Goal: Task Accomplishment & Management: Use online tool/utility

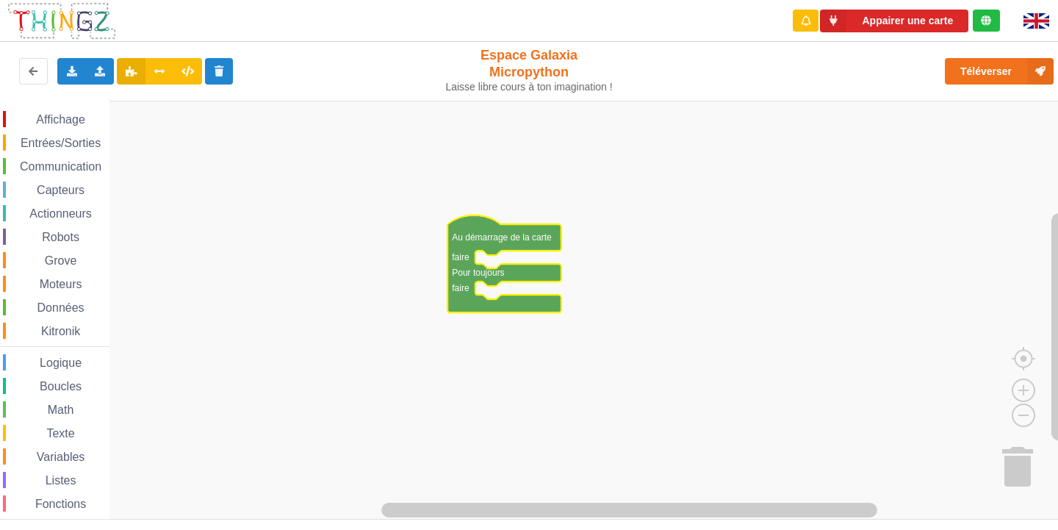
click at [50, 113] on span "Affichage" at bounding box center [60, 119] width 53 height 12
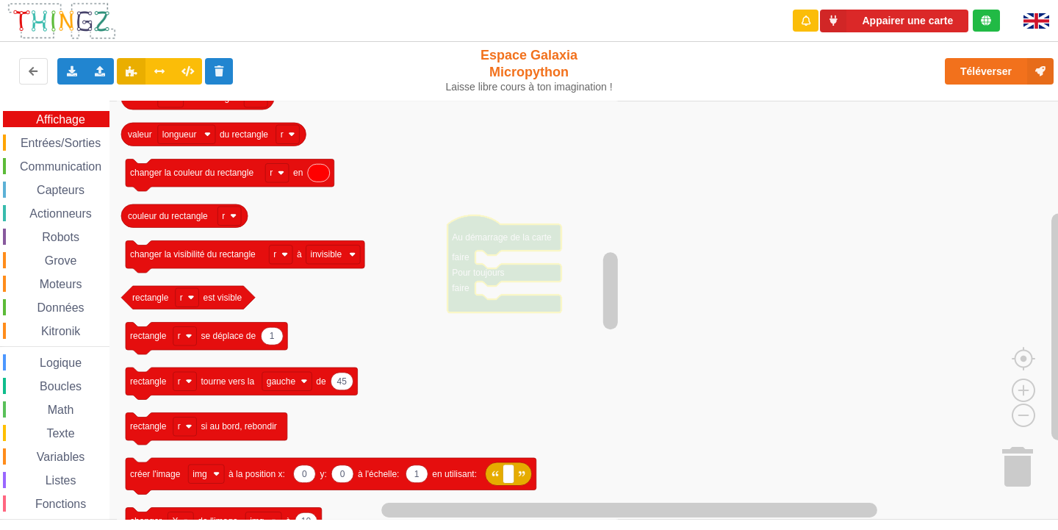
click at [70, 144] on span "Entrées/Sorties" at bounding box center [60, 143] width 85 height 12
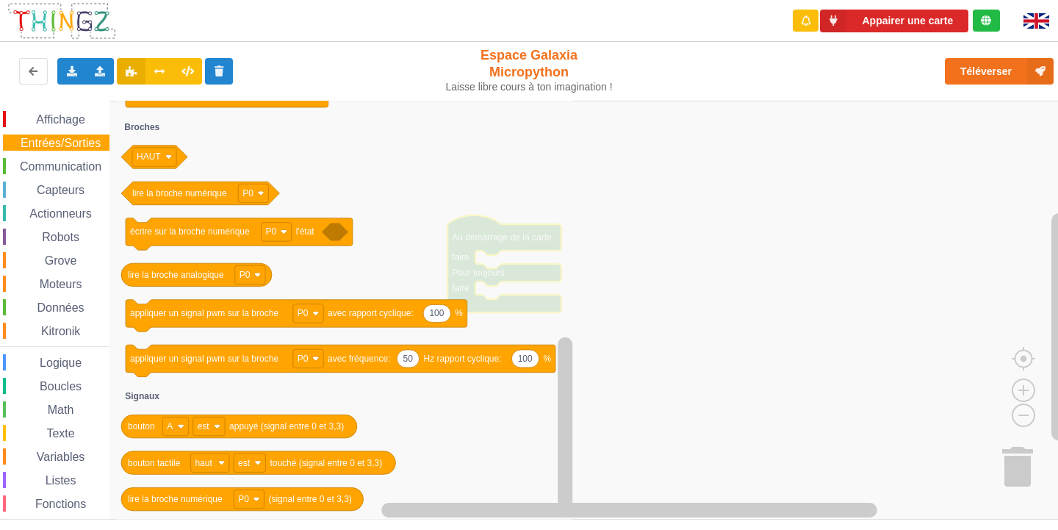
click at [85, 167] on span "Communication" at bounding box center [61, 166] width 86 height 12
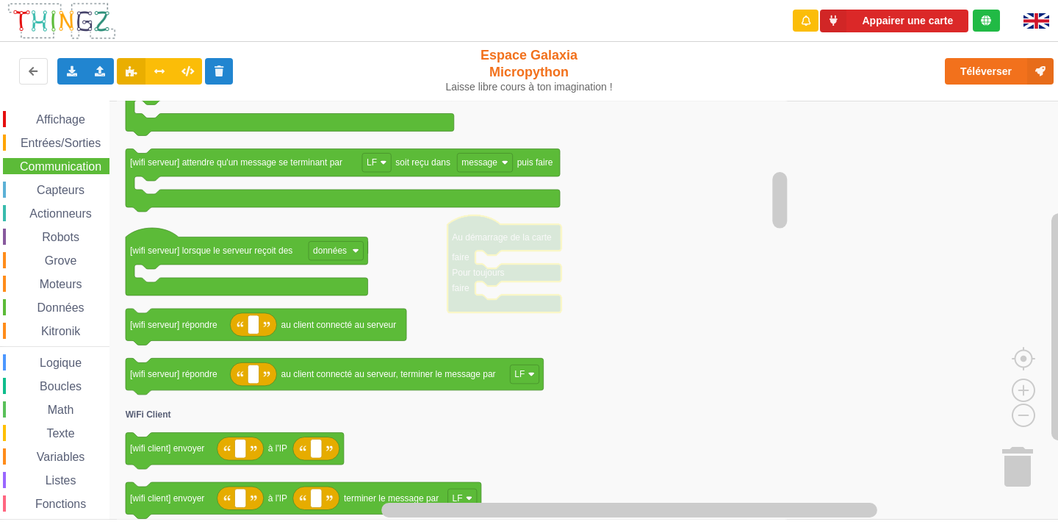
scroll to position [38, 0]
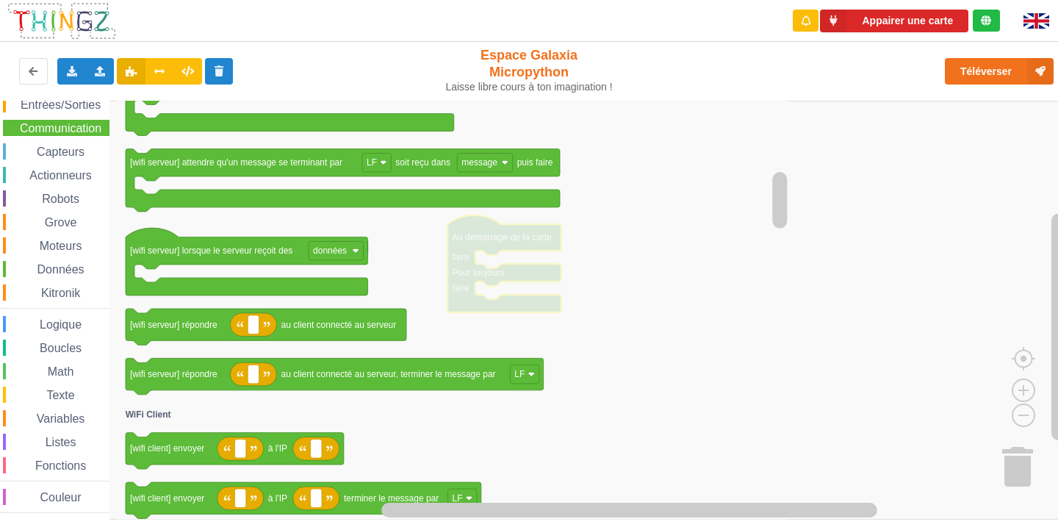
click at [66, 146] on span "Capteurs" at bounding box center [61, 152] width 52 height 12
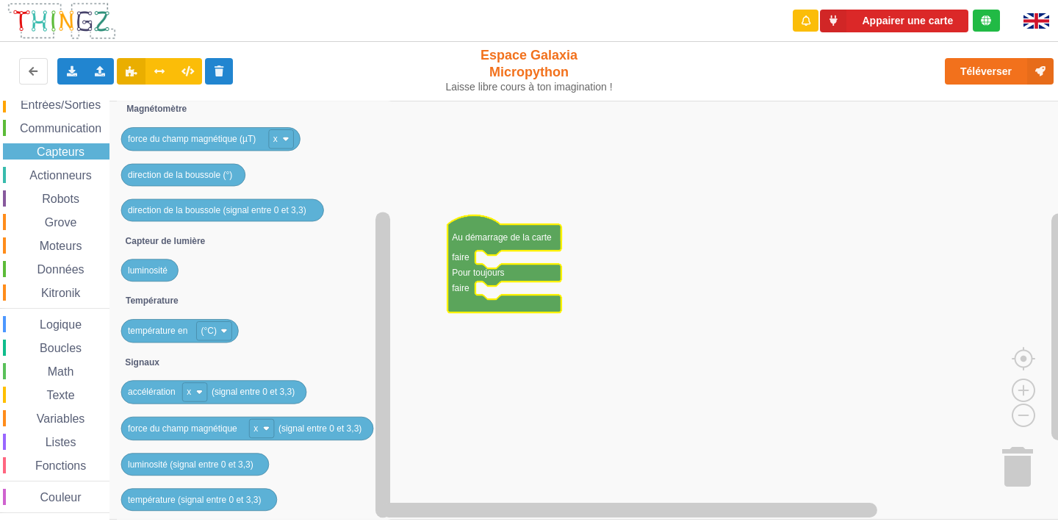
click at [59, 182] on div "Actionneurs" at bounding box center [56, 175] width 107 height 16
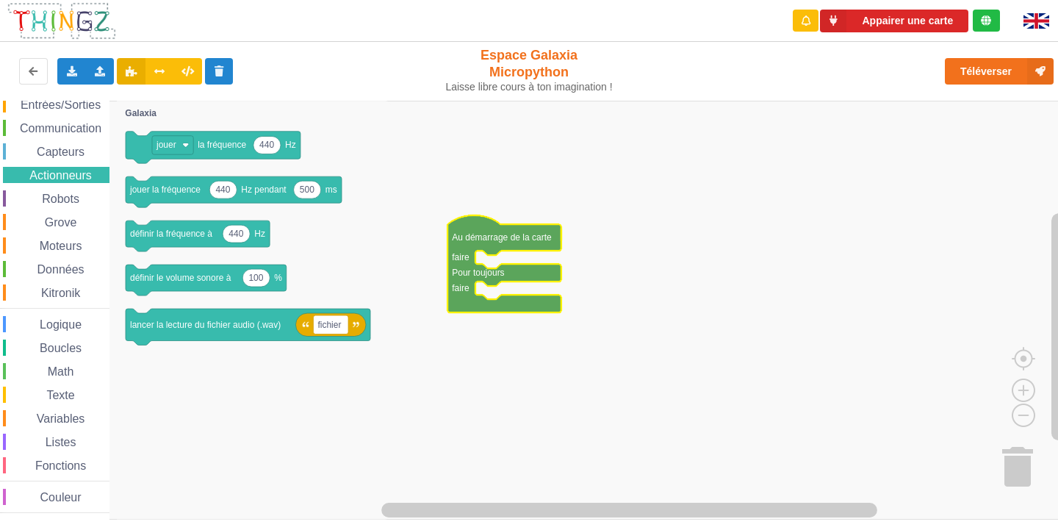
click at [73, 201] on span "Robots" at bounding box center [61, 199] width 42 height 12
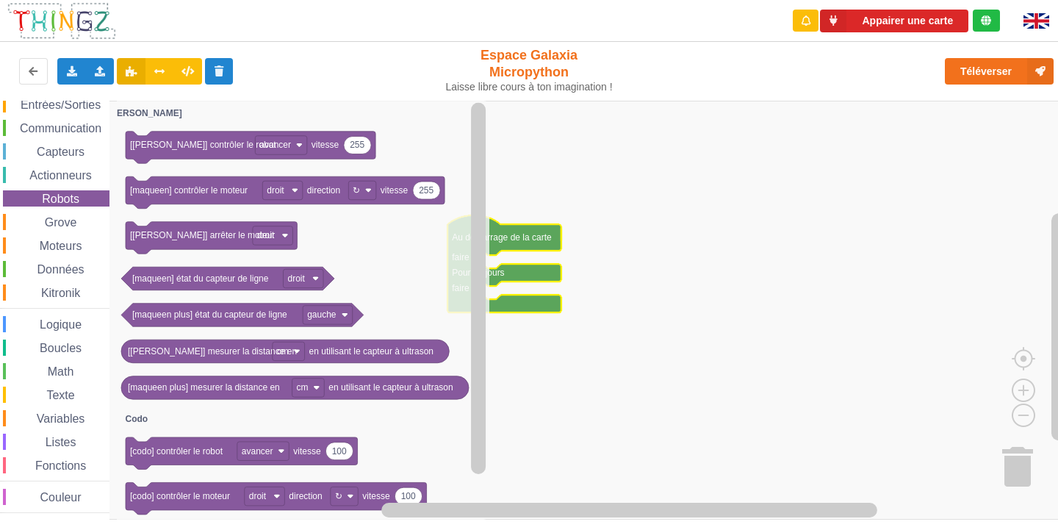
click at [74, 218] on span "Grove" at bounding box center [61, 222] width 37 height 12
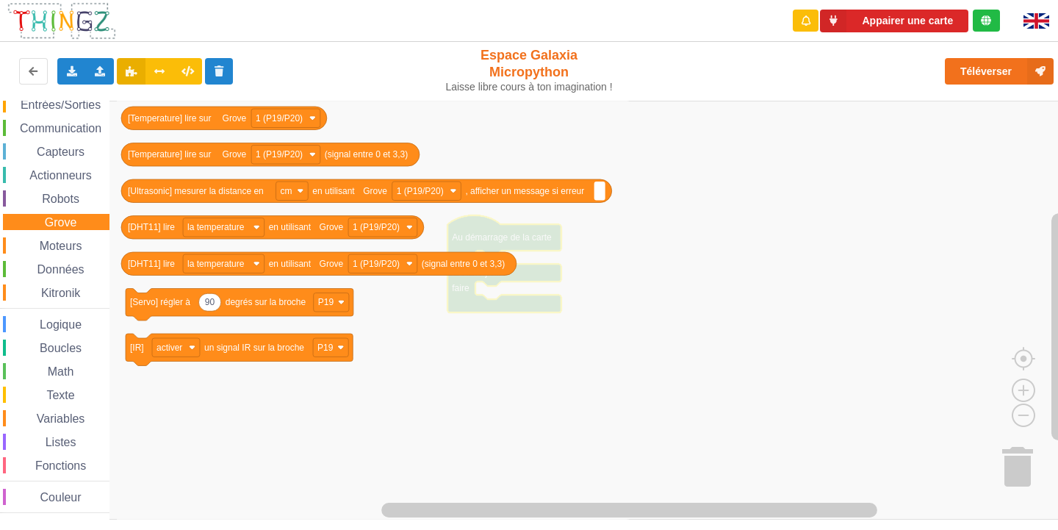
click at [80, 250] on span "Moteurs" at bounding box center [60, 246] width 47 height 12
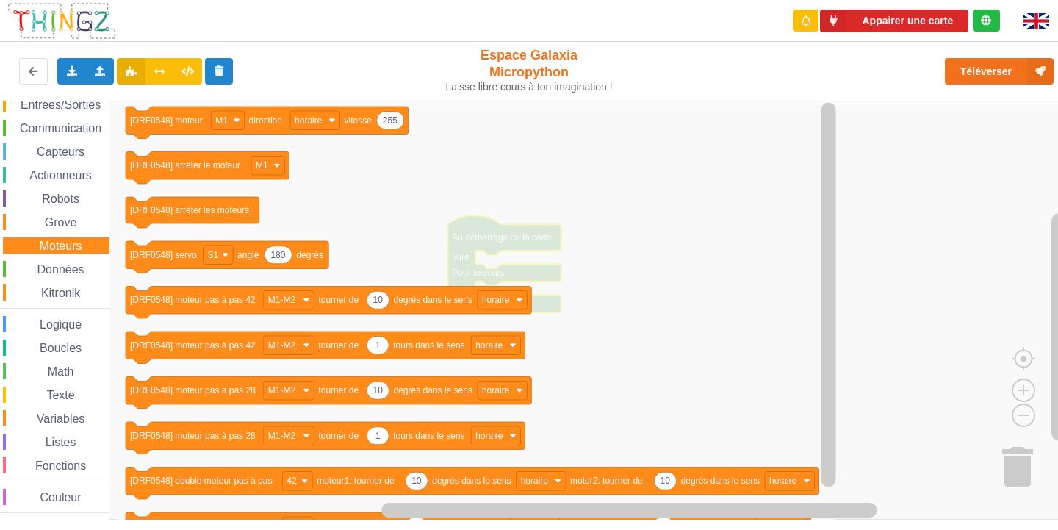
click at [46, 272] on span "Données" at bounding box center [60, 269] width 51 height 12
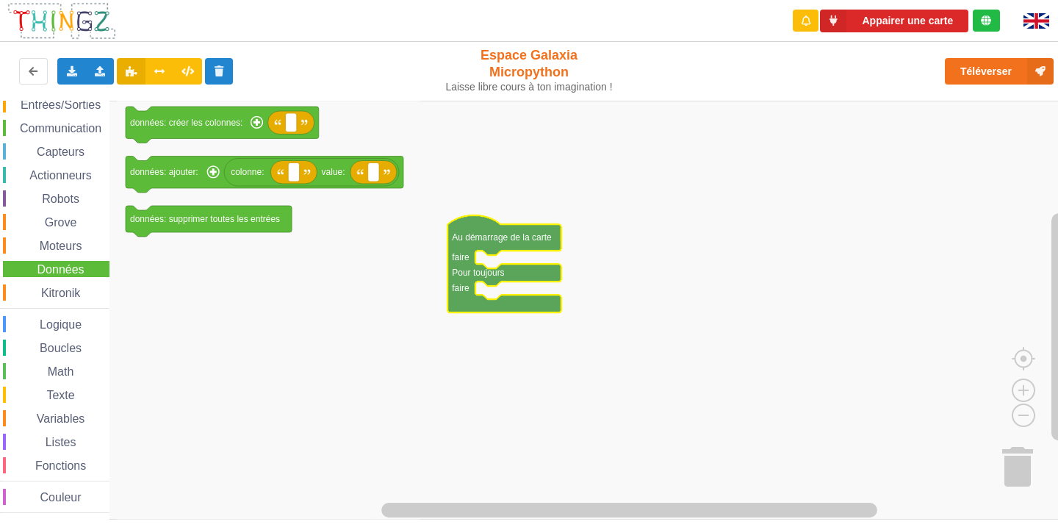
click at [62, 277] on div "Données" at bounding box center [56, 269] width 107 height 16
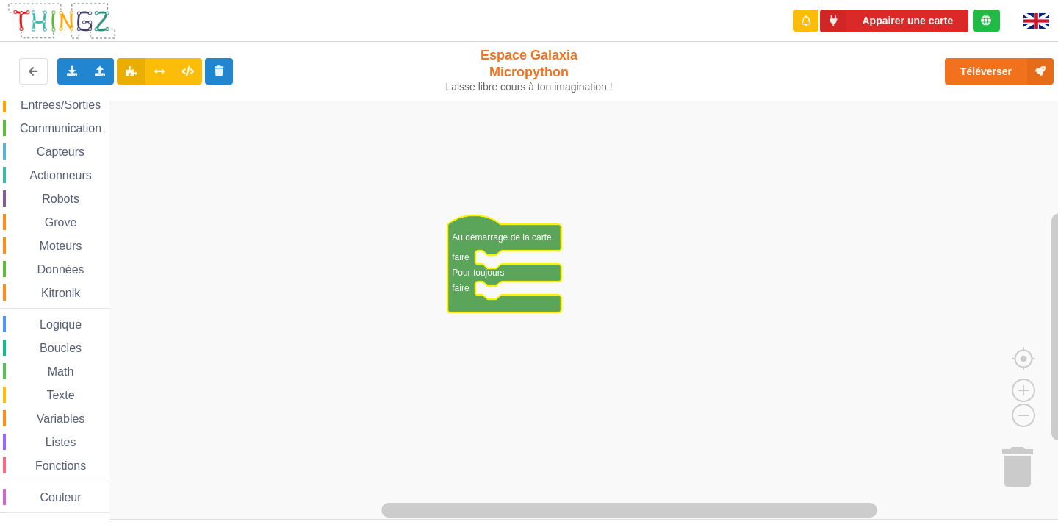
click at [62, 284] on div "Affichage Entrées/Sorties Communication Capteurs Actionneurs Robots Grove Moteu…" at bounding box center [54, 293] width 109 height 440
click at [62, 293] on span "Kitronik" at bounding box center [60, 293] width 43 height 12
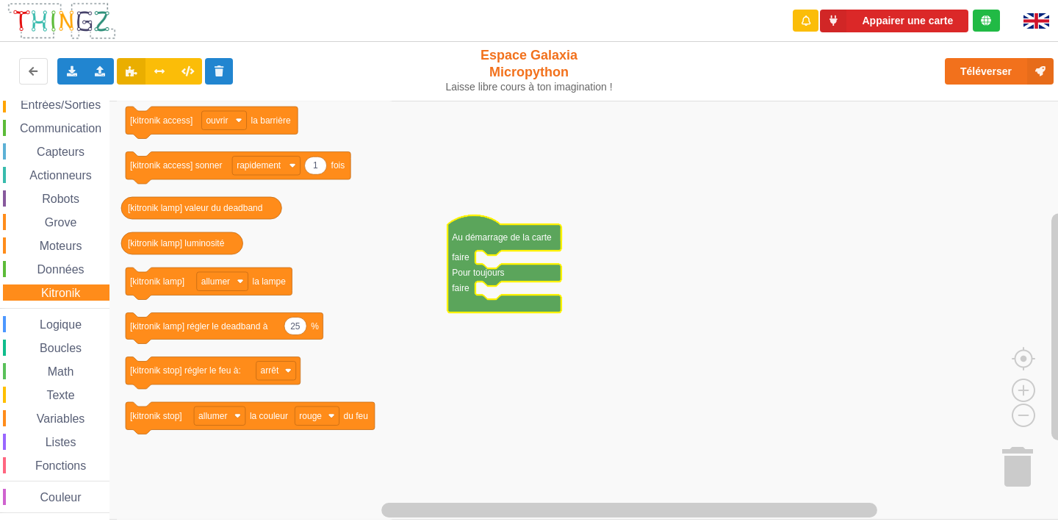
click at [98, 326] on div "Logique" at bounding box center [56, 324] width 107 height 16
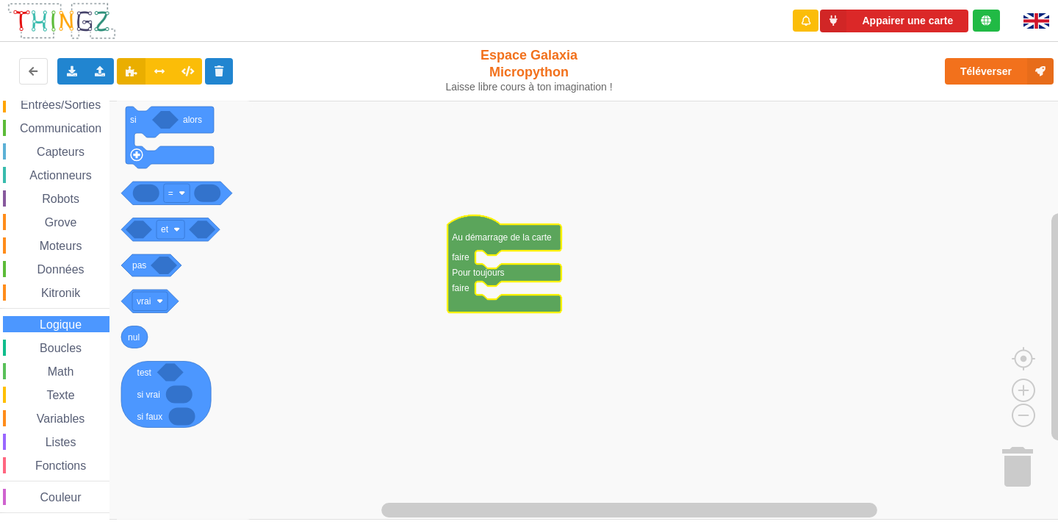
click at [76, 348] on span "Boucles" at bounding box center [60, 348] width 46 height 12
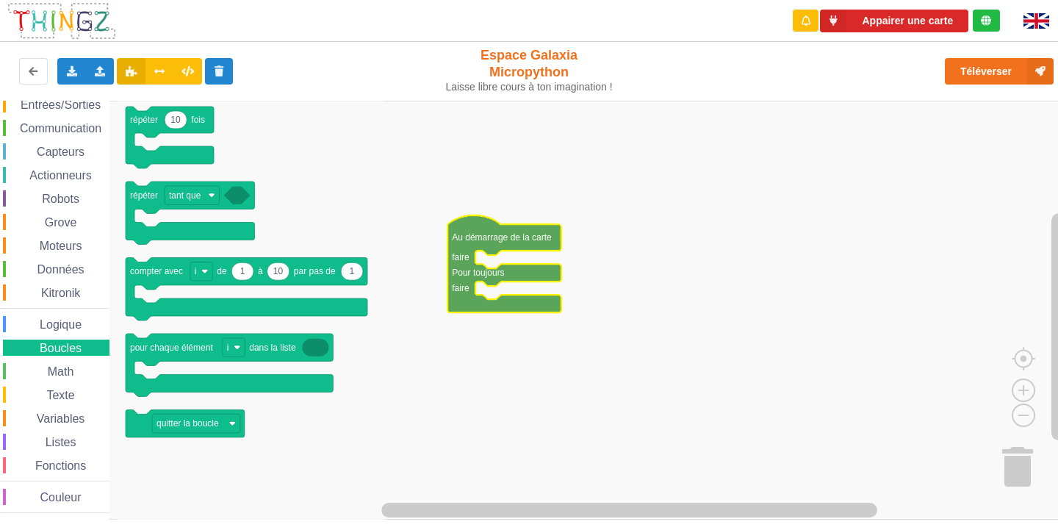
click at [82, 367] on div "Math" at bounding box center [56, 371] width 107 height 16
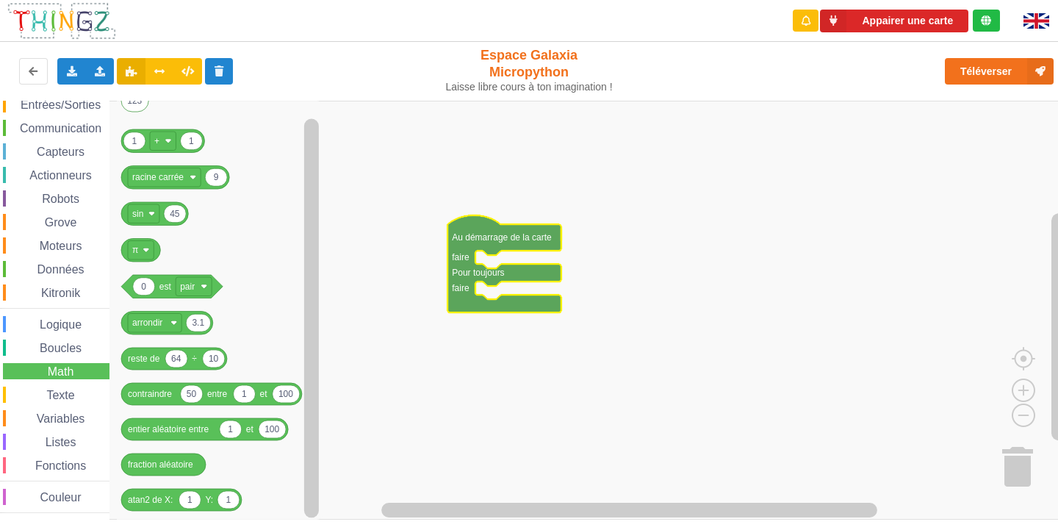
click at [67, 389] on span "Texte" at bounding box center [60, 395] width 32 height 12
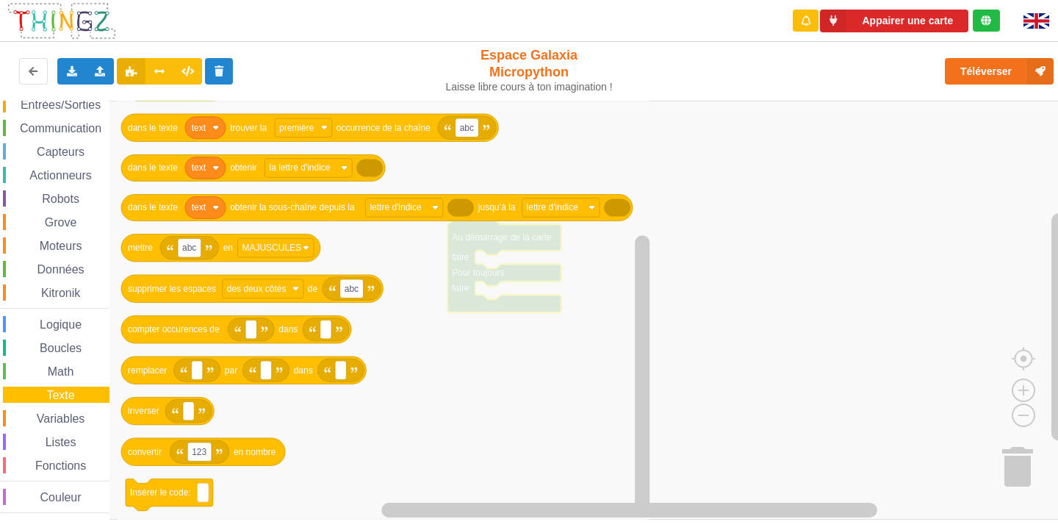
click at [84, 428] on div "Affichage Entrées/Sorties Communication Capteurs Actionneurs Robots Grove Moteu…" at bounding box center [54, 293] width 109 height 440
click at [74, 414] on span "Variables" at bounding box center [61, 418] width 53 height 12
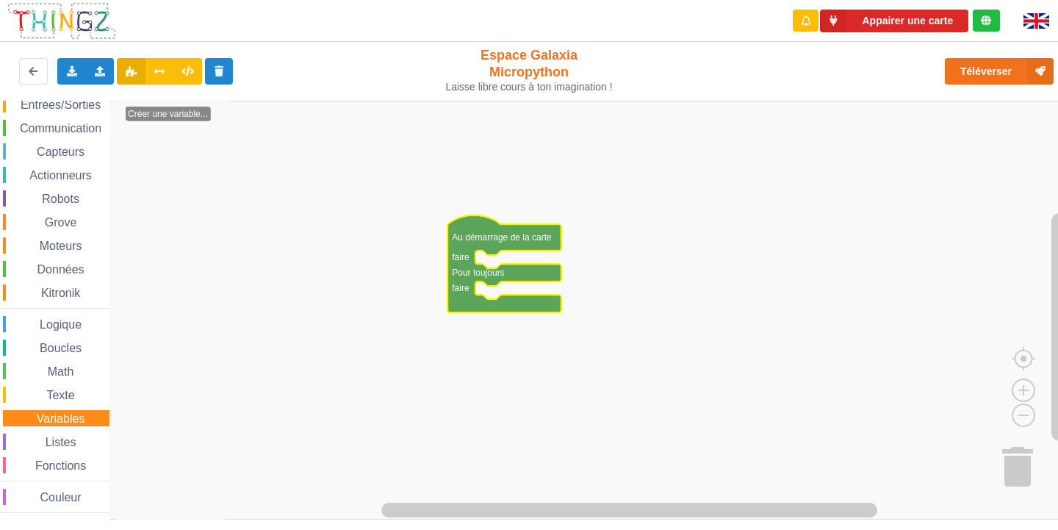
click at [76, 434] on div "Listes" at bounding box center [56, 442] width 107 height 16
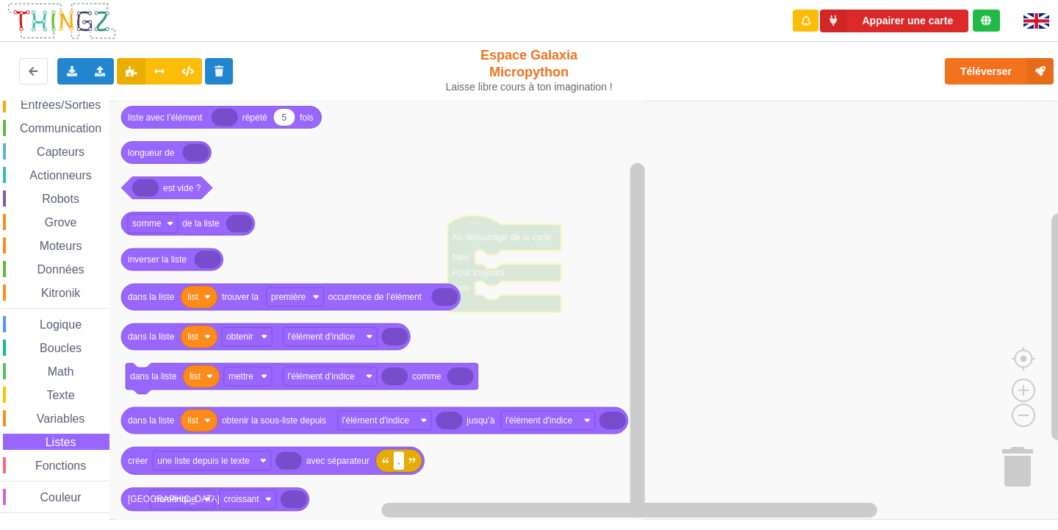
click at [96, 475] on div "Affichage Entrées/Sorties Communication Capteurs Actionneurs Robots Grove Moteu…" at bounding box center [54, 293] width 109 height 440
click at [96, 467] on div "Fonctions" at bounding box center [56, 465] width 107 height 16
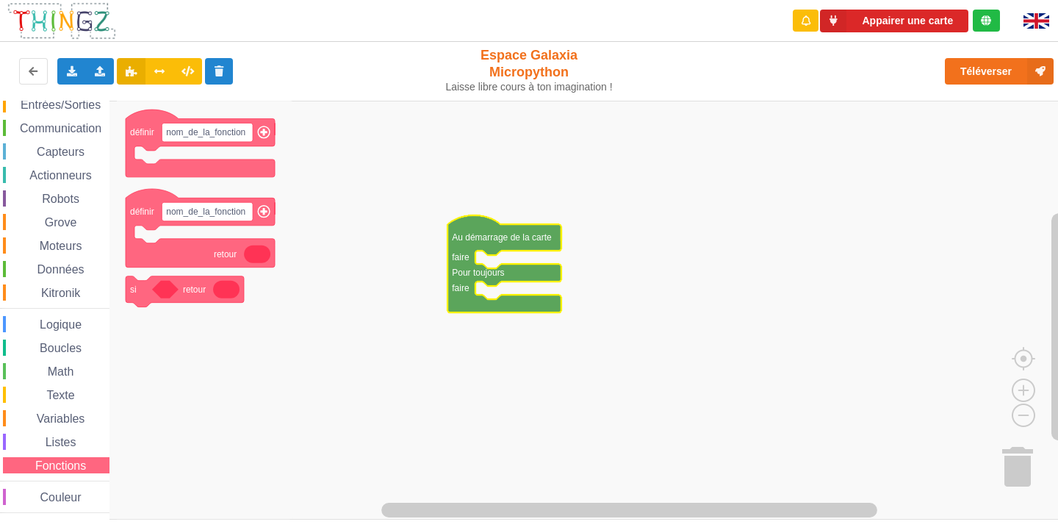
click at [81, 485] on div "Affichage Entrées/Sorties Communication Capteurs Actionneurs Robots Grove Moteu…" at bounding box center [54, 293] width 109 height 440
click at [13, 498] on div "Couleur" at bounding box center [56, 497] width 107 height 16
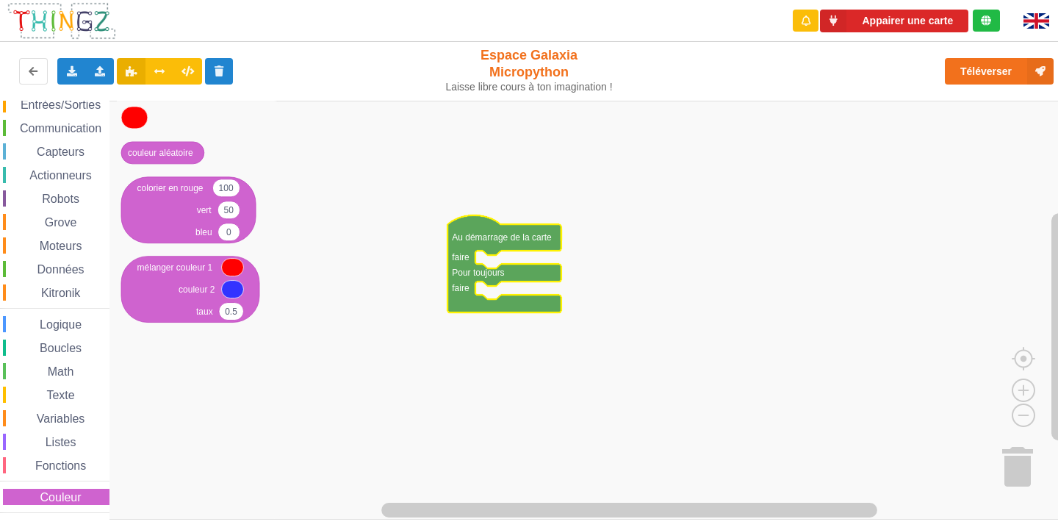
scroll to position [0, 0]
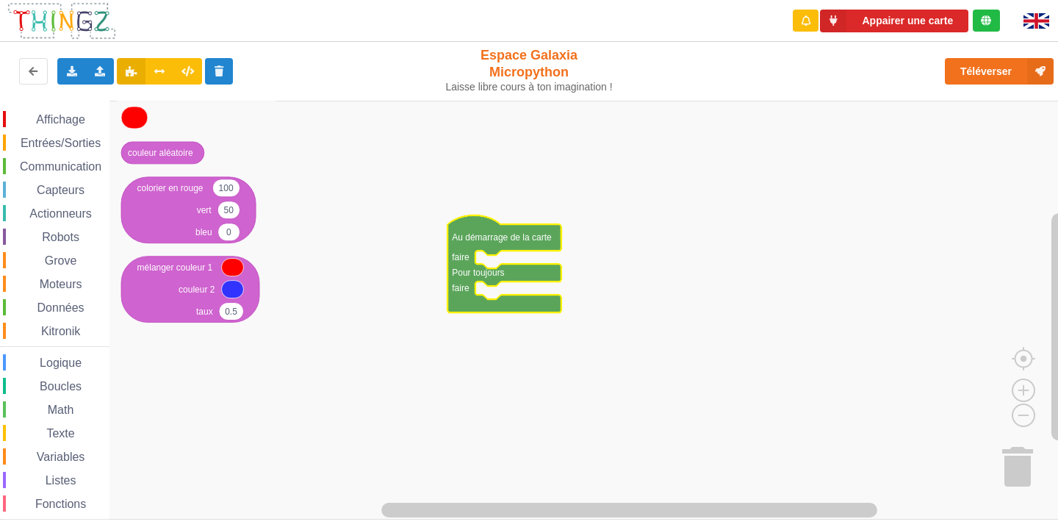
click at [61, 145] on span "Entrées/Sorties" at bounding box center [60, 143] width 85 height 12
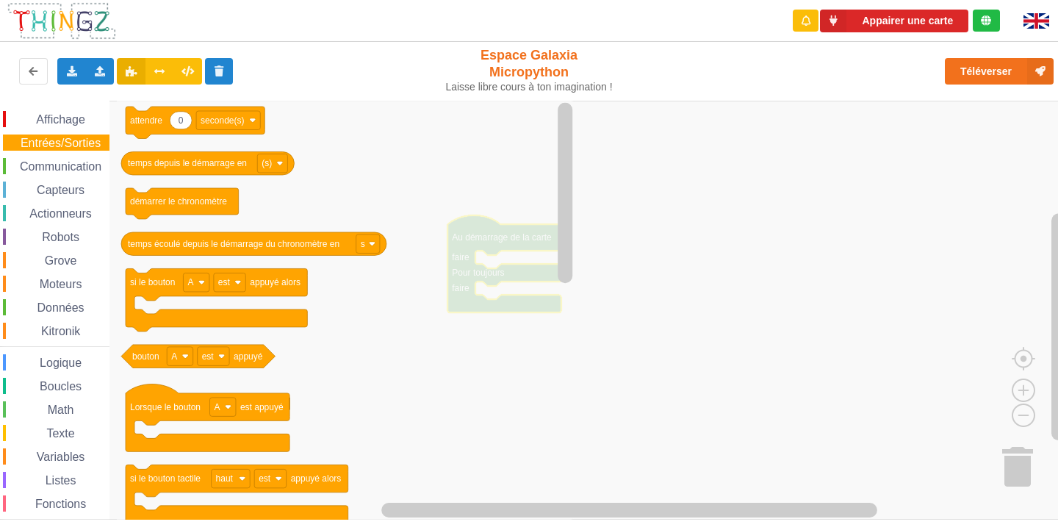
click at [71, 113] on span "Affichage" at bounding box center [60, 119] width 53 height 12
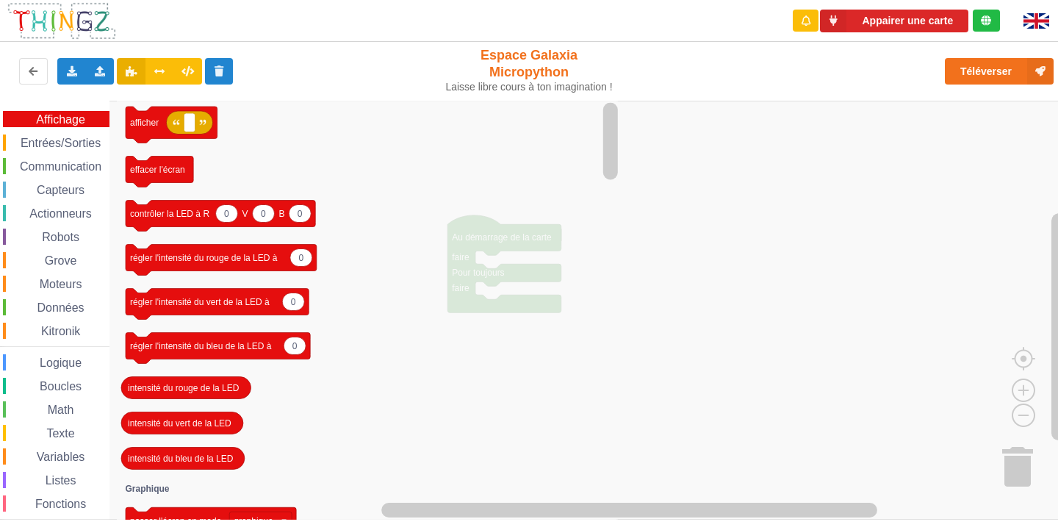
click at [240, 189] on icon "afficher effacer l'écran 0 0 0 contrôler la LED à R V B 0 régler l'intensité du…" at bounding box center [369, 310] width 505 height 419
click at [149, 179] on icon "Espace de travail de Blocky" at bounding box center [160, 172] width 68 height 31
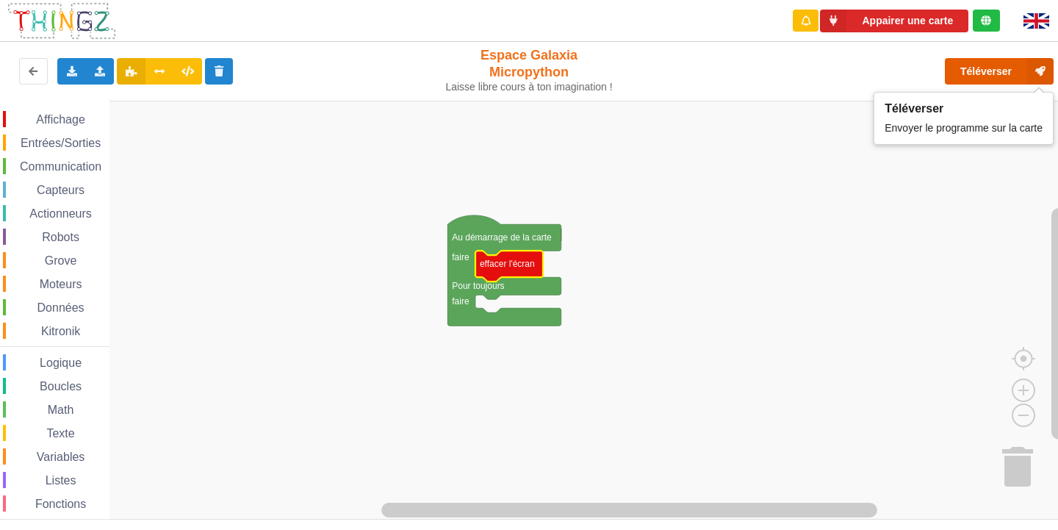
click at [1004, 69] on button "Téléverser" at bounding box center [999, 71] width 109 height 26
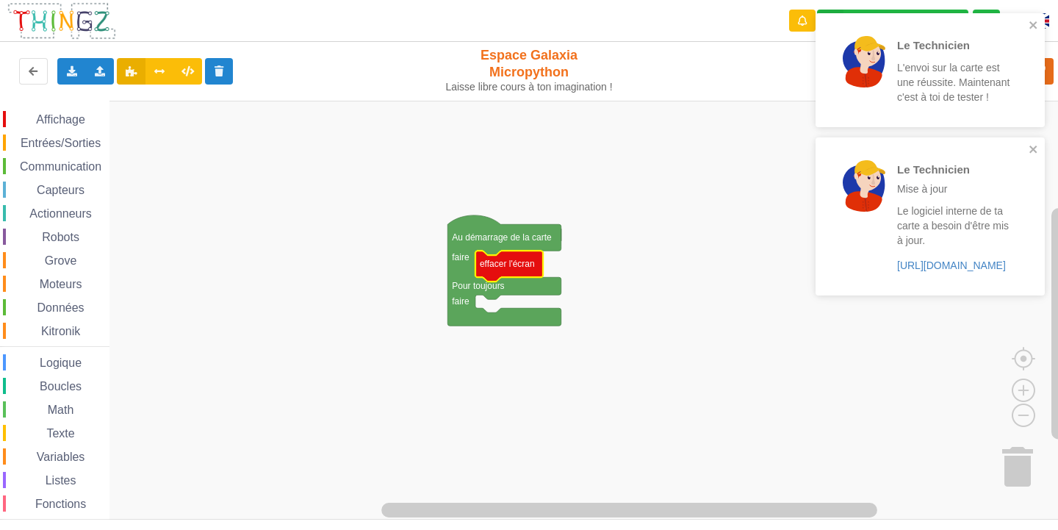
click at [72, 428] on span "Texte" at bounding box center [60, 433] width 32 height 12
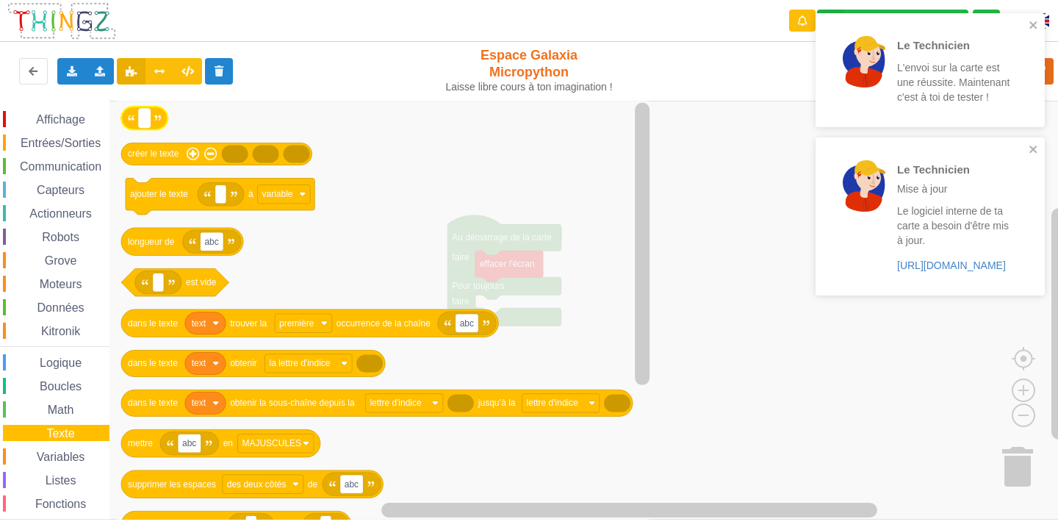
click at [146, 118] on text "Espace de travail de Blocky" at bounding box center [144, 118] width 2 height 10
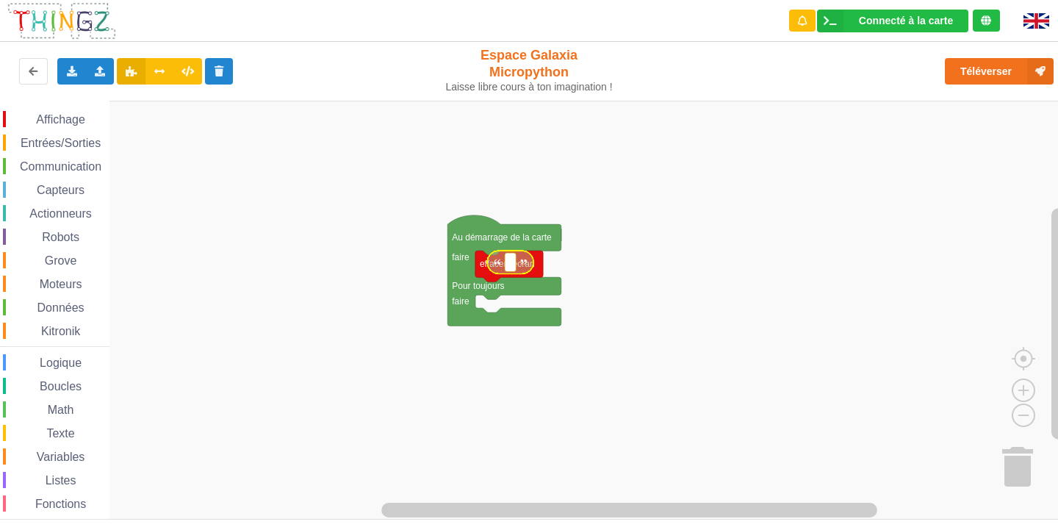
click at [509, 262] on text "Espace de travail de Blocky" at bounding box center [510, 262] width 2 height 10
click at [708, 335] on rect "Espace de travail de Blocky" at bounding box center [534, 310] width 1069 height 419
click at [76, 122] on span "Affichage" at bounding box center [60, 119] width 53 height 12
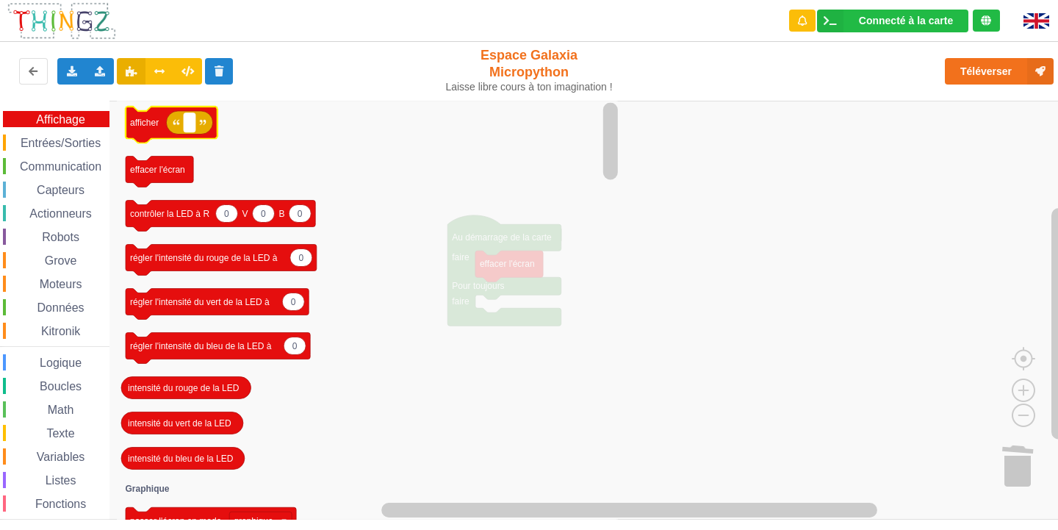
click at [190, 121] on text "Espace de travail de Blocky" at bounding box center [189, 123] width 2 height 10
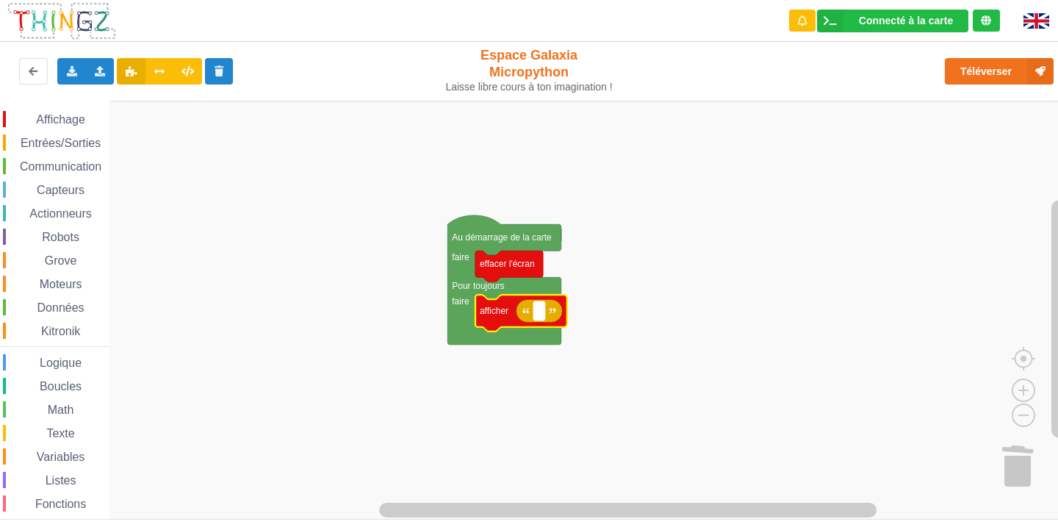
click at [542, 313] on rect "Espace de travail de Blocky" at bounding box center [539, 310] width 11 height 19
type input "a"
type input "Activité 1"
click at [657, 204] on rect "Espace de travail de Blocky" at bounding box center [534, 310] width 1069 height 419
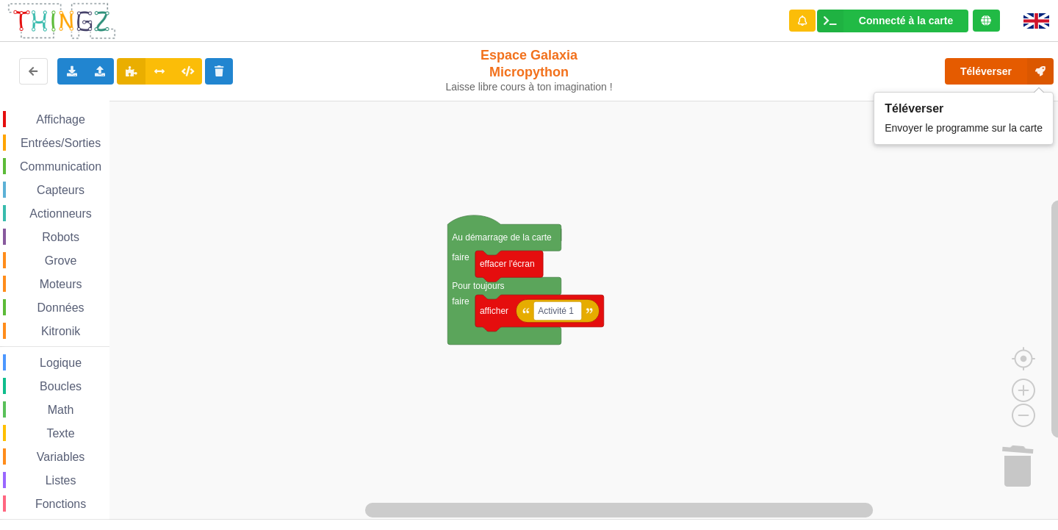
click at [983, 66] on button "Téléverser" at bounding box center [999, 71] width 109 height 26
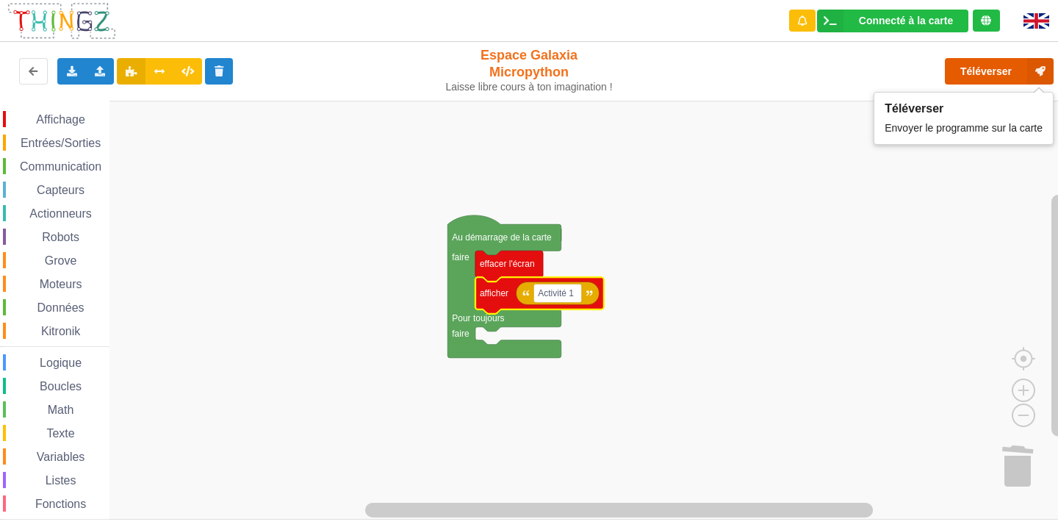
click at [958, 64] on button "Téléverser" at bounding box center [999, 71] width 109 height 26
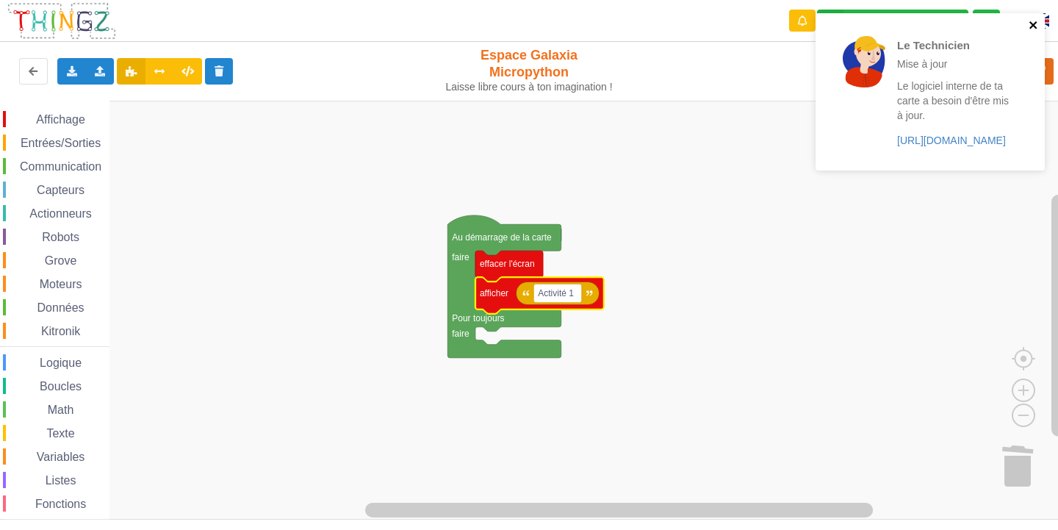
click at [1034, 23] on icon "close" at bounding box center [1034, 25] width 10 height 12
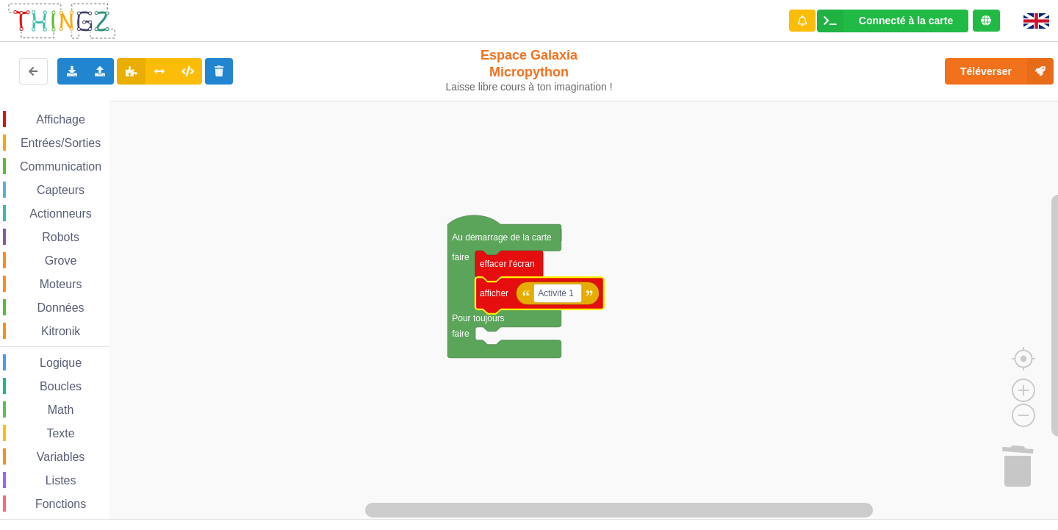
click at [69, 187] on span "Capteurs" at bounding box center [61, 190] width 52 height 12
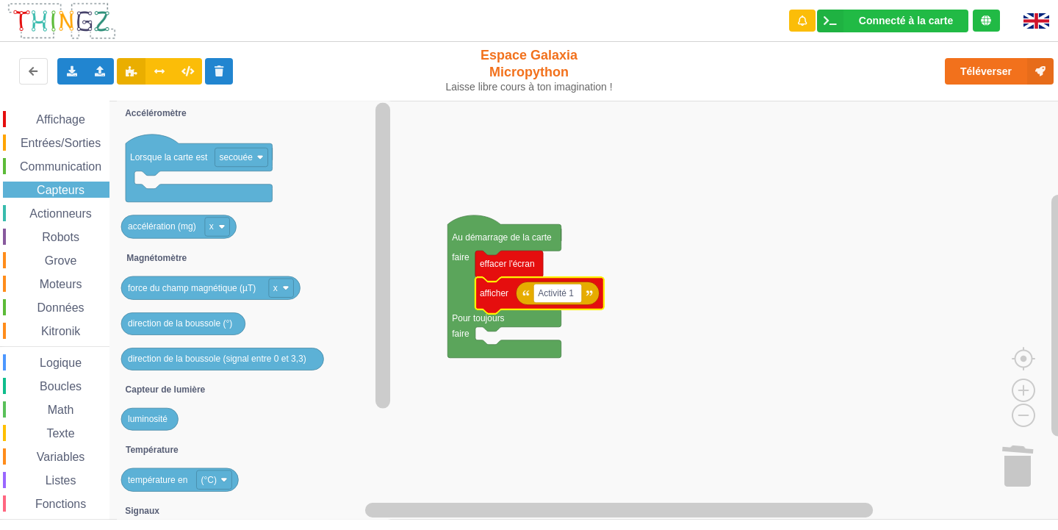
click at [83, 163] on span "Communication" at bounding box center [61, 166] width 86 height 12
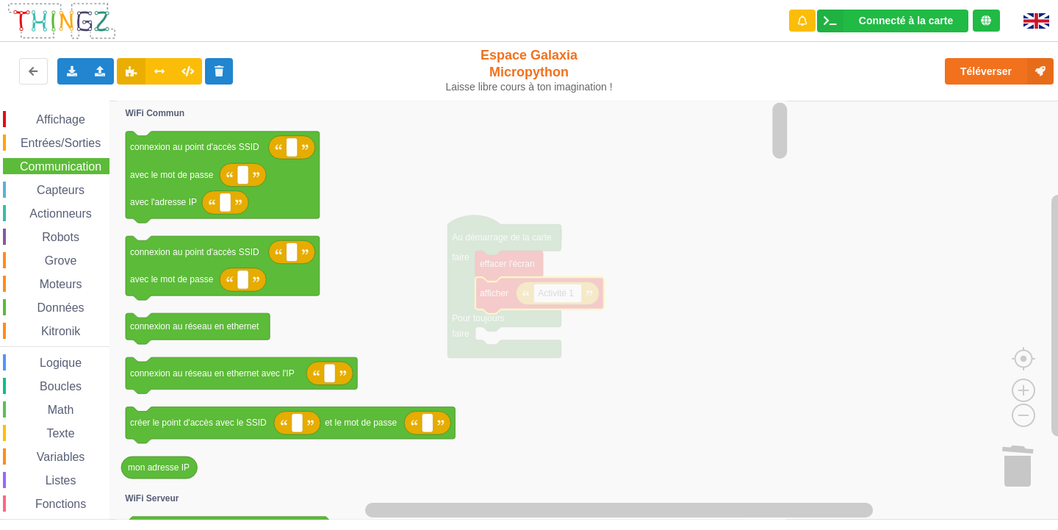
click at [81, 143] on span "Entrées/Sorties" at bounding box center [60, 143] width 85 height 12
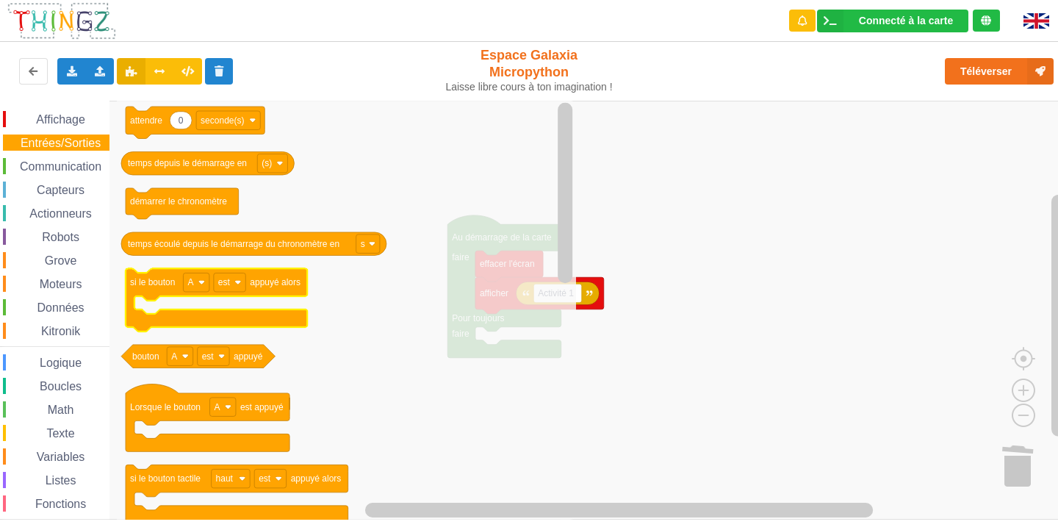
click at [259, 292] on icon "Espace de travail de Blocky" at bounding box center [217, 300] width 182 height 63
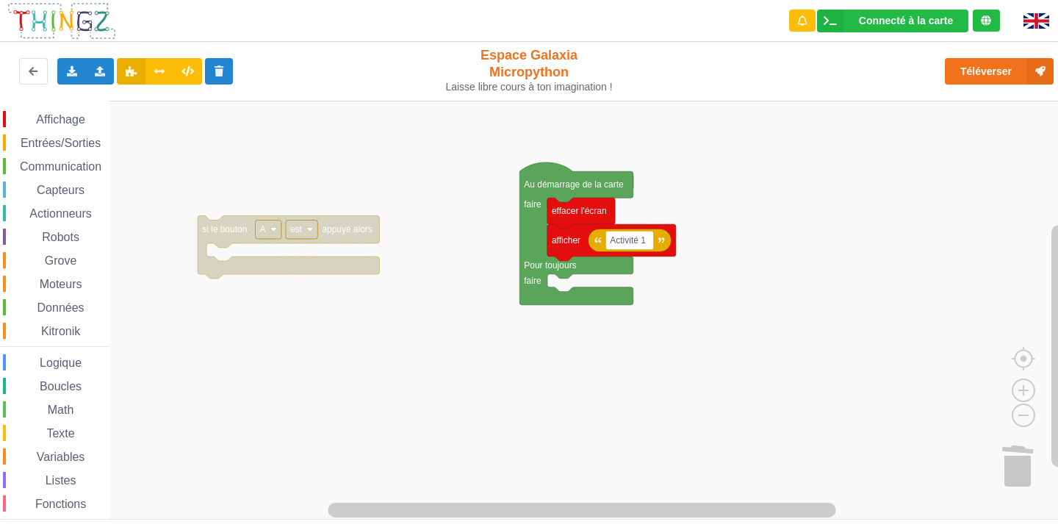
click at [321, 262] on div "Affichage Entrées/Sorties Communication Capteurs Actionneurs Robots Grove Moteu…" at bounding box center [534, 310] width 1069 height 419
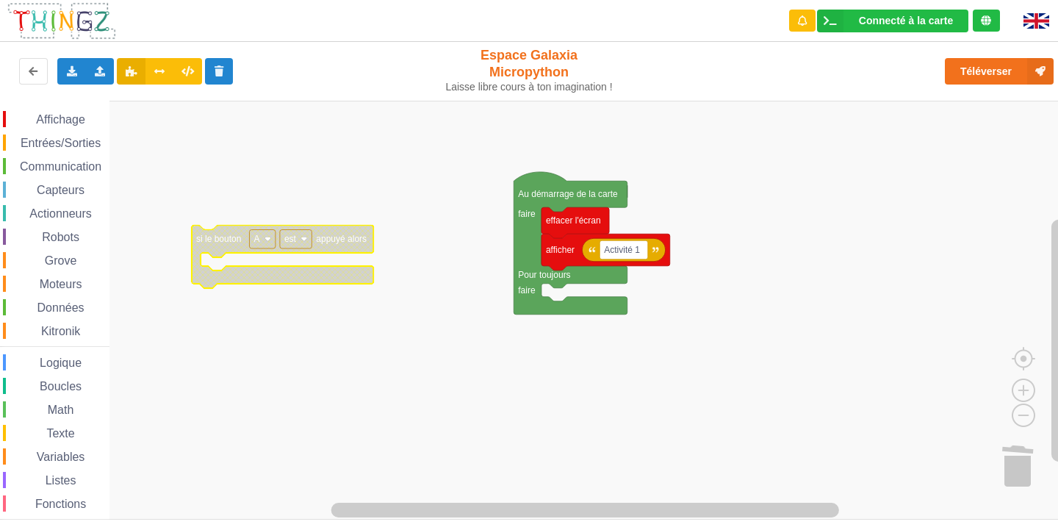
click at [316, 271] on icon "Espace de travail de Blocky" at bounding box center [283, 257] width 182 height 63
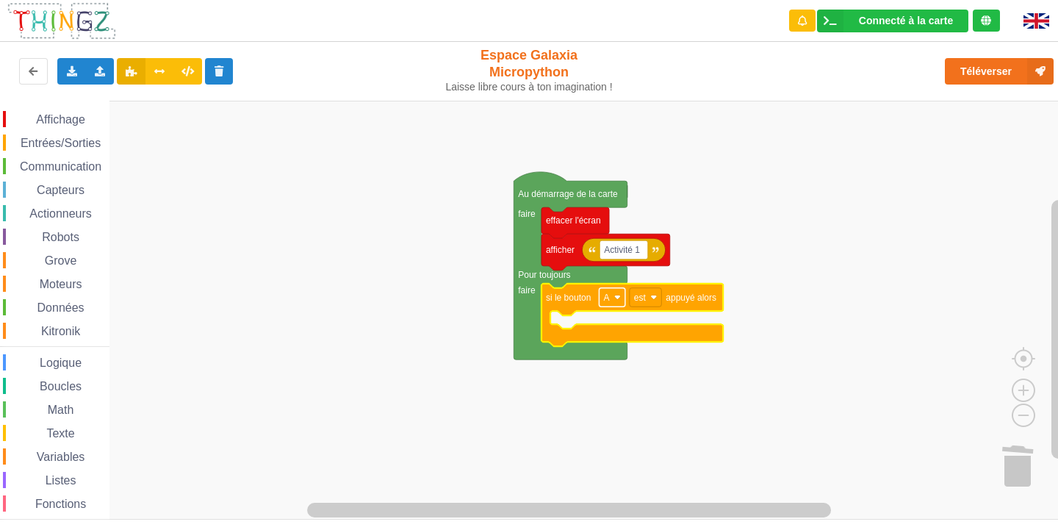
click at [616, 298] on image "Espace de travail de Blocky" at bounding box center [617, 297] width 7 height 7
click at [643, 294] on text "est" at bounding box center [640, 297] width 12 height 10
click at [617, 298] on image "Espace de travail de Blocky" at bounding box center [617, 297] width 7 height 7
click at [656, 304] on rect "Espace de travail de Blocky" at bounding box center [646, 297] width 32 height 19
click at [877, 324] on rect "Espace de travail de Blocky" at bounding box center [534, 310] width 1069 height 419
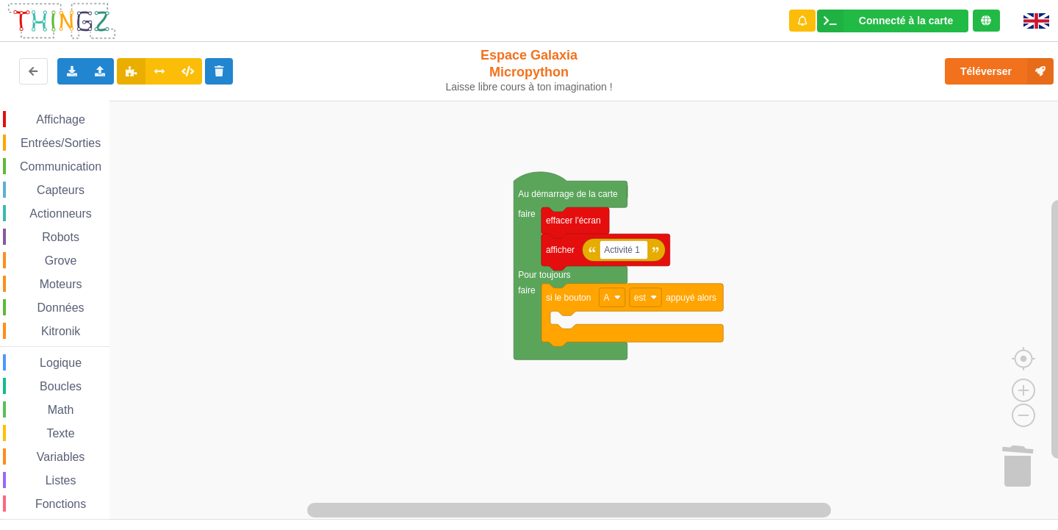
click at [61, 132] on div "Affichage Entrées/Sorties Communication Capteurs Actionneurs Robots Grove Moteu…" at bounding box center [54, 331] width 109 height 440
click at [54, 139] on span "Entrées/Sorties" at bounding box center [60, 143] width 85 height 12
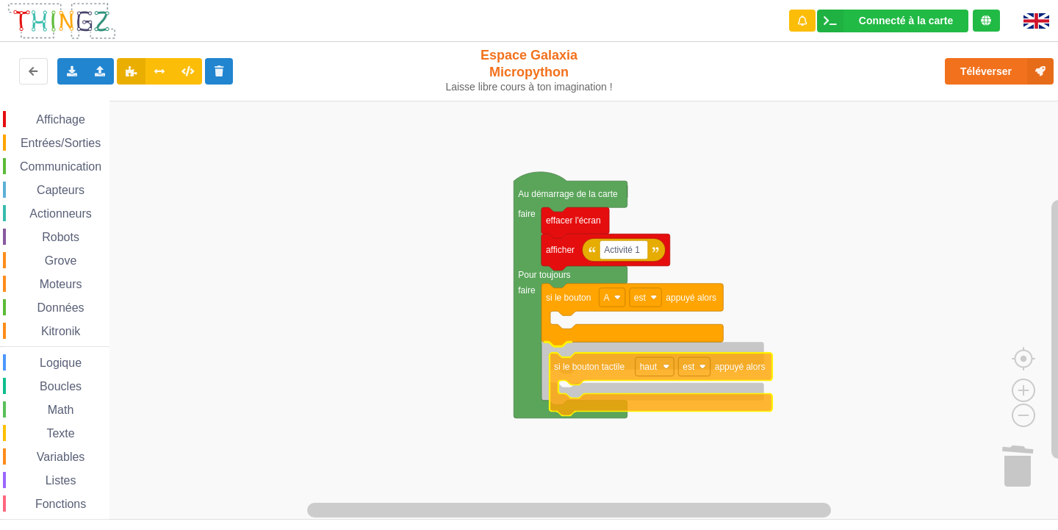
click at [663, 385] on div "Affichage Entrées/Sorties Communication Capteurs Actionneurs Robots Grove Moteu…" at bounding box center [534, 310] width 1069 height 419
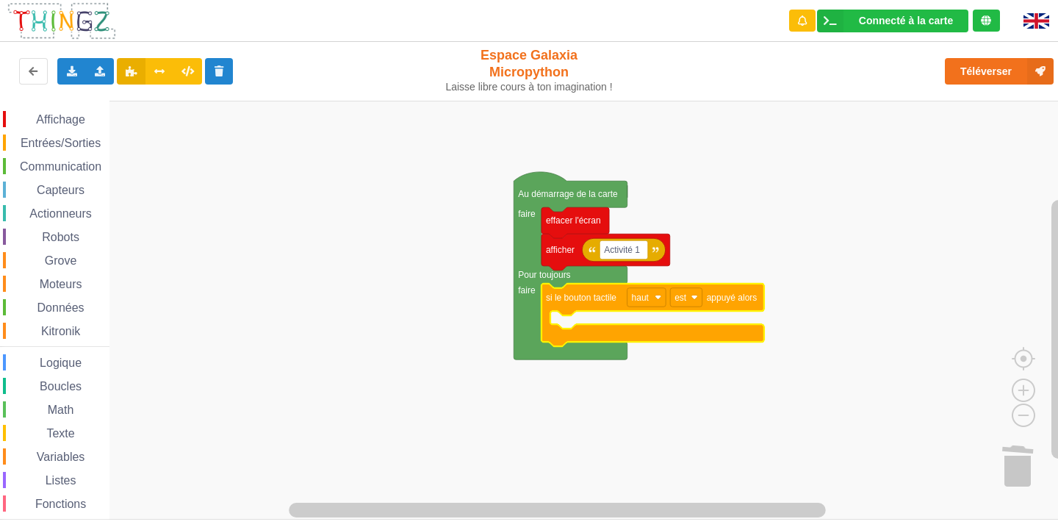
scroll to position [38, 0]
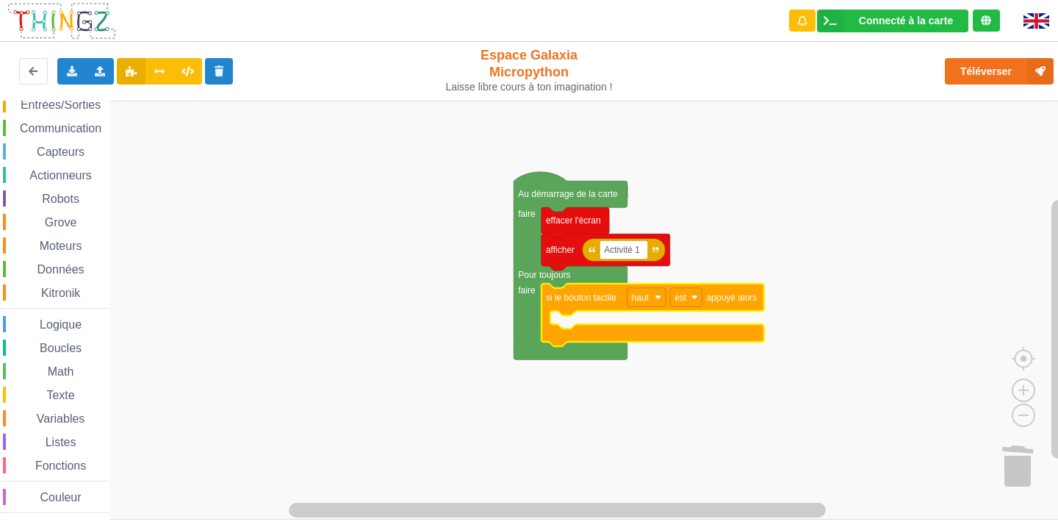
click at [54, 493] on span "Couleur" at bounding box center [61, 497] width 46 height 12
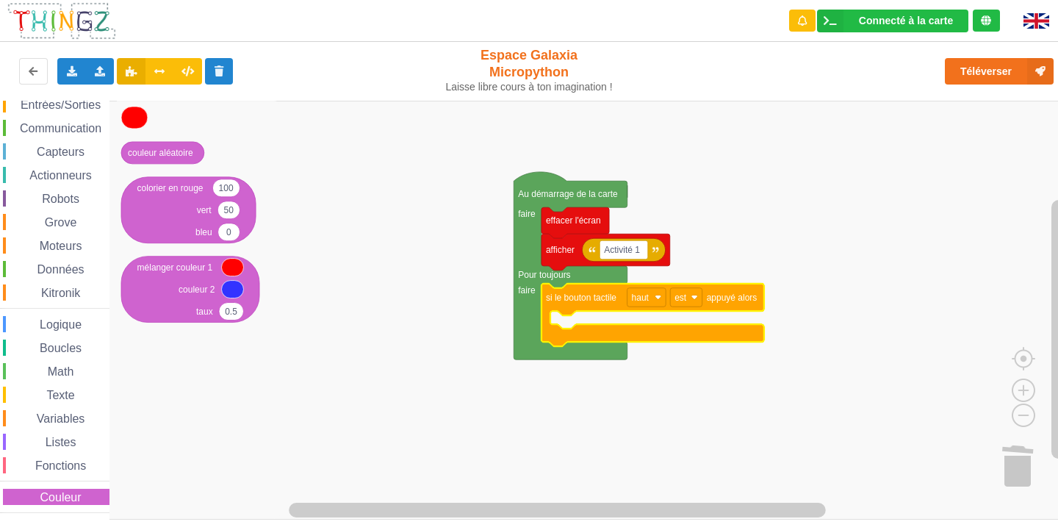
click at [71, 179] on span "Actionneurs" at bounding box center [60, 175] width 67 height 12
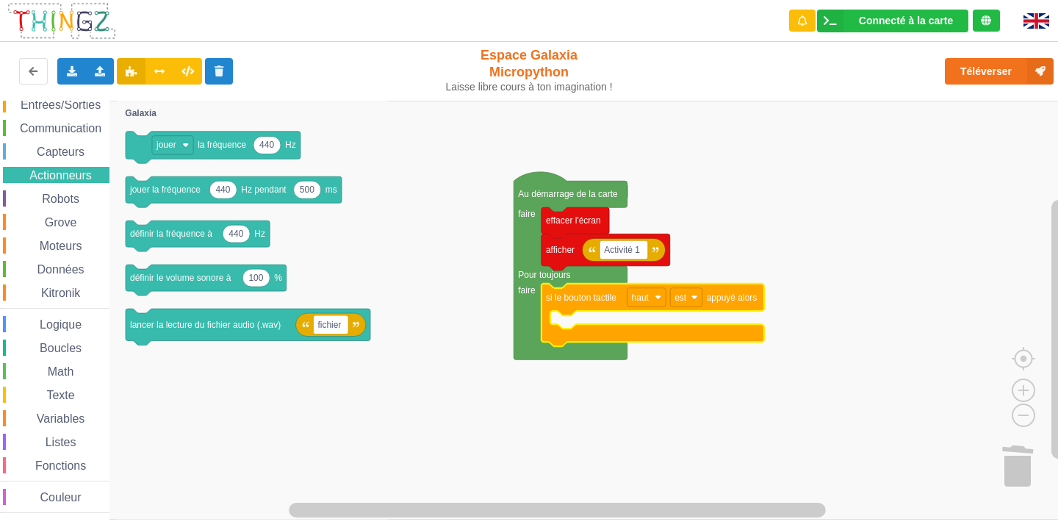
click at [72, 211] on div "Affichage Entrées/Sorties Communication Capteurs Actionneurs Robots Grove Moteu…" at bounding box center [54, 293] width 109 height 440
click at [73, 199] on span "Robots" at bounding box center [61, 199] width 42 height 12
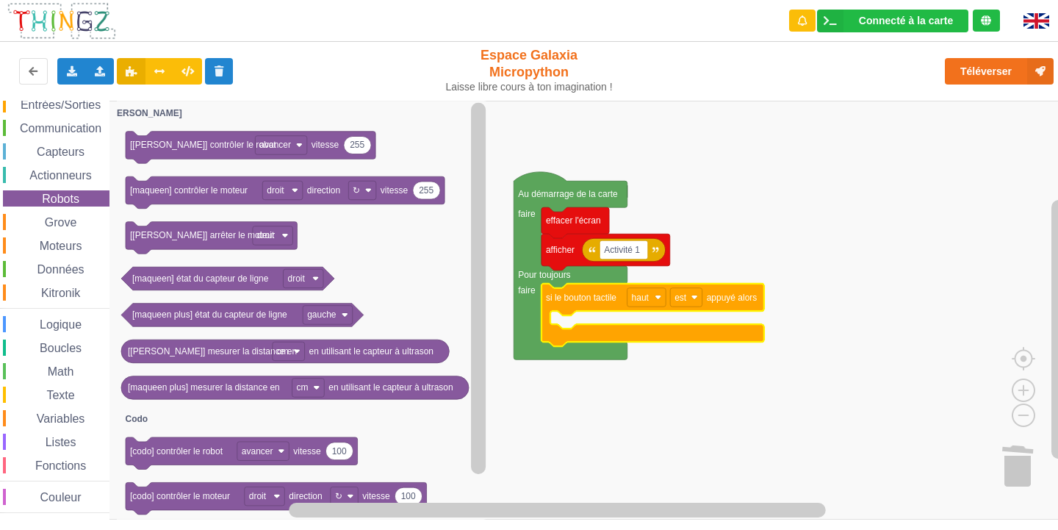
click at [73, 217] on span "Grove" at bounding box center [61, 222] width 37 height 12
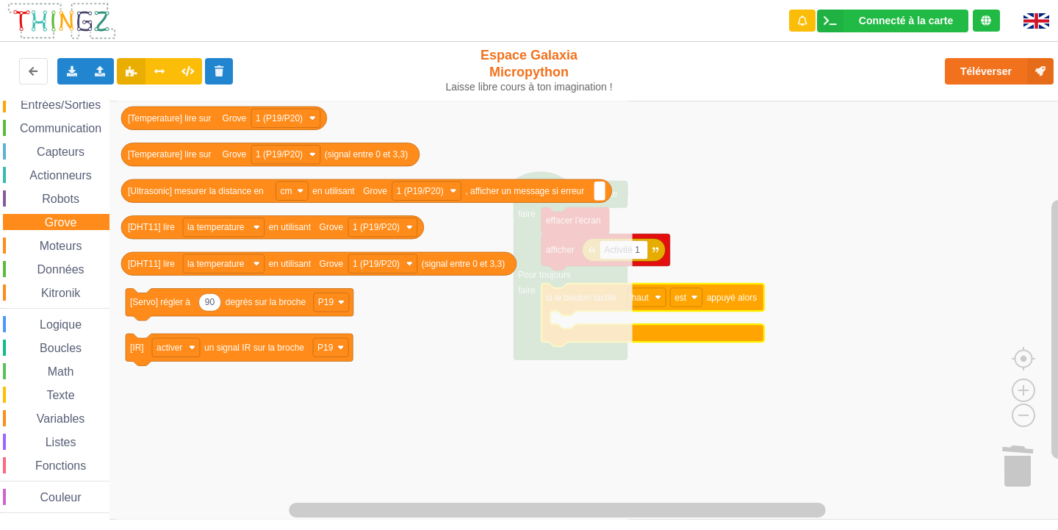
click at [68, 245] on span "Moteurs" at bounding box center [60, 246] width 47 height 12
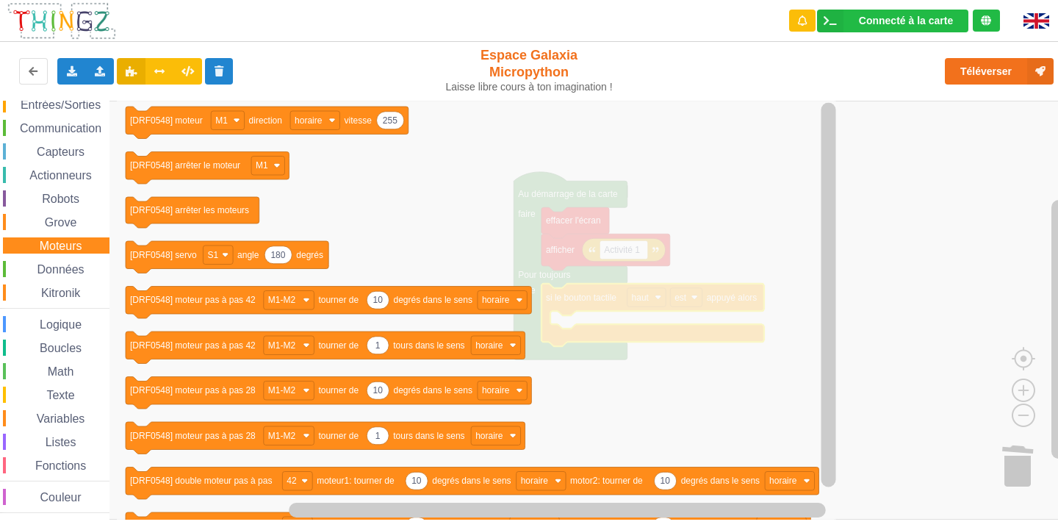
click at [66, 154] on span "Capteurs" at bounding box center [61, 152] width 52 height 12
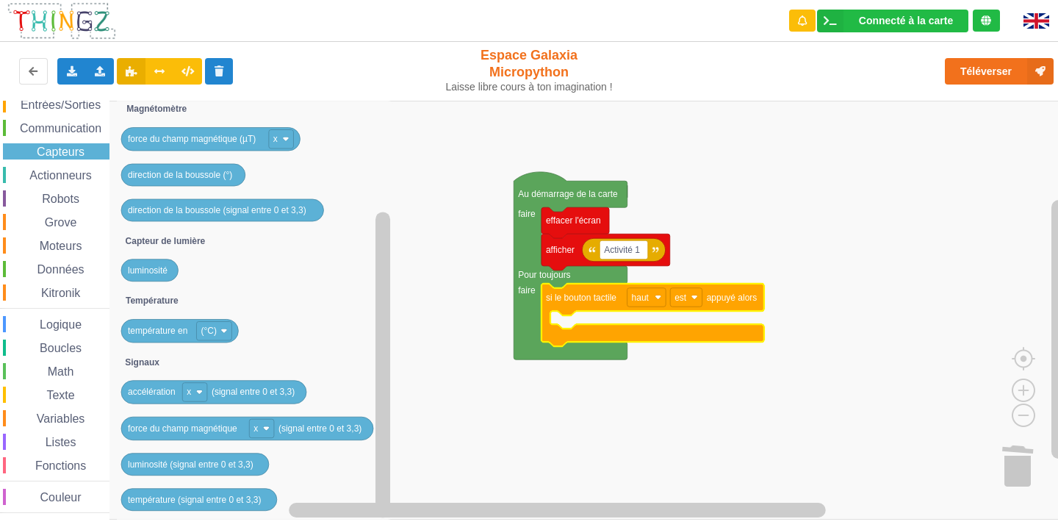
click at [33, 124] on span "Communication" at bounding box center [61, 128] width 86 height 12
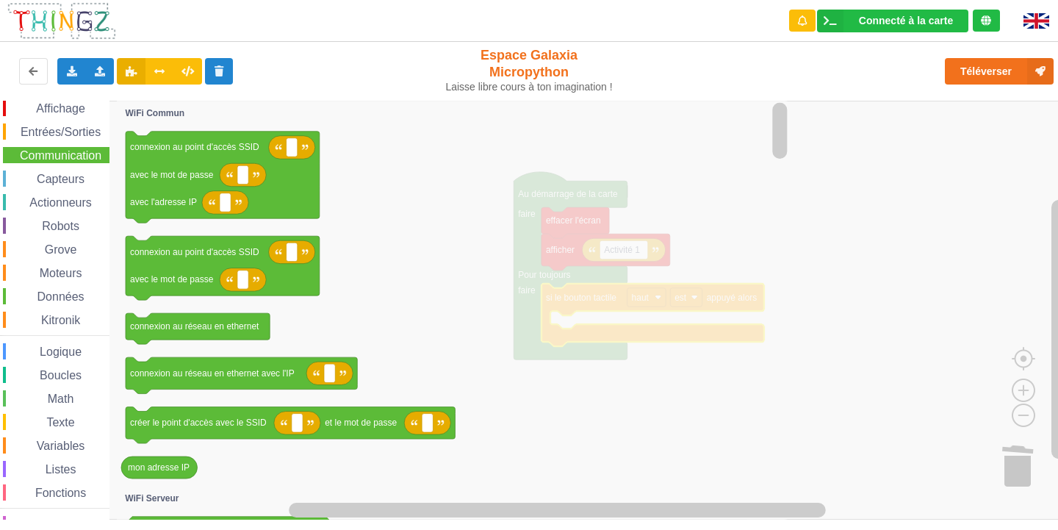
scroll to position [0, 0]
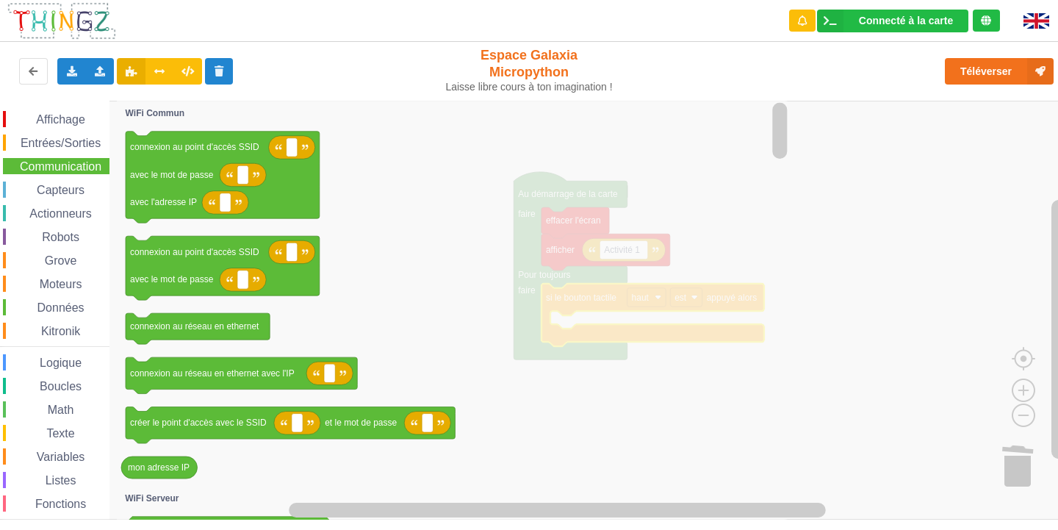
click at [84, 149] on div "Entrées/Sorties" at bounding box center [56, 142] width 107 height 16
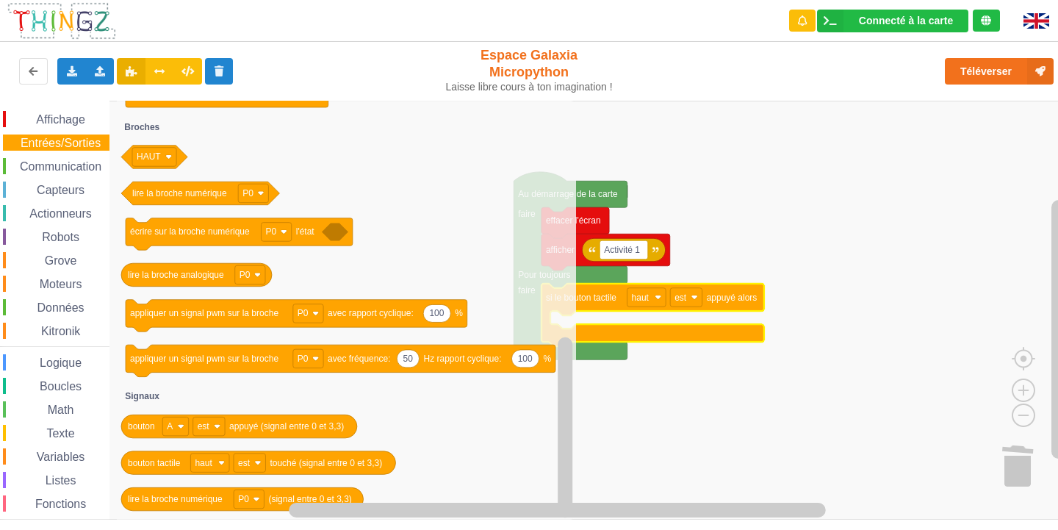
click at [76, 125] on span "Affichage" at bounding box center [60, 119] width 53 height 12
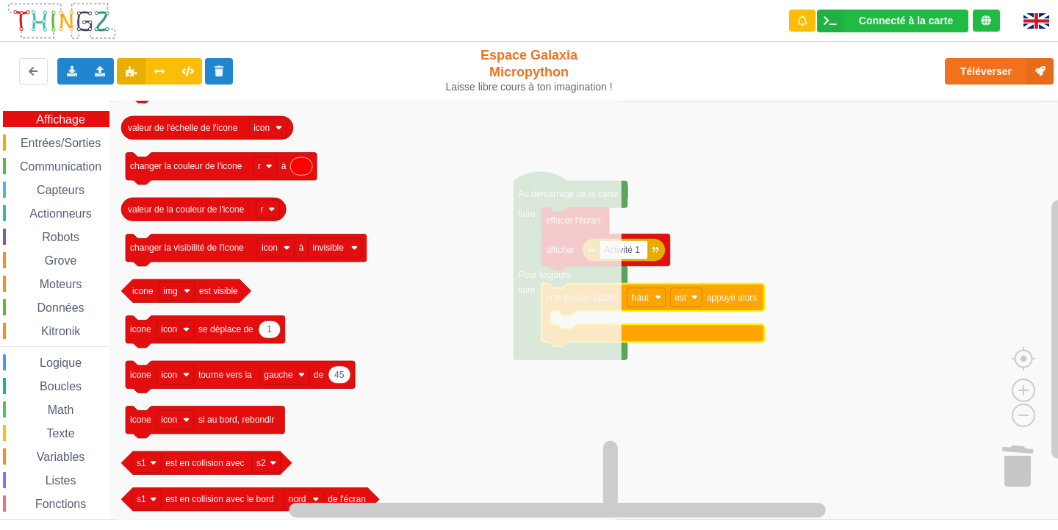
click at [58, 143] on span "Entrées/Sorties" at bounding box center [60, 143] width 85 height 12
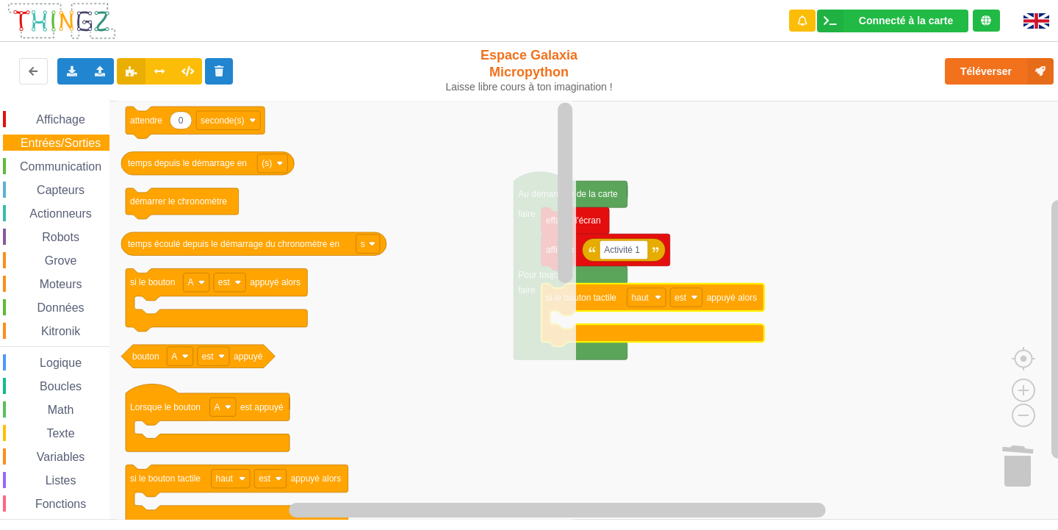
click at [59, 162] on span "Communication" at bounding box center [61, 166] width 86 height 12
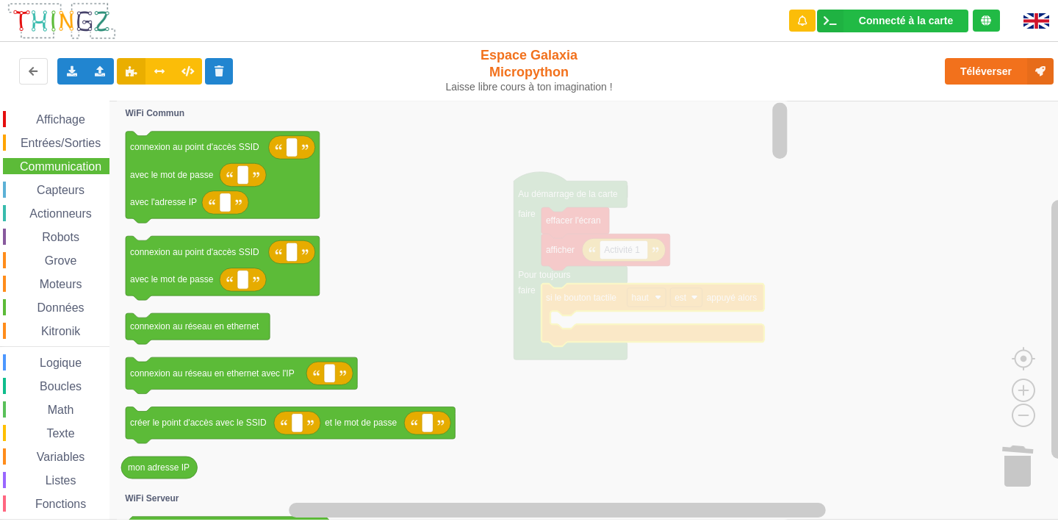
click at [58, 195] on span "Capteurs" at bounding box center [61, 190] width 52 height 12
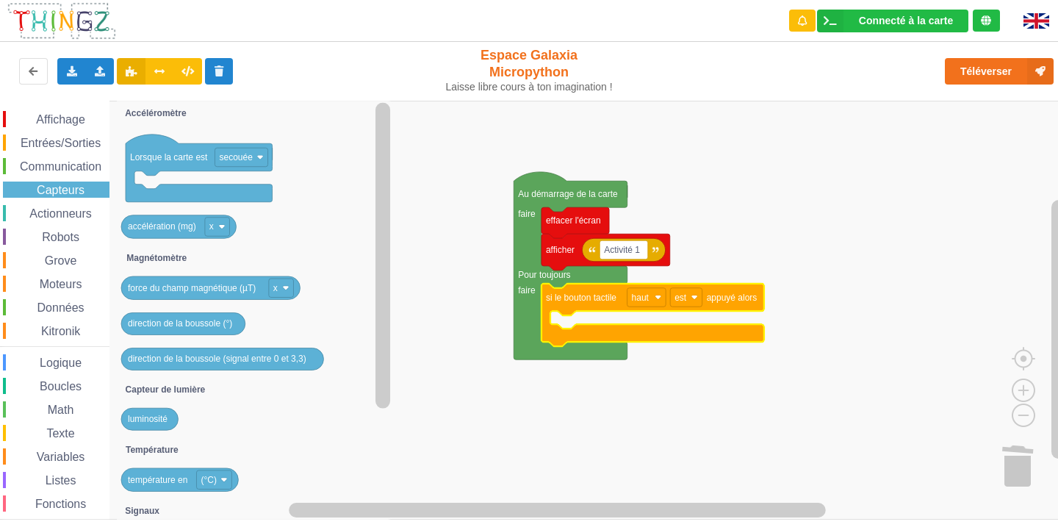
click at [85, 217] on span "Actionneurs" at bounding box center [60, 213] width 67 height 12
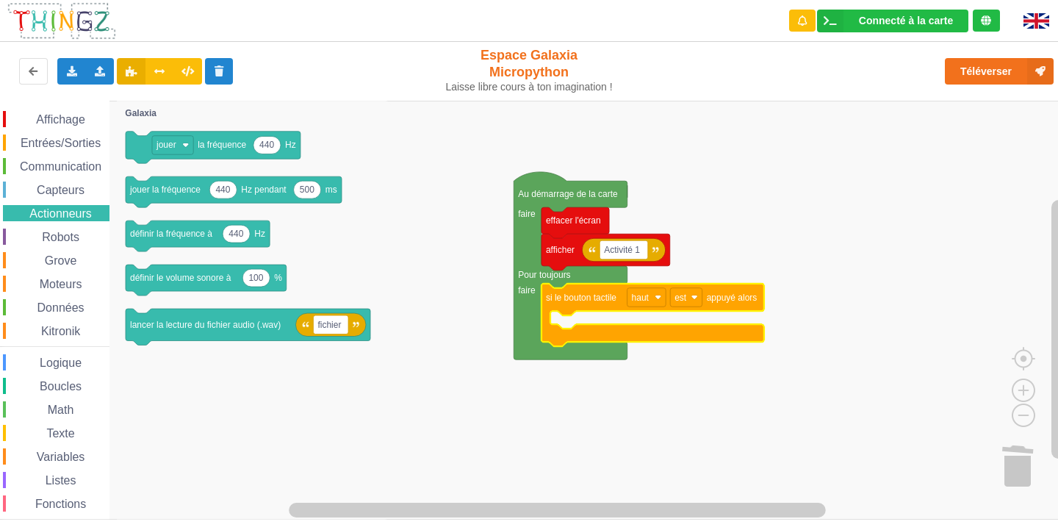
click at [93, 113] on div "Affichage" at bounding box center [56, 119] width 107 height 16
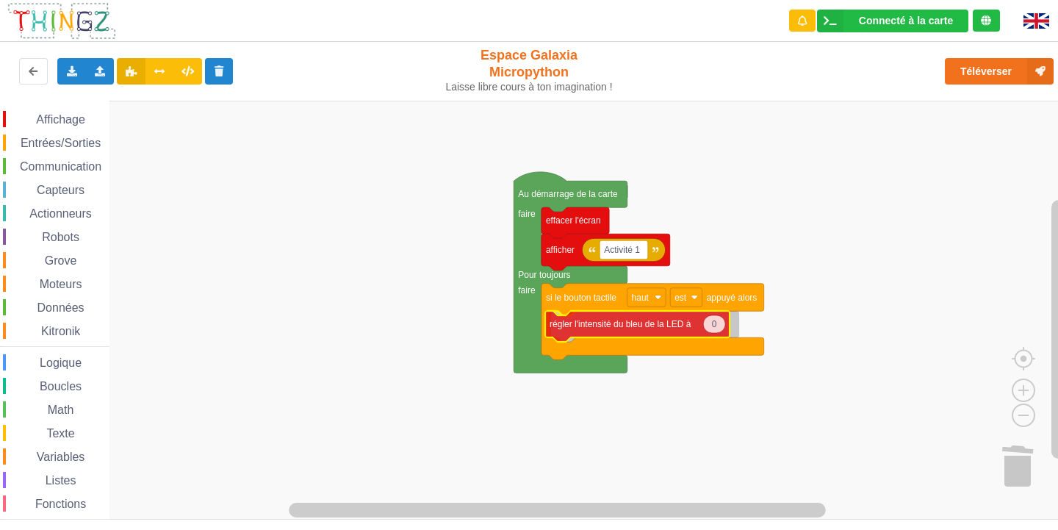
click at [675, 334] on div "Affichage Entrées/Sorties Communication Capteurs Actionneurs Robots Grove Moteu…" at bounding box center [534, 310] width 1069 height 419
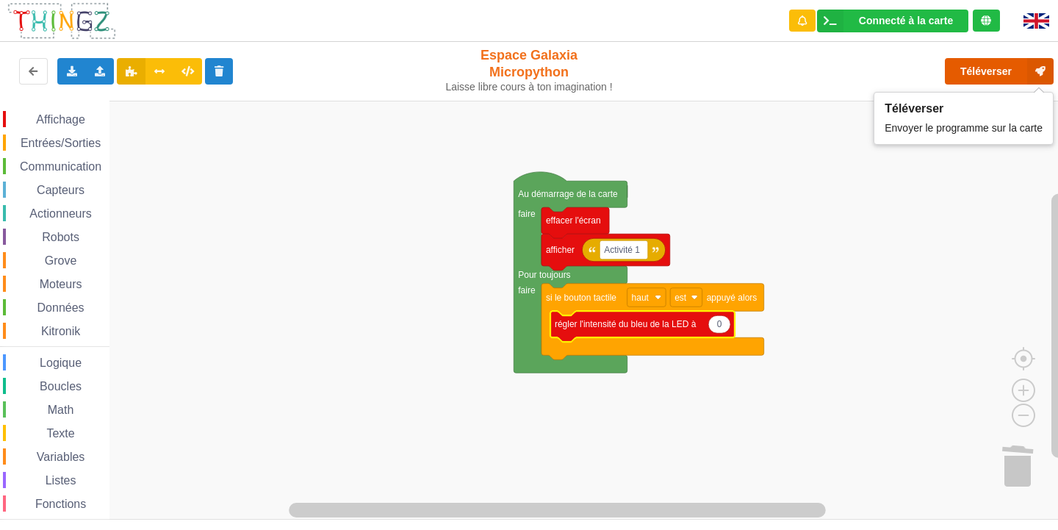
click at [999, 63] on button "Téléverser" at bounding box center [999, 71] width 109 height 26
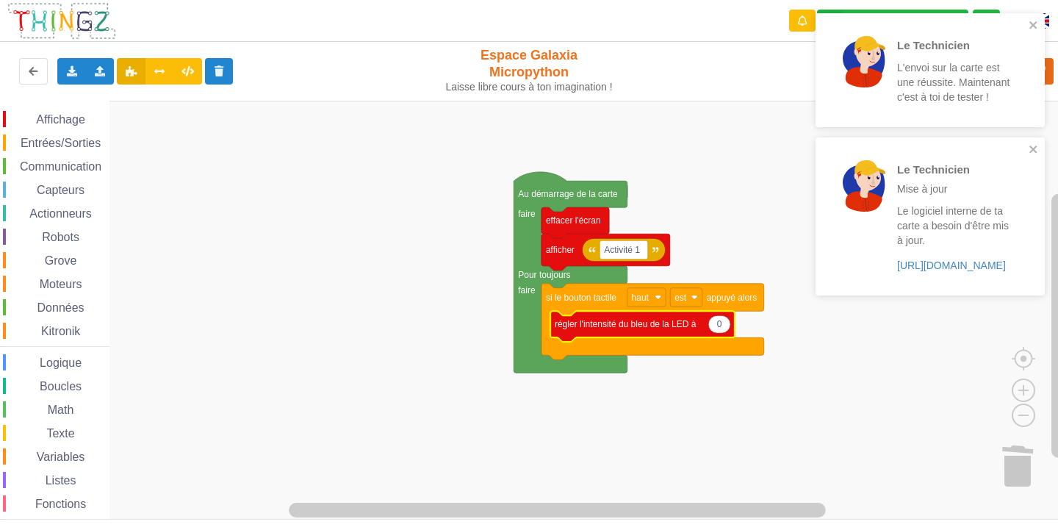
click at [675, 334] on icon "Espace de travail de Blocky" at bounding box center [642, 326] width 184 height 31
click at [721, 328] on text "0" at bounding box center [719, 324] width 5 height 10
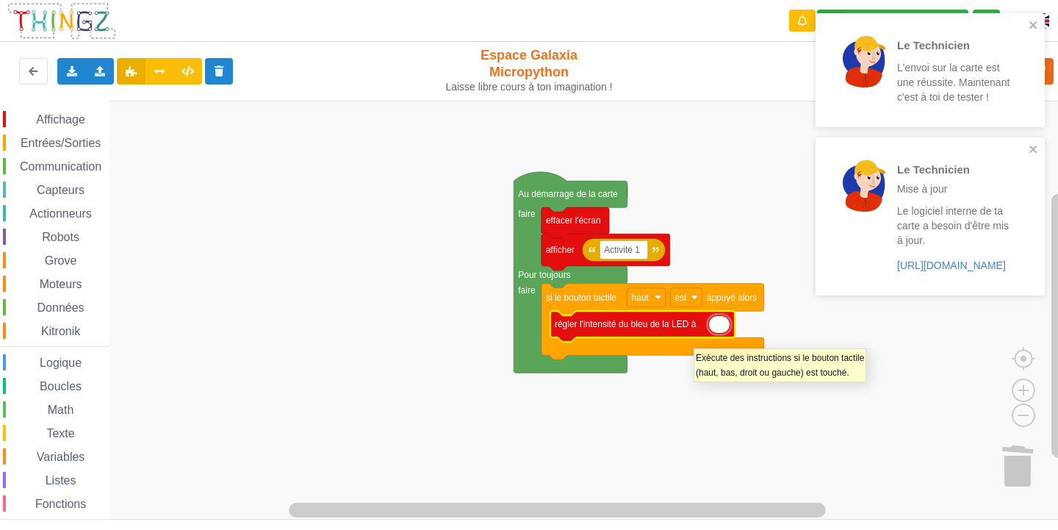
type input "1"
click at [737, 137] on rect "Espace de travail de Blocky" at bounding box center [534, 310] width 1069 height 419
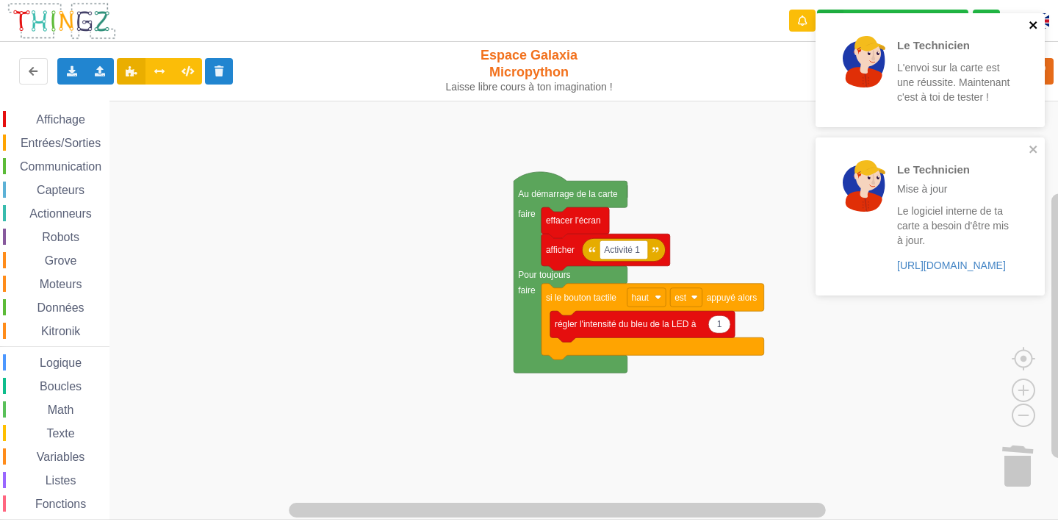
click at [1032, 26] on icon "close" at bounding box center [1033, 24] width 7 height 7
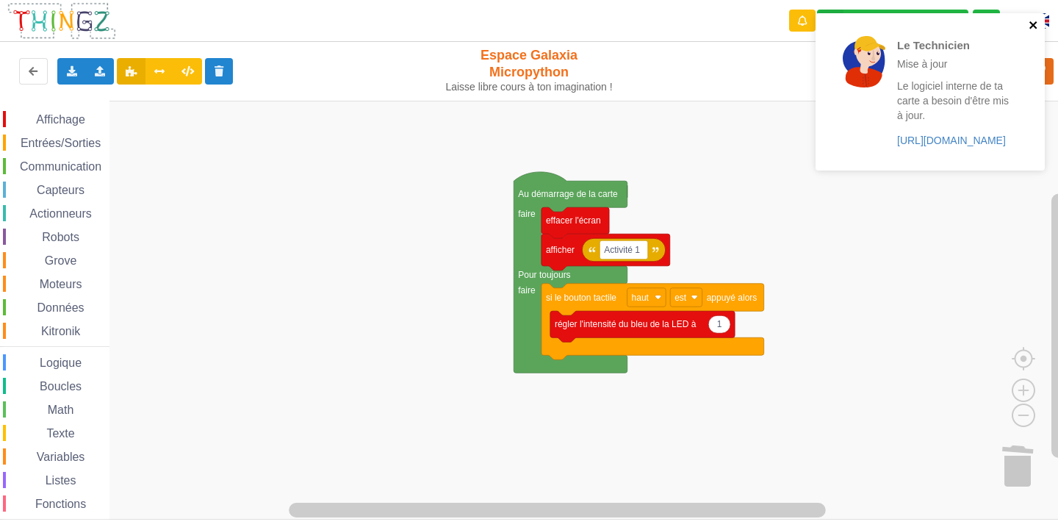
click at [1033, 27] on icon "close" at bounding box center [1034, 25] width 10 height 12
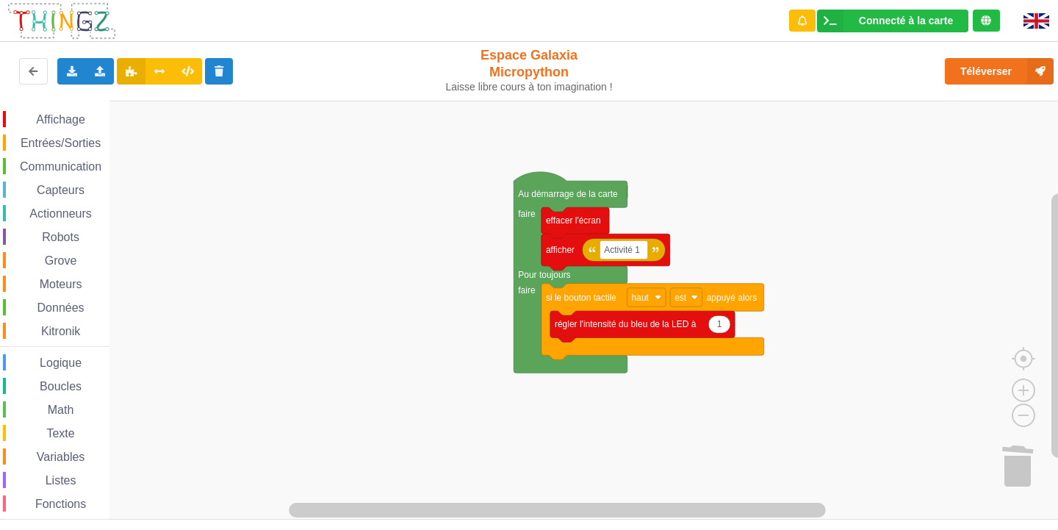
click at [986, 62] on div "Le Technicien Mise à jour Le logiciel interne de ta carte a besoin d'être mis à…" at bounding box center [930, 96] width 235 height 173
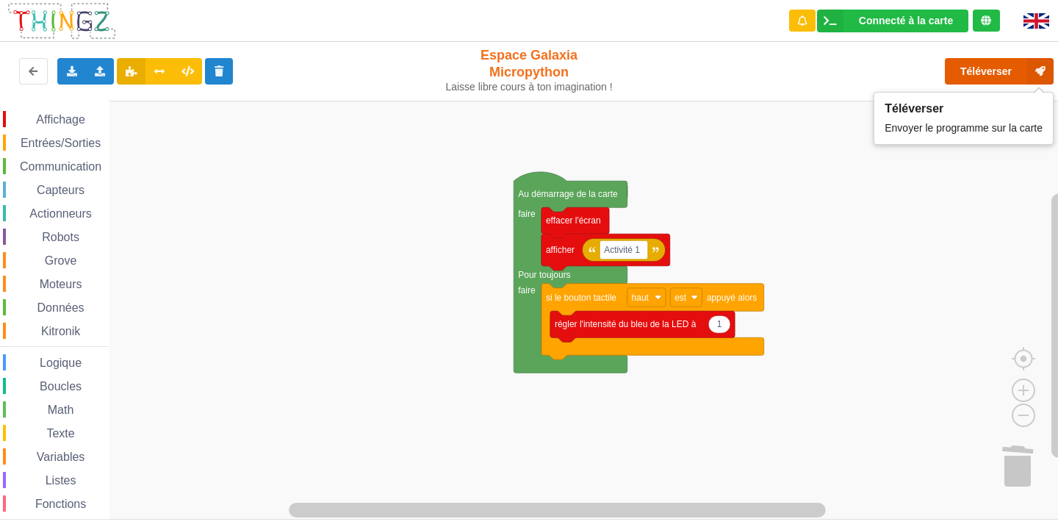
click at [974, 66] on button "Téléverser" at bounding box center [999, 71] width 109 height 26
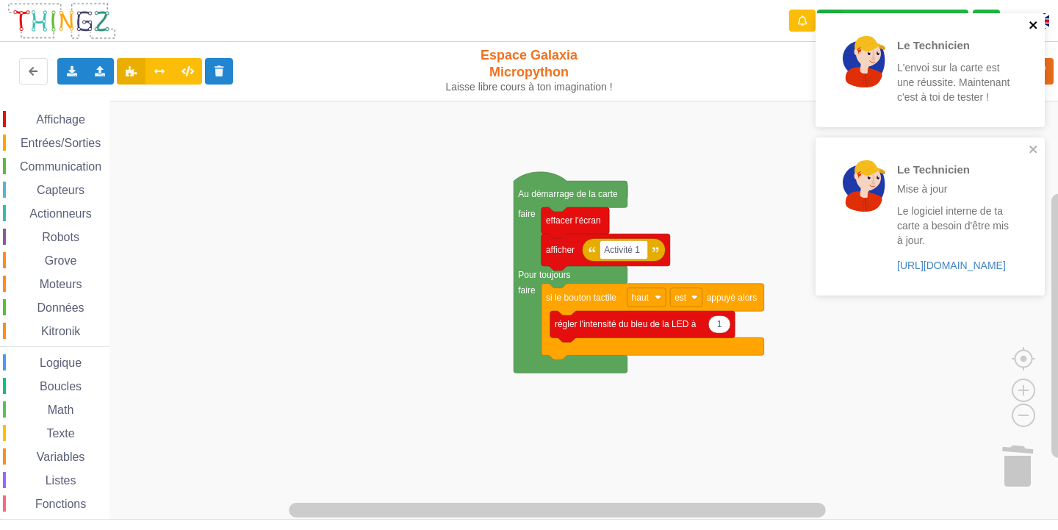
click at [1030, 22] on icon "close" at bounding box center [1033, 24] width 7 height 7
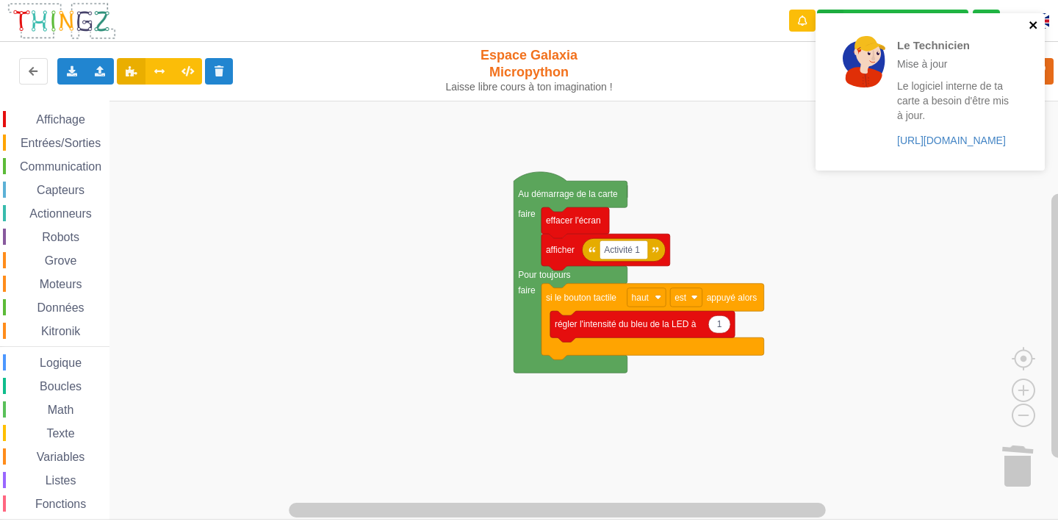
click at [1033, 21] on icon "close" at bounding box center [1034, 25] width 10 height 12
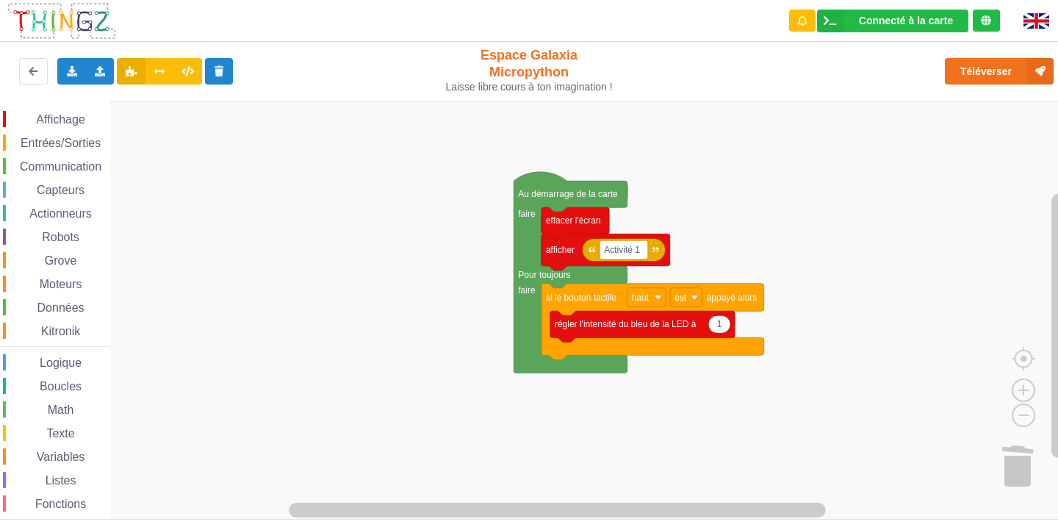
click at [61, 115] on span "Affichage" at bounding box center [60, 119] width 53 height 12
click at [613, 374] on div "Affichage Entrées/Sorties Communication Capteurs Actionneurs Robots Grove Moteu…" at bounding box center [534, 310] width 1069 height 419
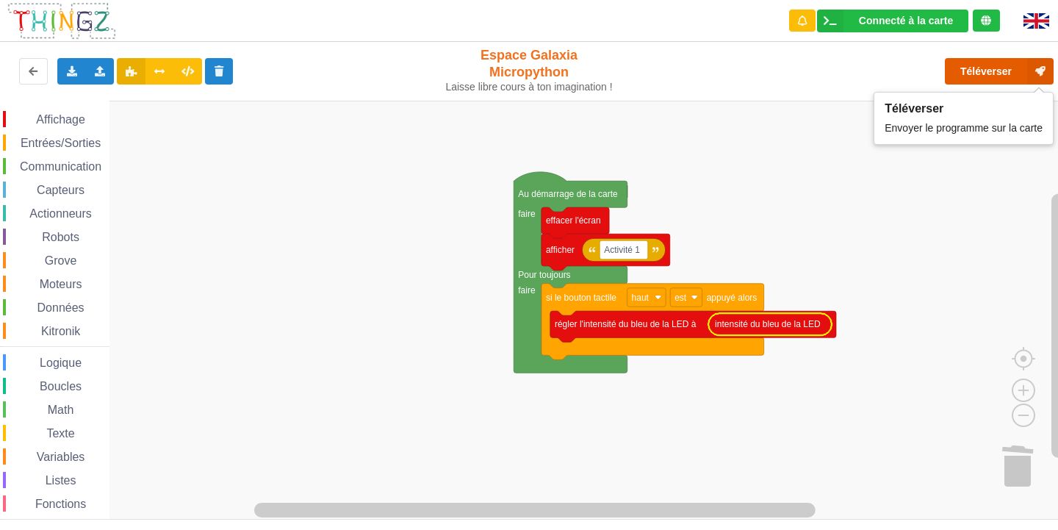
click at [989, 72] on button "Téléverser" at bounding box center [999, 71] width 109 height 26
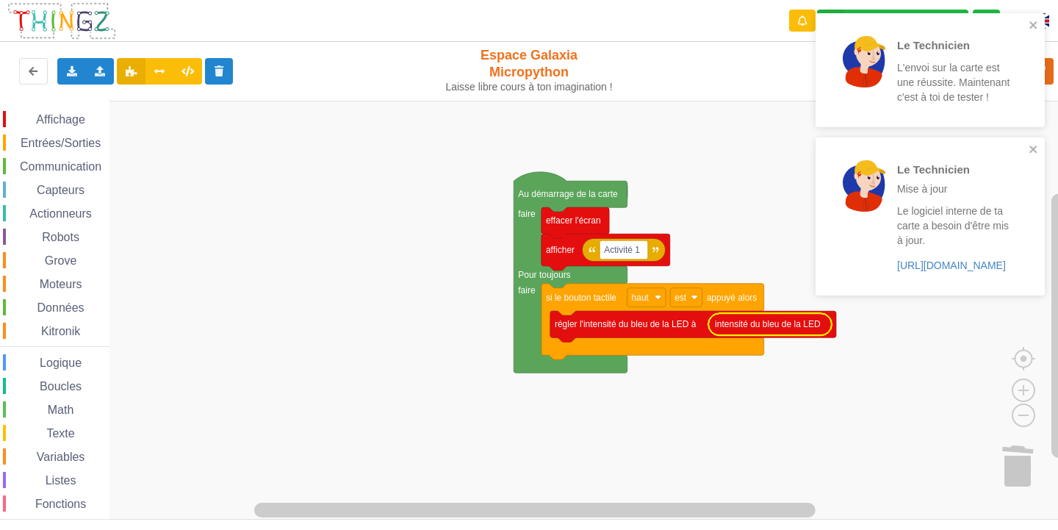
click at [1028, 24] on div "Le Technicien L'envoi sur la carte est une réussite. Maintenant c'est à toi de …" at bounding box center [925, 70] width 207 height 102
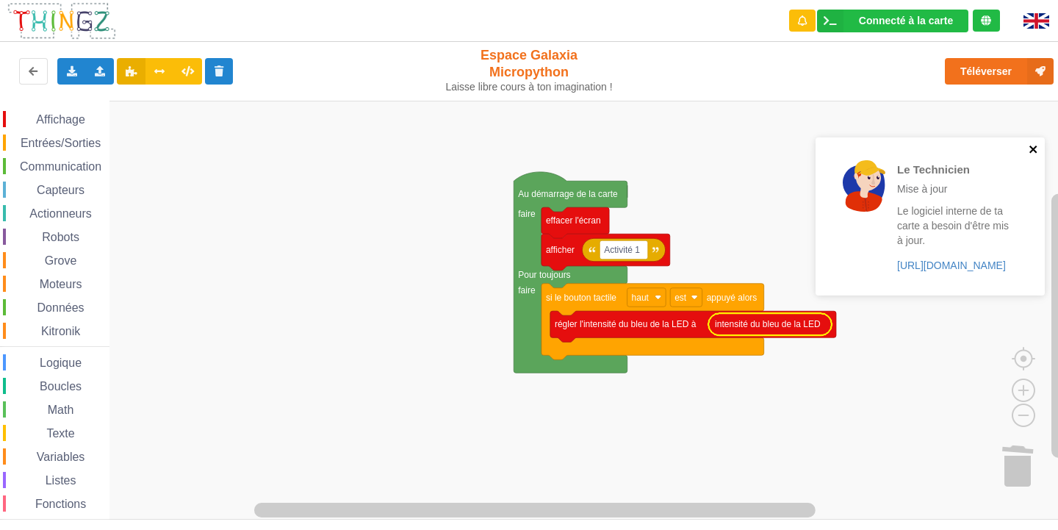
click at [1032, 150] on div "Le Technicien Mise à jour Le logiciel interne de ta carte a besoin d'être mis à…" at bounding box center [930, 215] width 229 height 157
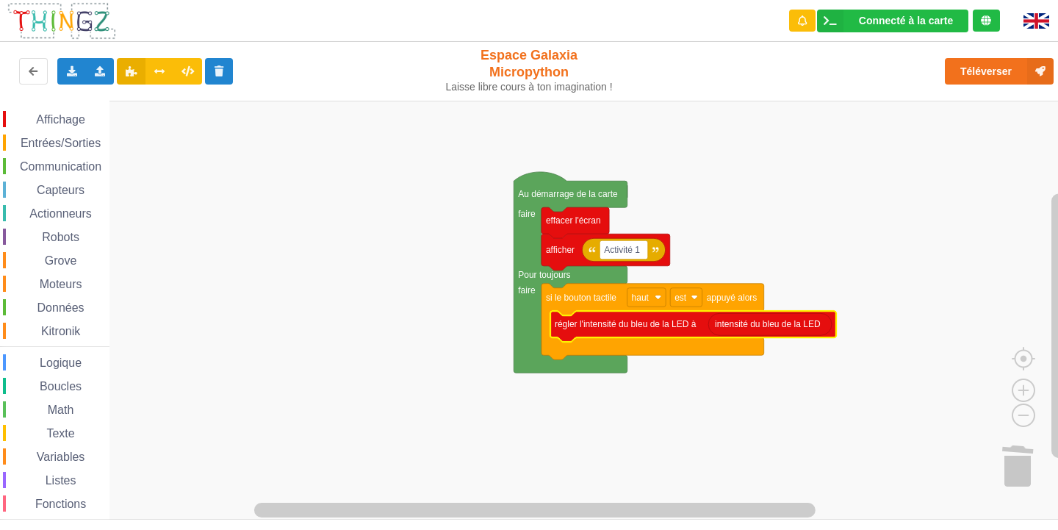
click at [619, 333] on icon "Espace de travail de Blocky" at bounding box center [693, 326] width 286 height 31
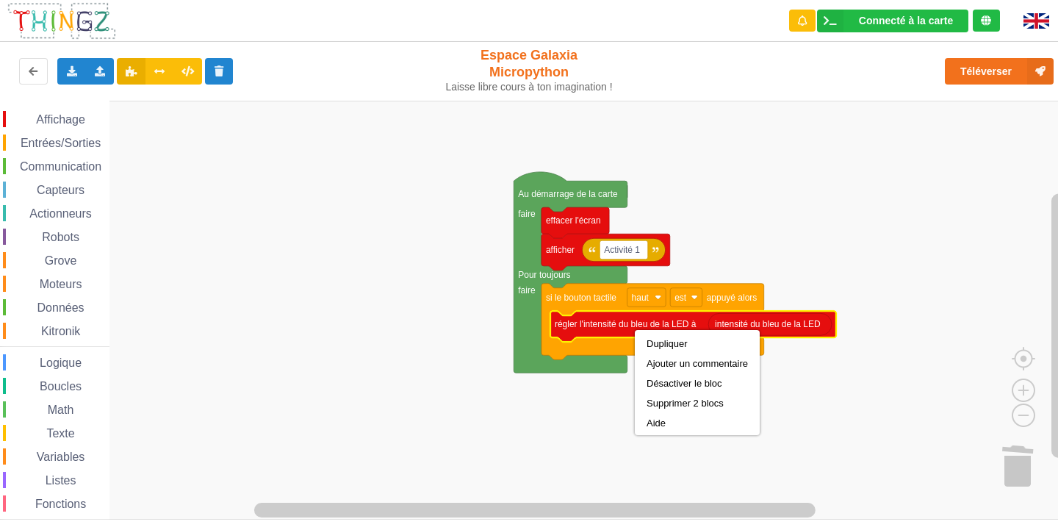
click at [803, 406] on rect "Espace de travail de Blocky" at bounding box center [534, 310] width 1069 height 419
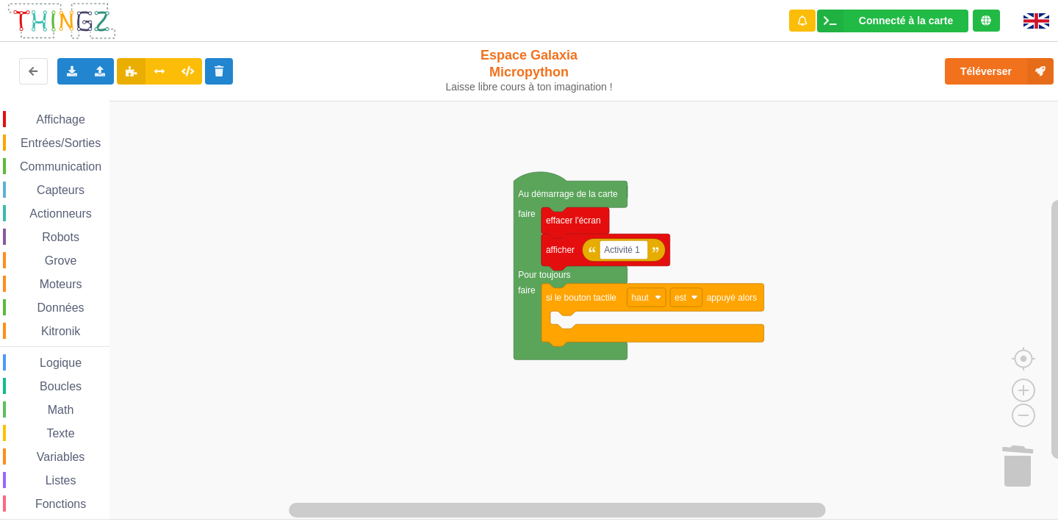
click at [57, 114] on span "Affichage" at bounding box center [60, 119] width 53 height 12
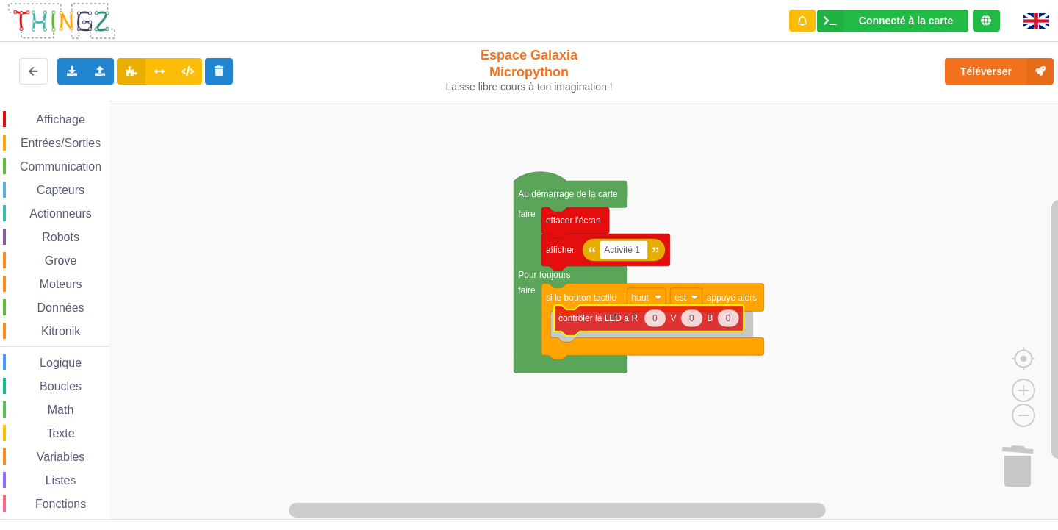
click at [641, 326] on div "Affichage Entrées/Sorties Communication Capteurs Actionneurs Robots Grove Moteu…" at bounding box center [534, 310] width 1069 height 419
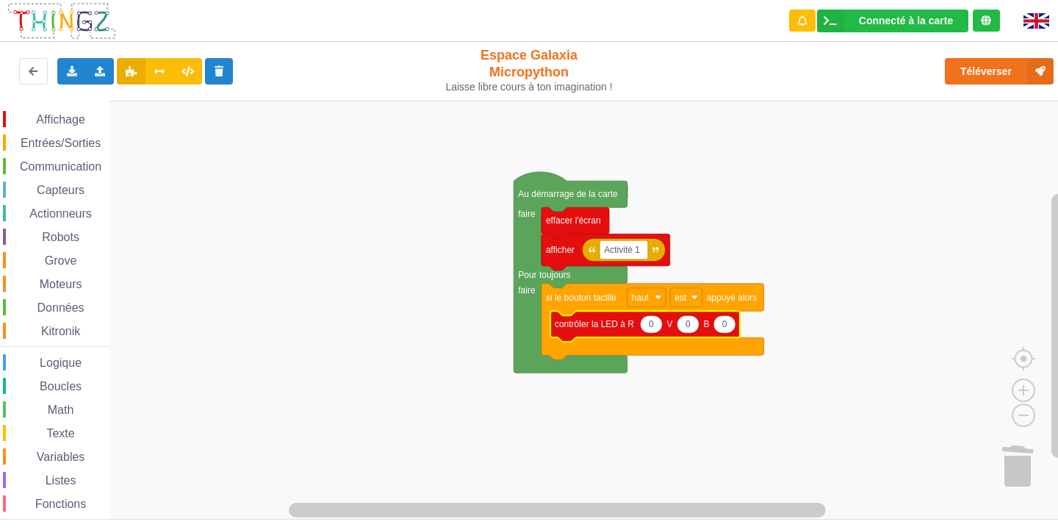
click at [650, 333] on icon "Espace de travail de Blocky" at bounding box center [651, 324] width 22 height 18
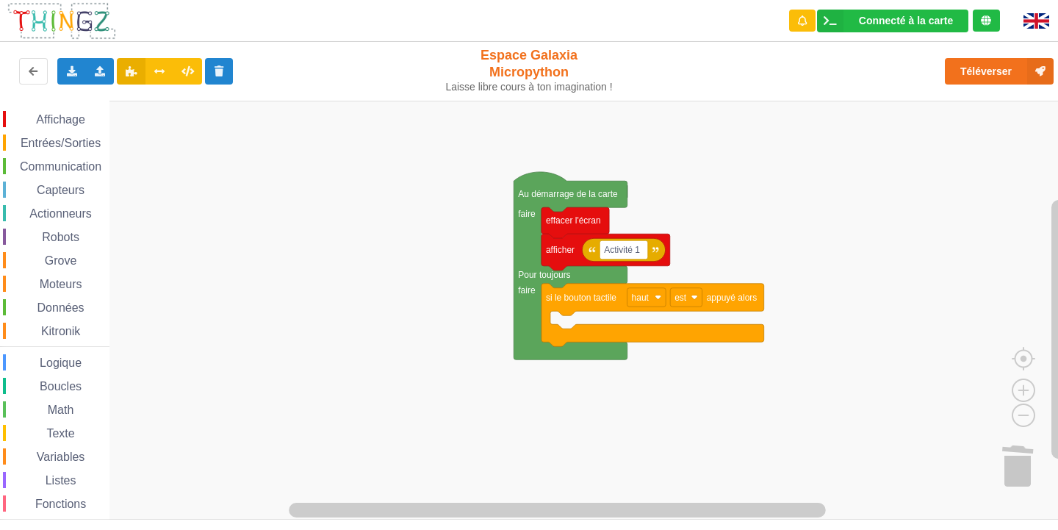
click at [81, 113] on span "Affichage" at bounding box center [60, 119] width 53 height 12
click at [1010, 472] on div "Affichage Entrées/Sorties Communication Capteurs Actionneurs Robots Grove Moteu…" at bounding box center [534, 310] width 1069 height 419
click at [66, 116] on span "Affichage" at bounding box center [60, 119] width 53 height 12
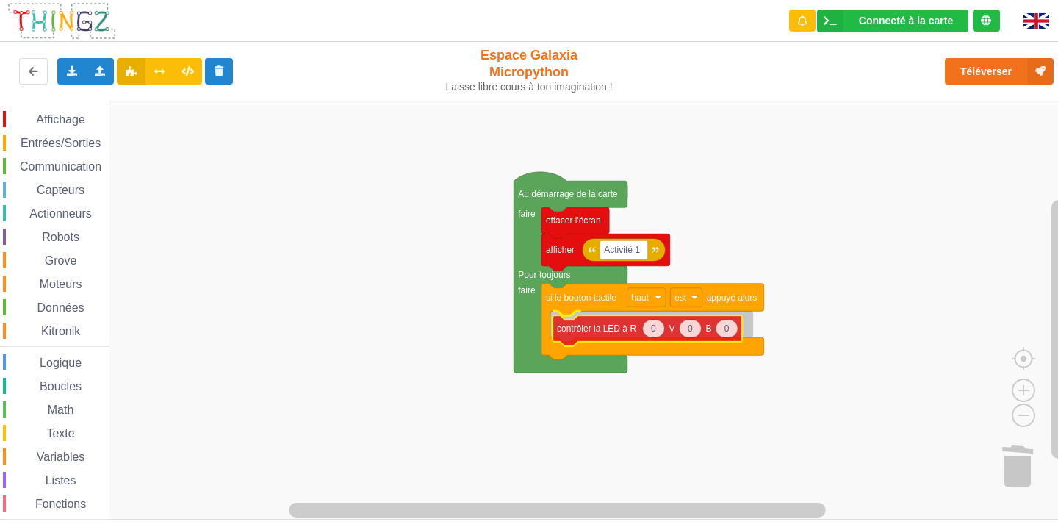
click at [634, 343] on div "Affichage Entrées/Sorties Communication Capteurs Actionneurs Robots Grove Moteu…" at bounding box center [534, 310] width 1069 height 419
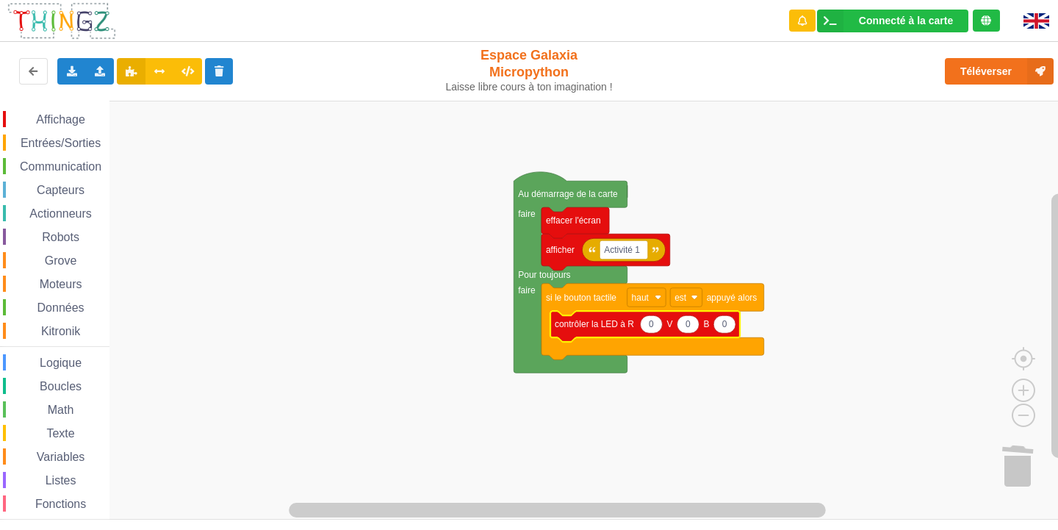
click at [650, 325] on text "0" at bounding box center [651, 324] width 5 height 10
click at [840, 248] on rect "Espace de travail de Blocky" at bounding box center [534, 310] width 1069 height 419
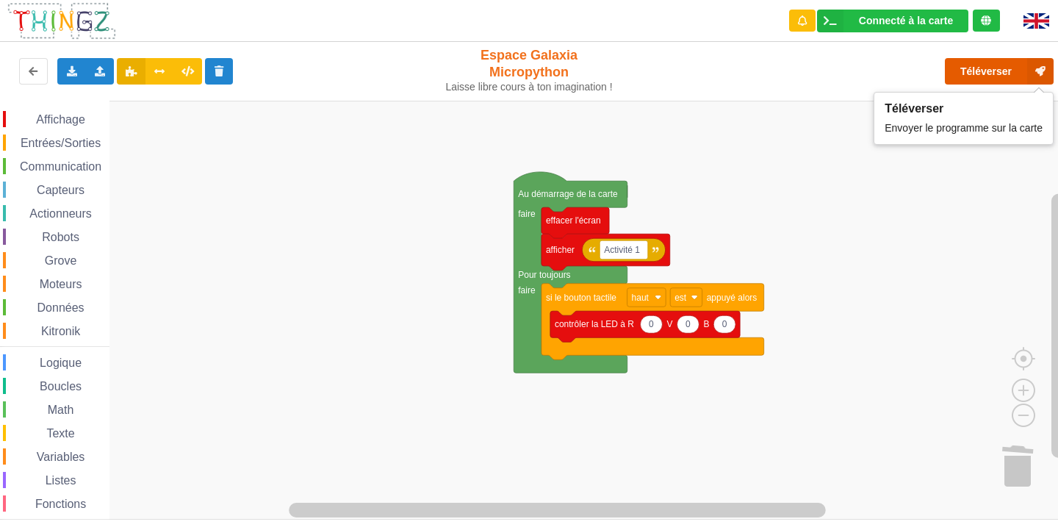
click at [1003, 66] on button "Téléverser" at bounding box center [999, 71] width 109 height 26
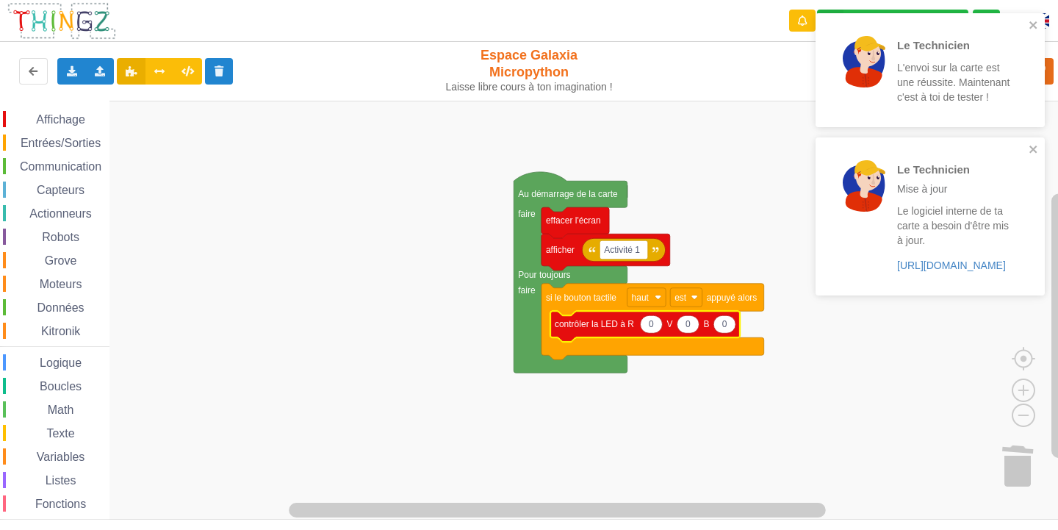
click at [656, 326] on icon "Espace de travail de Blocky" at bounding box center [651, 324] width 22 height 18
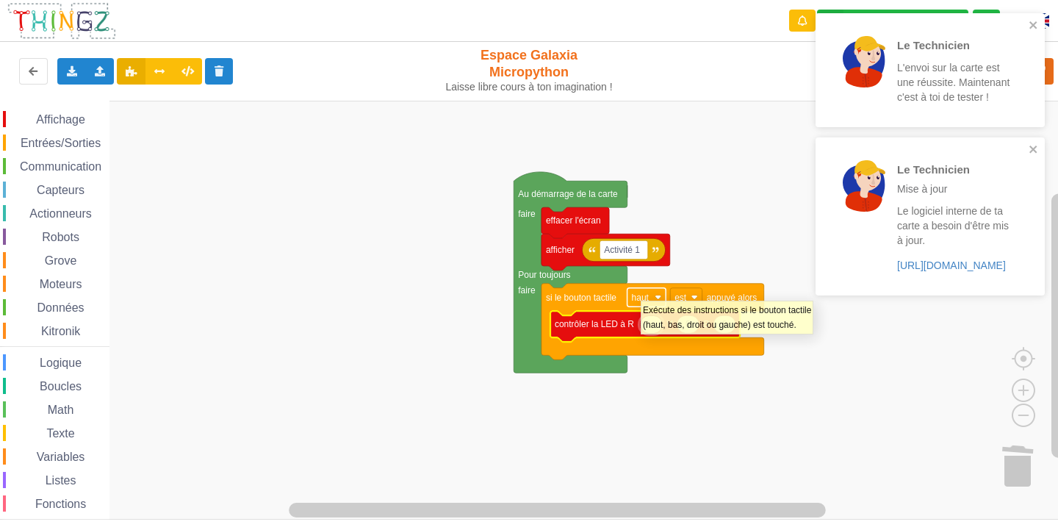
type input "1"
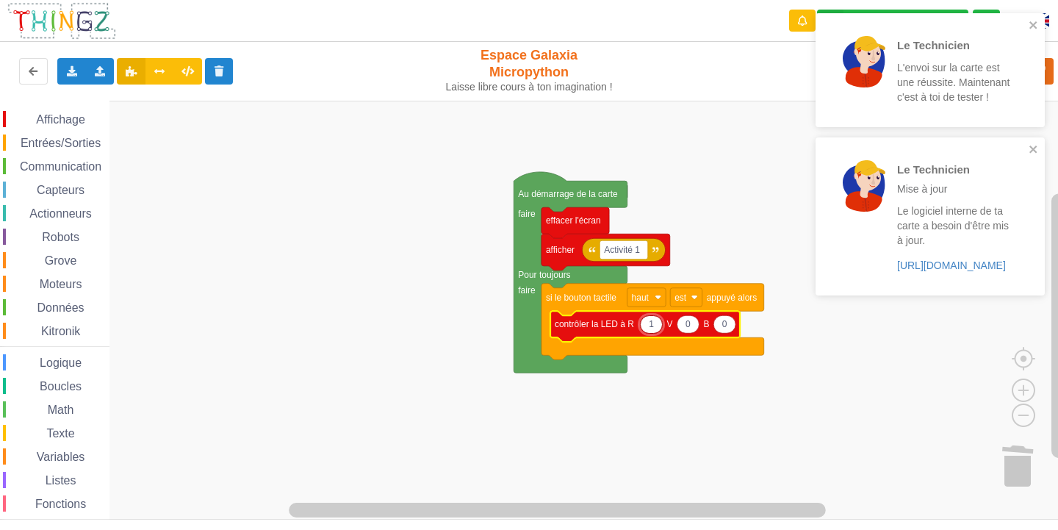
click at [687, 328] on text "0" at bounding box center [688, 324] width 5 height 10
type input "1"
click at [728, 327] on icon "Espace de travail de Blocky" at bounding box center [725, 324] width 22 height 18
type input "1"
click at [1029, 23] on icon "close" at bounding box center [1034, 25] width 10 height 12
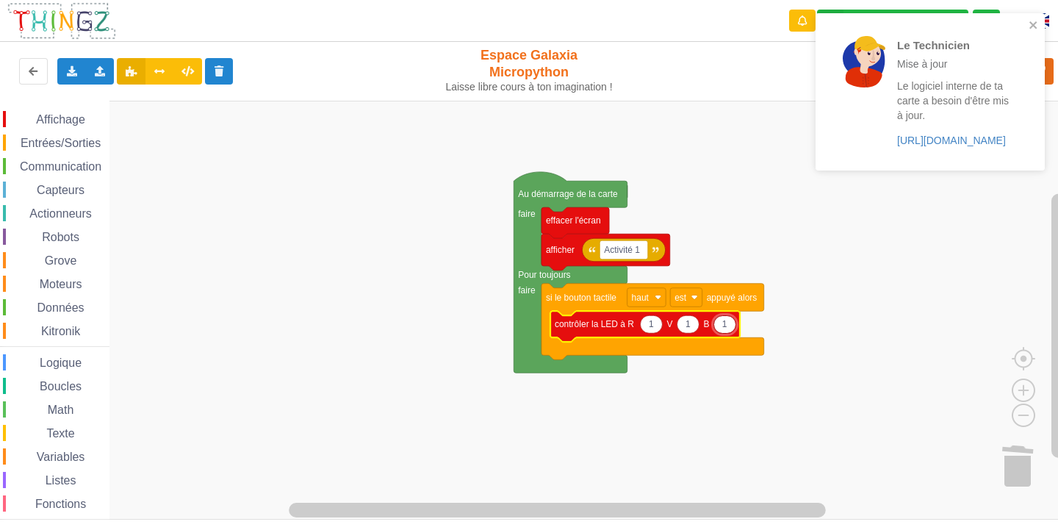
click at [1035, 148] on div "Le Technicien Mise à jour Le logiciel interne de ta carte a besoin d'être mis à…" at bounding box center [930, 91] width 229 height 157
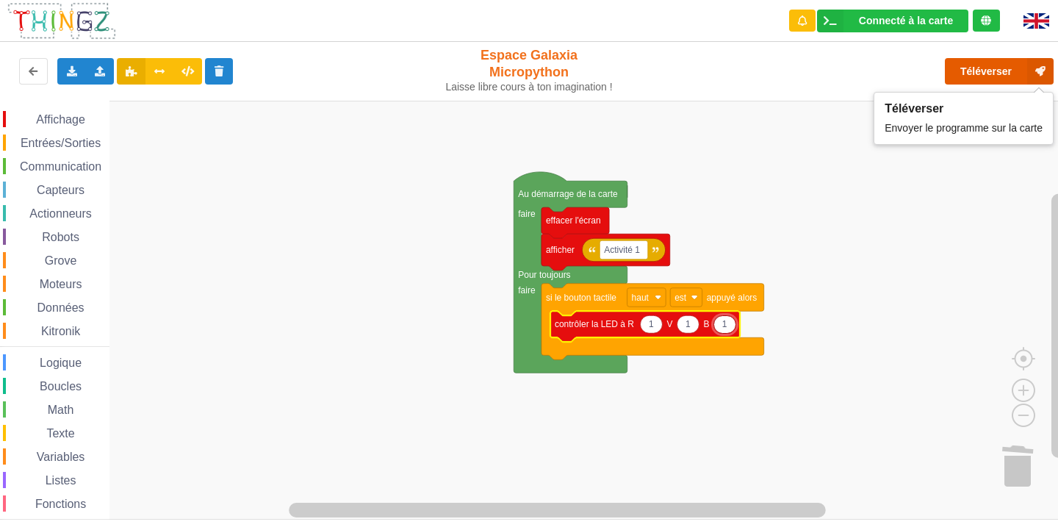
click at [1024, 66] on button "Téléverser" at bounding box center [999, 71] width 109 height 26
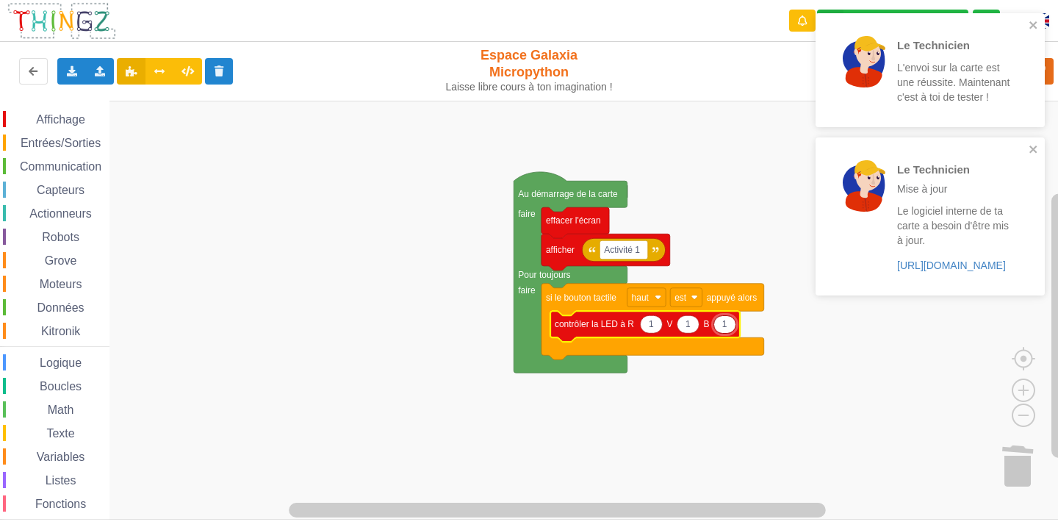
click at [658, 327] on icon "Espace de travail de Blocky" at bounding box center [651, 324] width 22 height 18
type input "100"
click at [697, 326] on icon "Espace de travail de Blocky" at bounding box center [694, 324] width 22 height 18
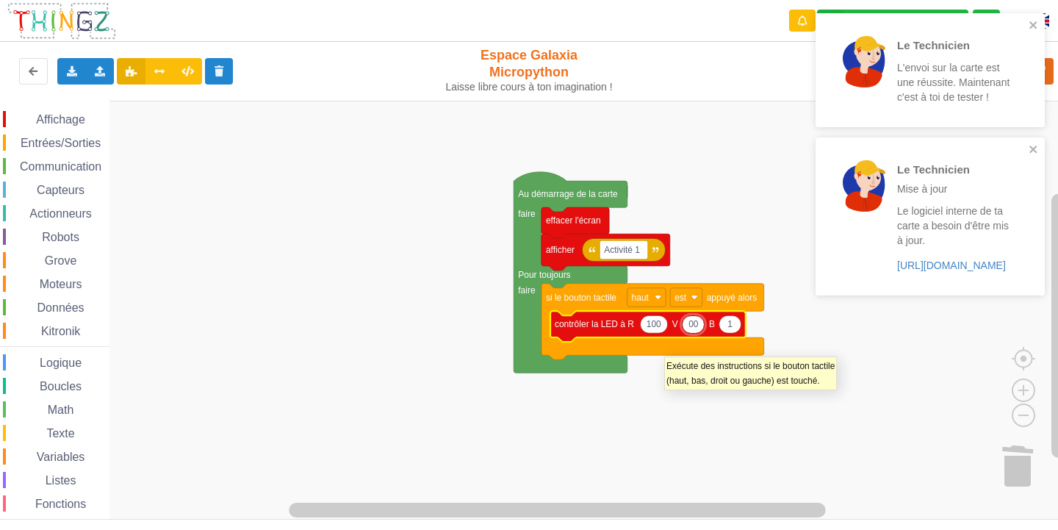
type input "0"
type input "100"
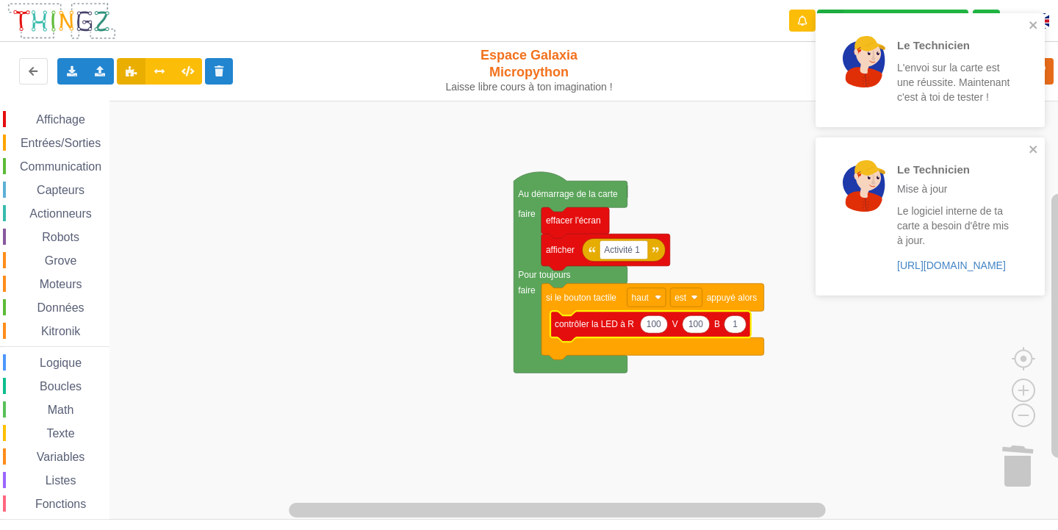
click at [733, 322] on text "1" at bounding box center [735, 324] width 5 height 10
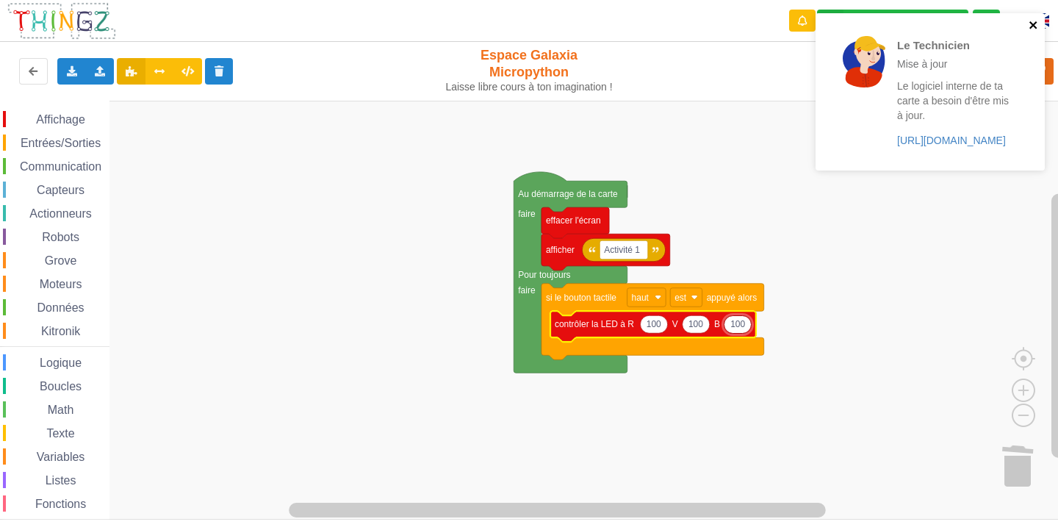
type input "100"
click at [1030, 21] on icon "close" at bounding box center [1034, 25] width 10 height 12
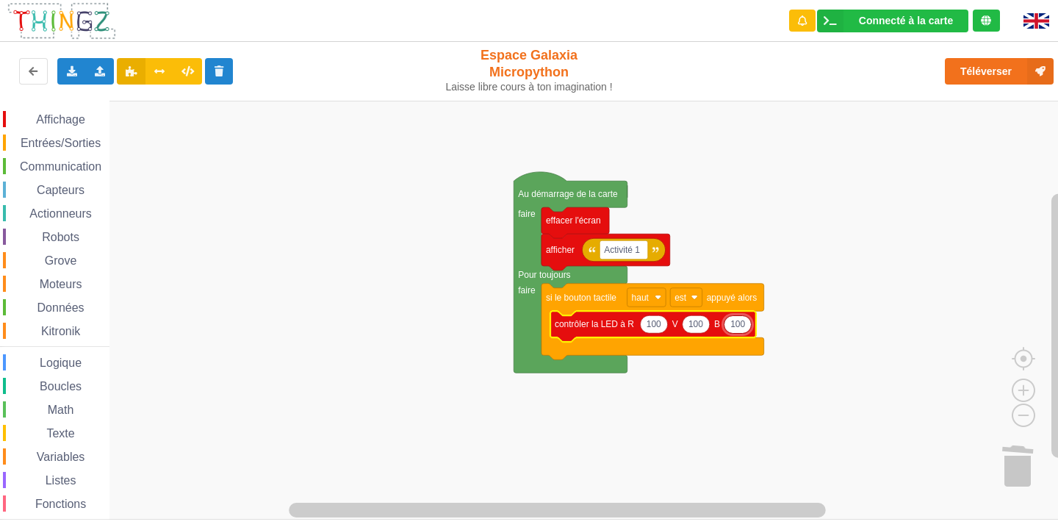
click at [1035, 67] on div "Le Technicien Mise à jour Le logiciel interne de ta carte a besoin d'être mis à…" at bounding box center [529, 255] width 1079 height 530
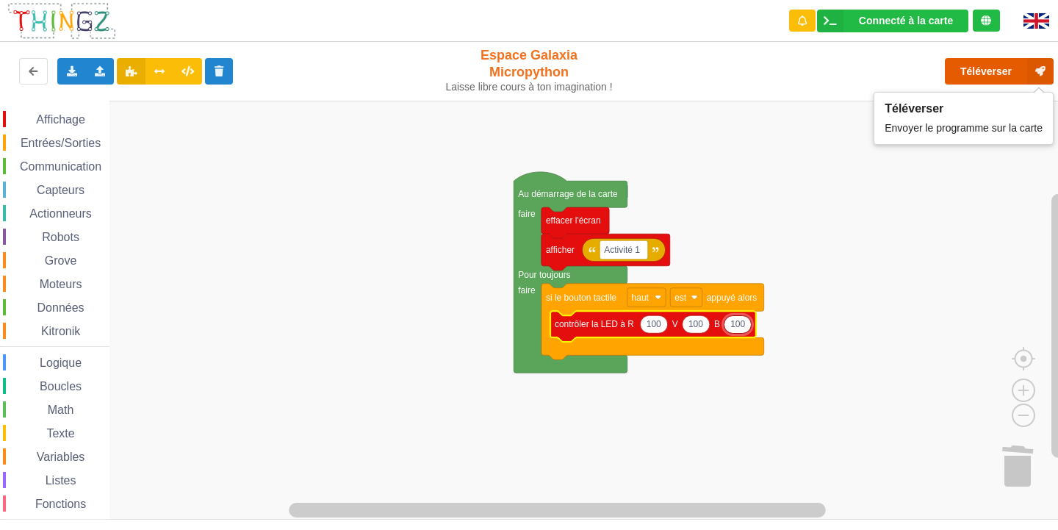
click at [965, 64] on button "Téléverser" at bounding box center [999, 71] width 109 height 26
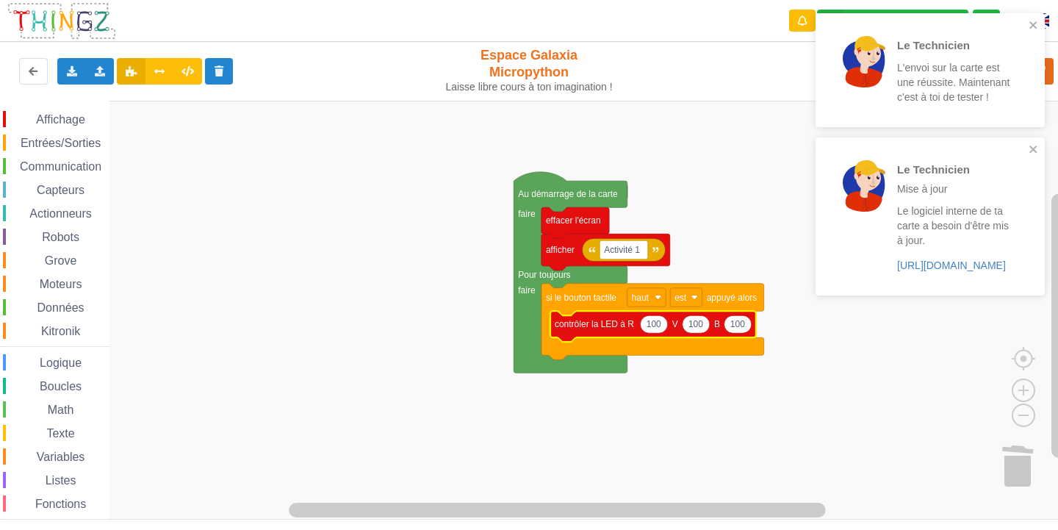
click at [703, 324] on icon "Espace de travail de Blocky" at bounding box center [696, 324] width 27 height 18
type input "0"
click at [662, 327] on icon "Espace de travail de Blocky" at bounding box center [653, 324] width 27 height 18
type input "0"
click at [1038, 23] on icon "close" at bounding box center [1034, 25] width 10 height 12
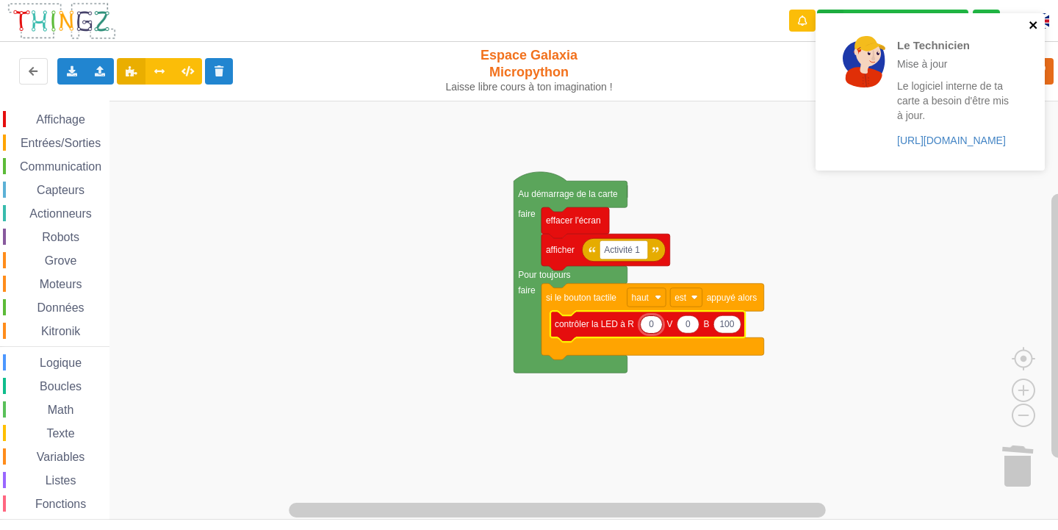
click at [1037, 28] on icon "close" at bounding box center [1033, 24] width 7 height 7
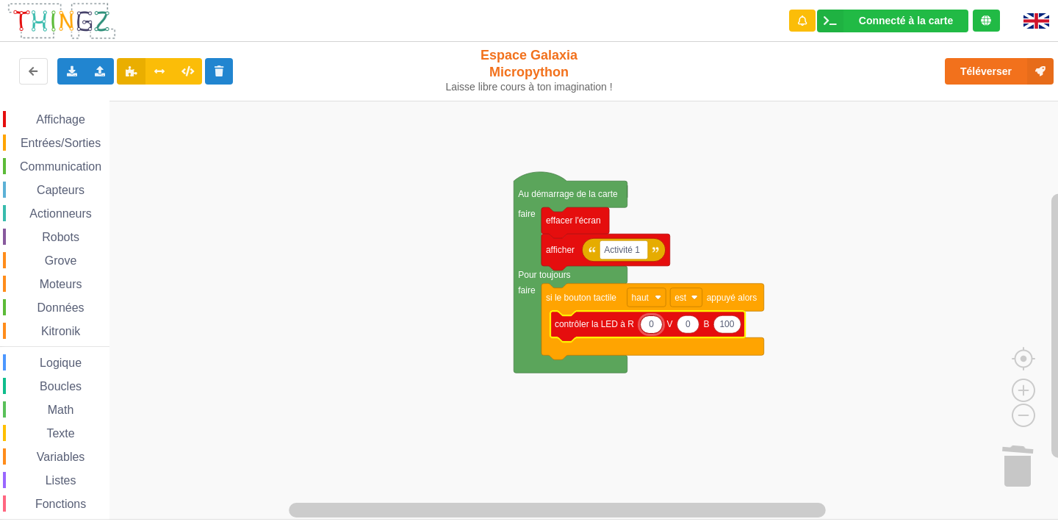
click at [1003, 67] on div "Le Technicien Mise à jour Le logiciel interne de ta carte a besoin d'être mis à…" at bounding box center [529, 255] width 1079 height 530
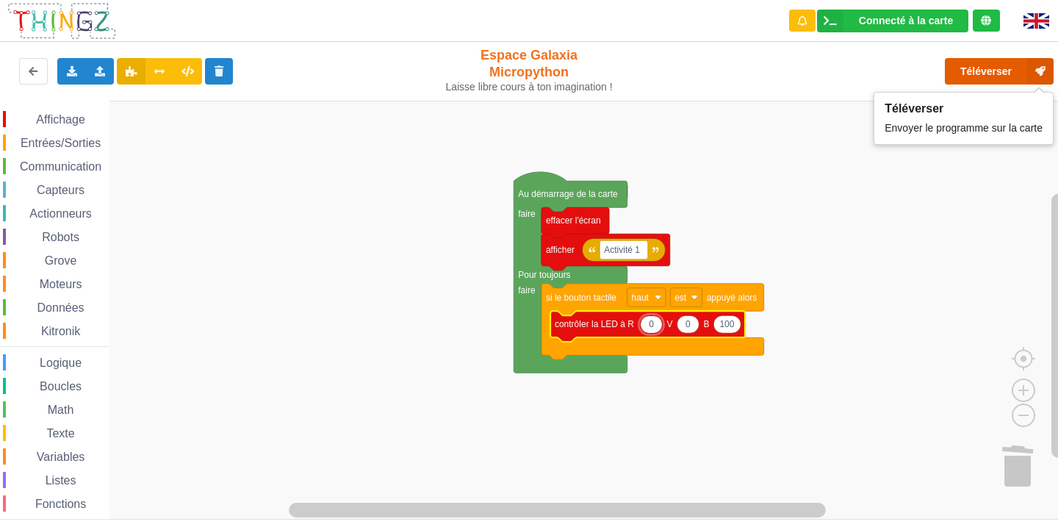
click at [986, 77] on button "Téléverser" at bounding box center [999, 71] width 109 height 26
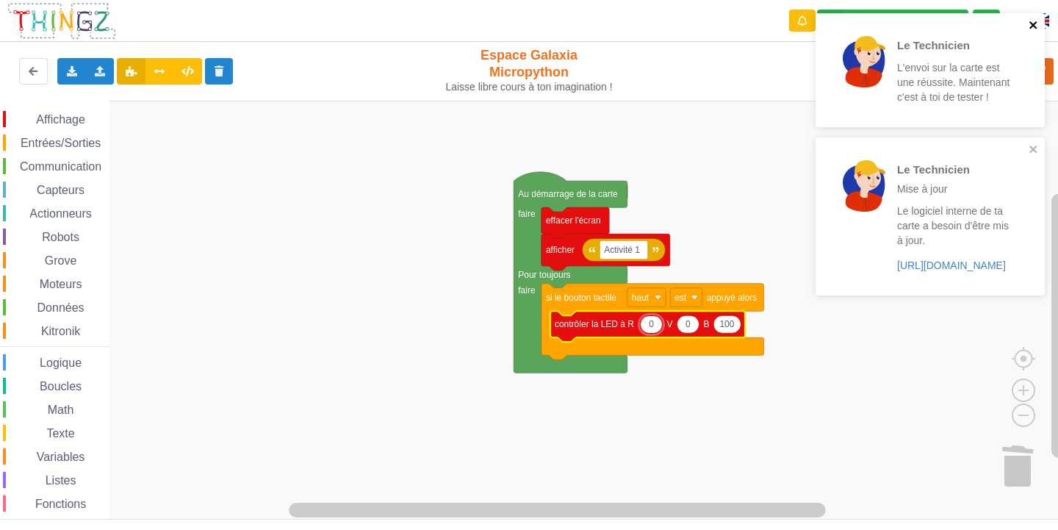
click at [1035, 25] on icon "close" at bounding box center [1034, 25] width 10 height 12
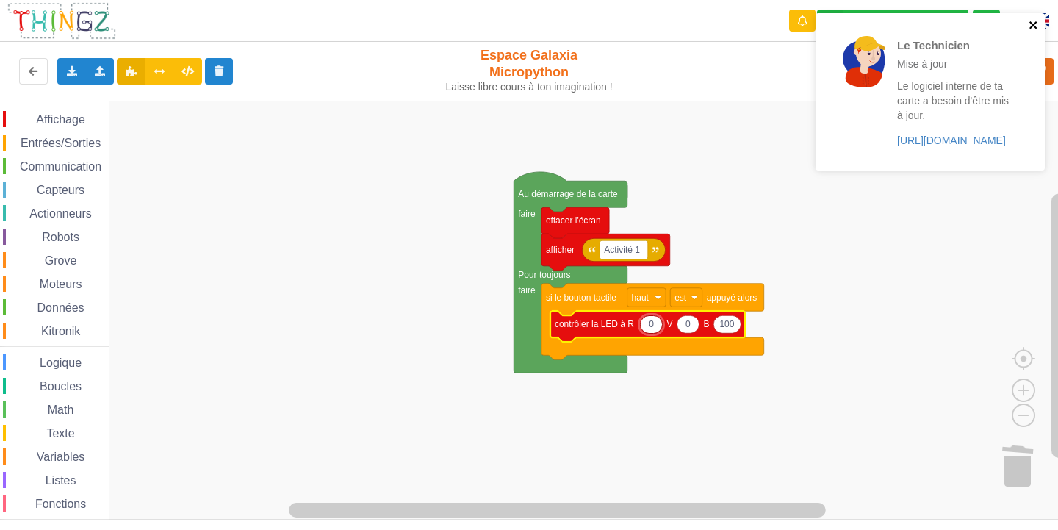
click at [1033, 150] on div "Le Technicien Mise à jour Le logiciel interne de ta carte a besoin d'être mis à…" at bounding box center [930, 91] width 229 height 157
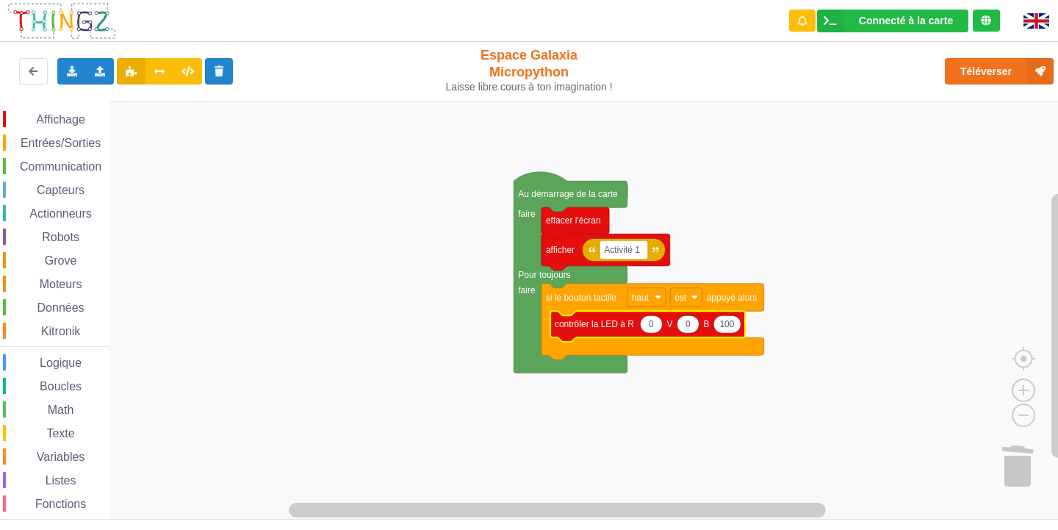
click at [73, 139] on span "Entrées/Sorties" at bounding box center [60, 143] width 85 height 12
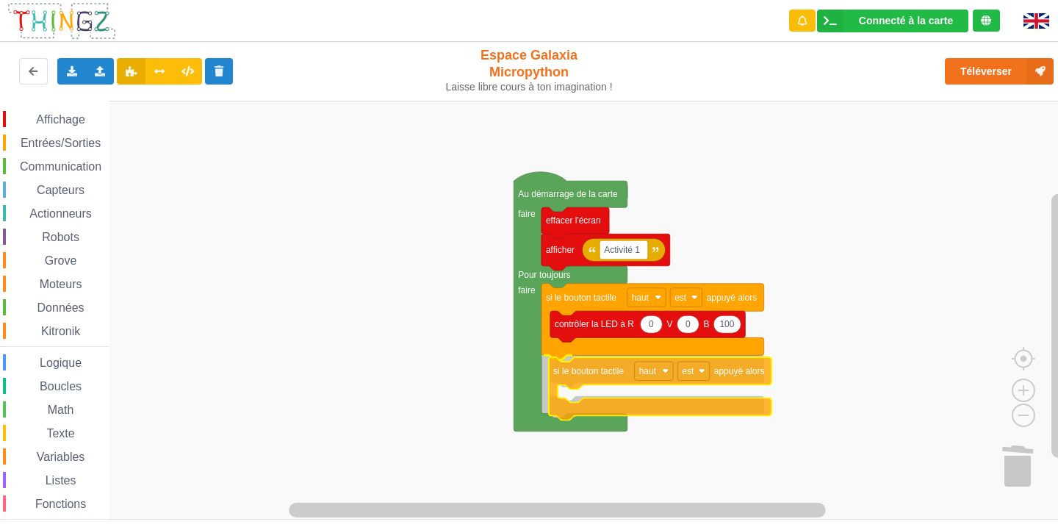
click at [659, 386] on div "Affichage Entrées/Sorties Communication Capteurs Actionneurs Robots Grove Moteu…" at bounding box center [534, 310] width 1069 height 419
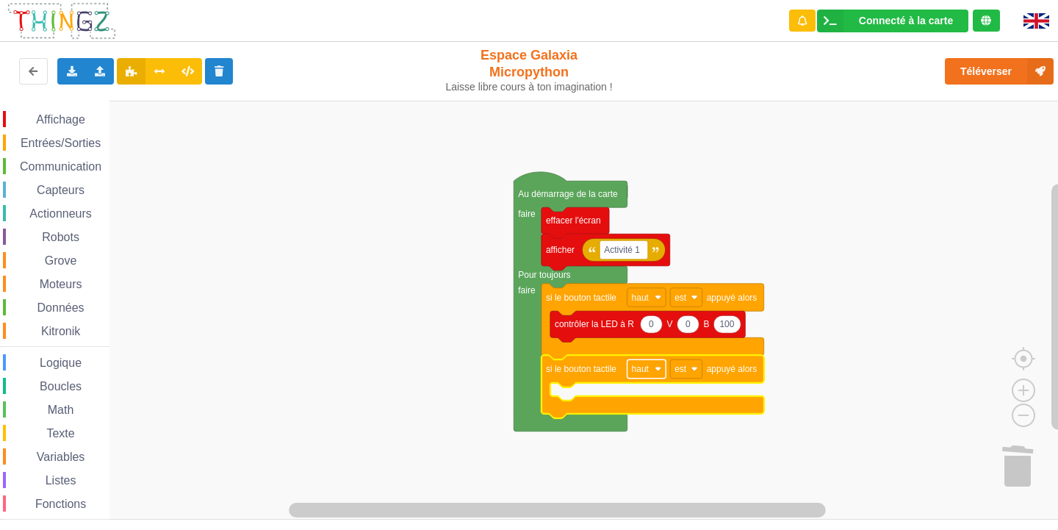
click at [658, 369] on image "Espace de travail de Blocky" at bounding box center [658, 369] width 7 height 7
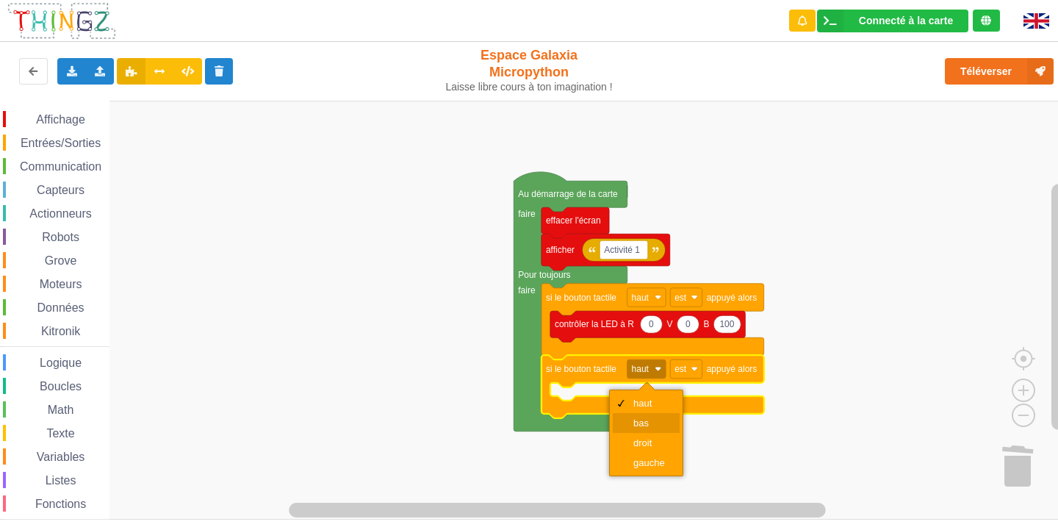
click at [645, 417] on div "bas" at bounding box center [650, 422] width 35 height 11
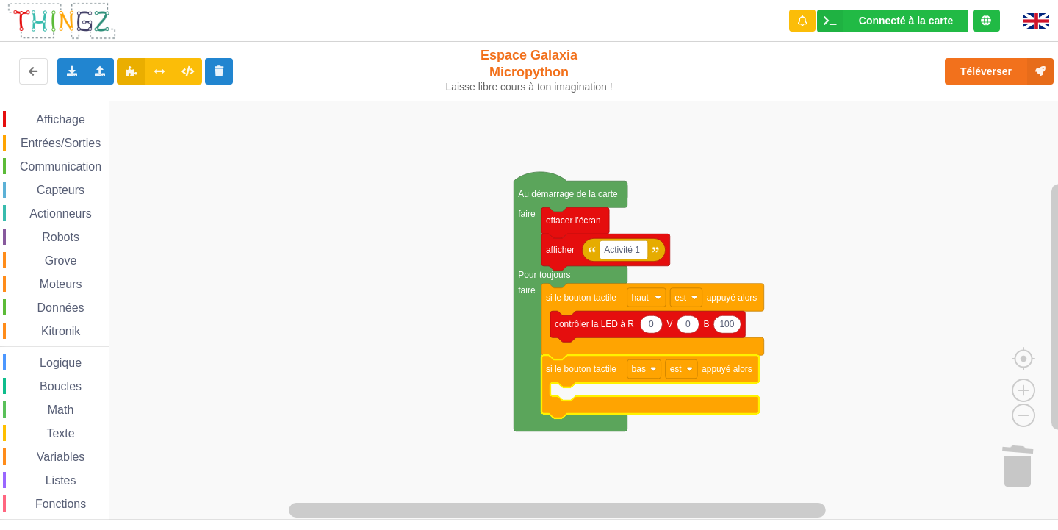
click at [79, 123] on span "Affichage" at bounding box center [60, 119] width 53 height 12
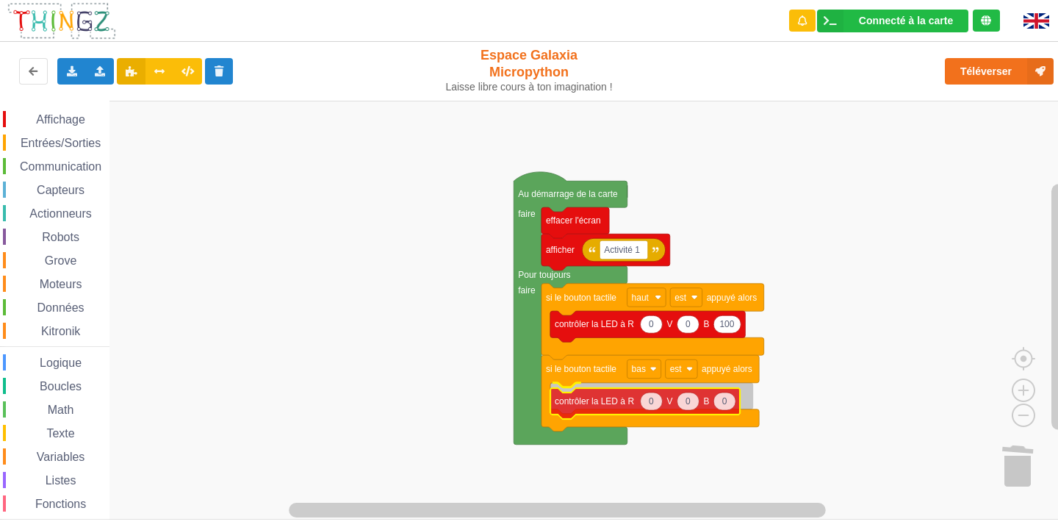
click at [644, 398] on div "Affichage Entrées/Sorties Communication Capteurs Actionneurs Robots Grove Moteu…" at bounding box center [534, 310] width 1069 height 419
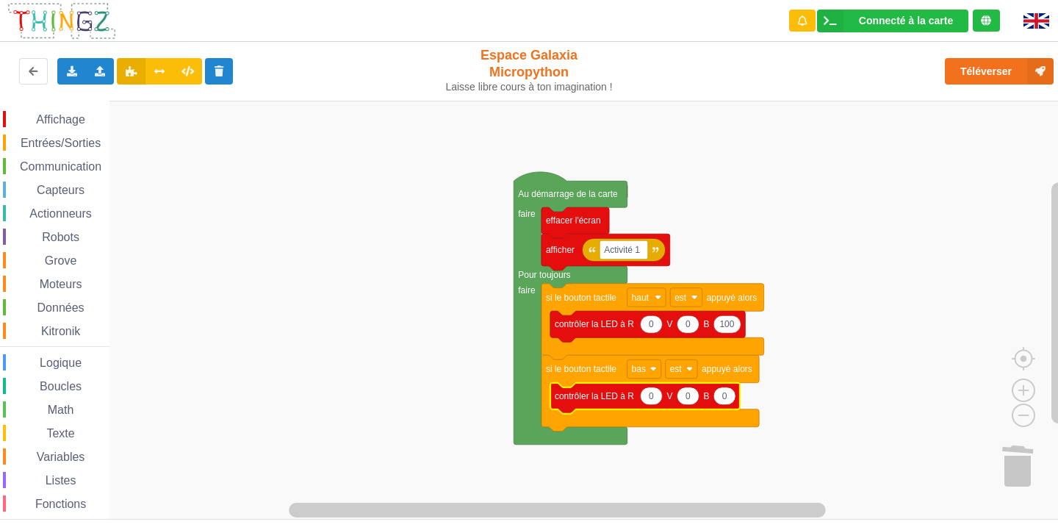
click at [661, 401] on icon "Espace de travail de Blocky" at bounding box center [651, 396] width 22 height 18
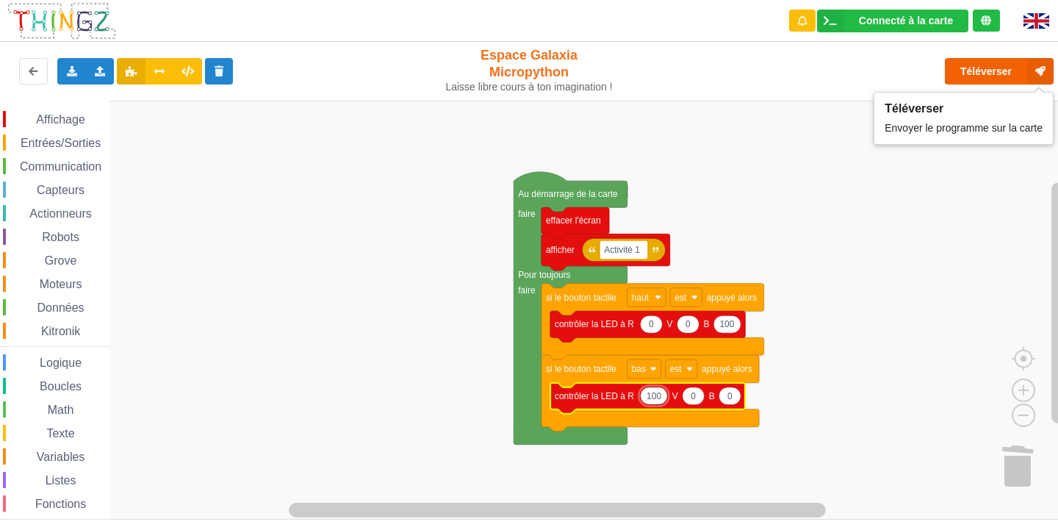
type input "100"
click at [979, 67] on button "Téléverser" at bounding box center [999, 71] width 109 height 26
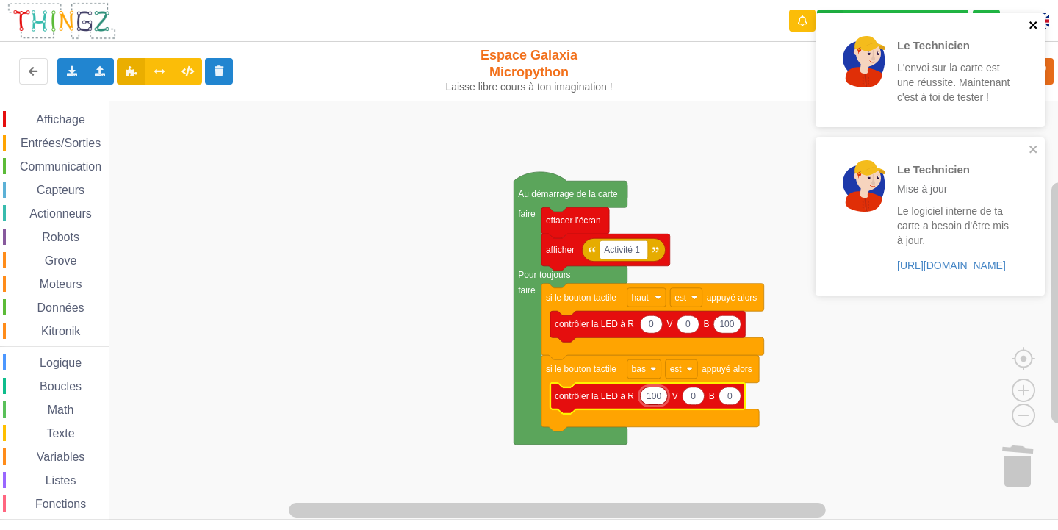
click at [1031, 20] on icon "close" at bounding box center [1034, 25] width 10 height 12
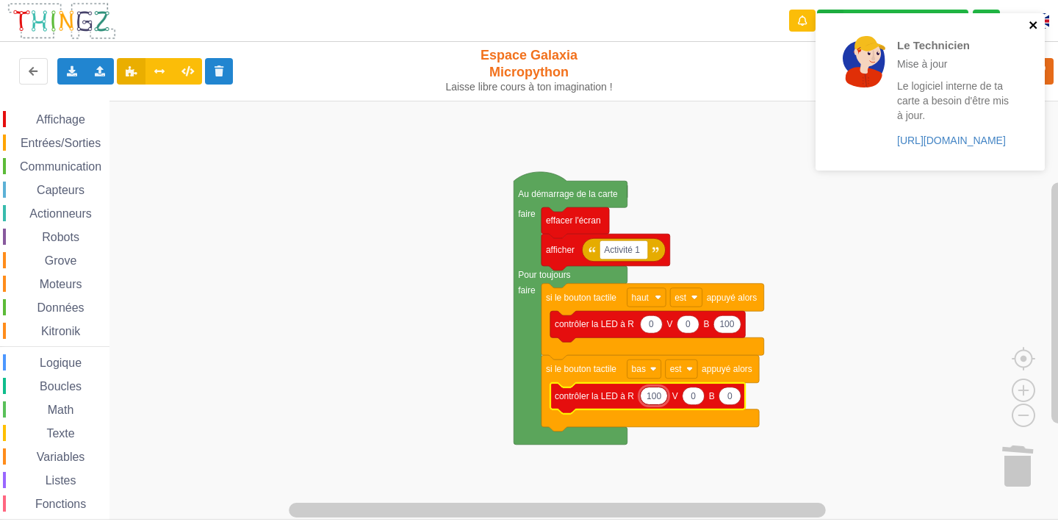
click at [1030, 23] on icon "close" at bounding box center [1033, 24] width 7 height 7
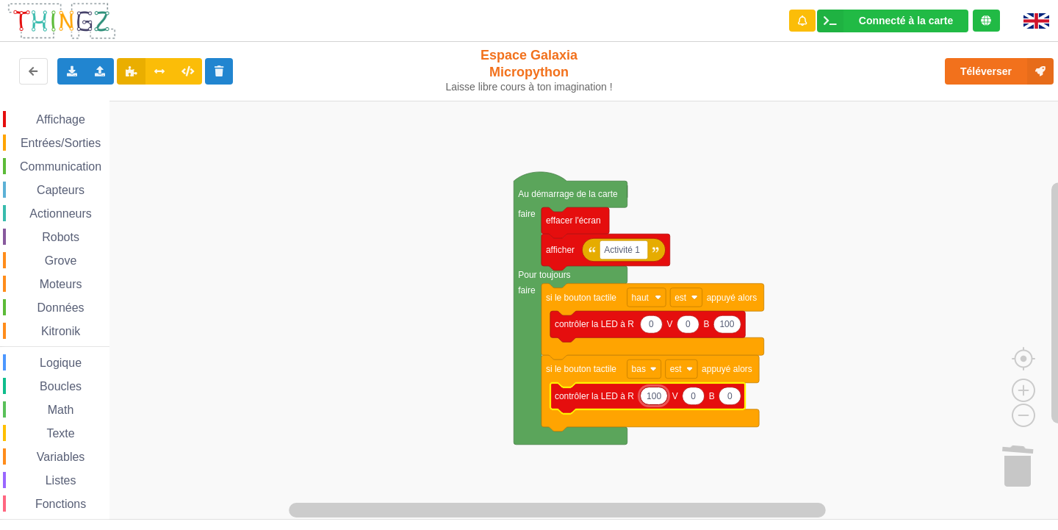
click at [74, 123] on span "Affichage" at bounding box center [60, 119] width 53 height 12
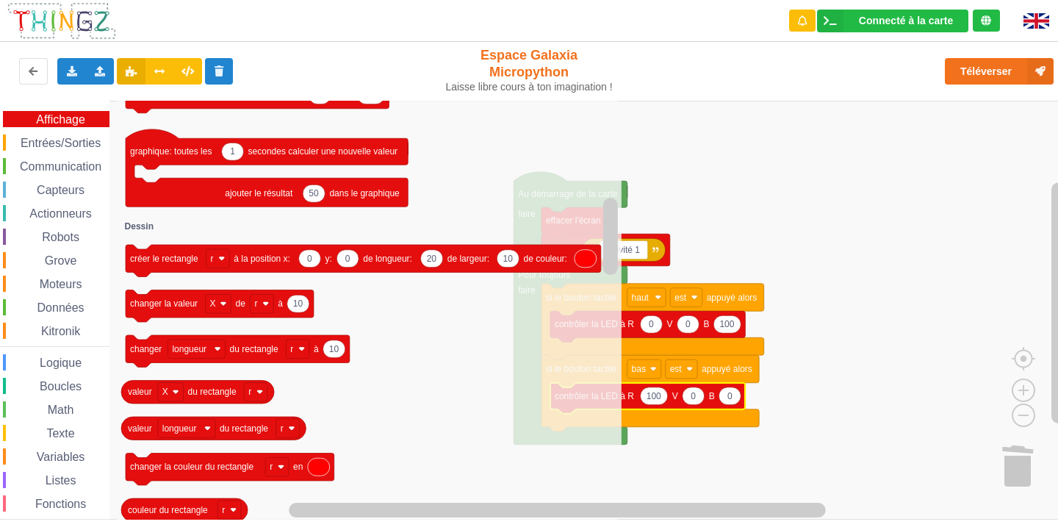
click at [969, 166] on rect "Espace de travail de Blocky" at bounding box center [534, 310] width 1069 height 419
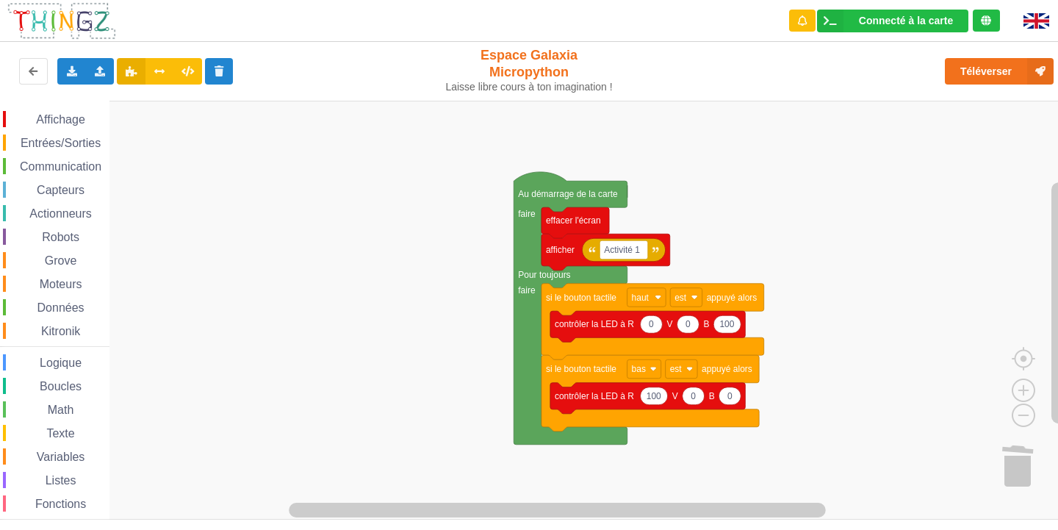
click at [60, 120] on span "Affichage" at bounding box center [60, 119] width 53 height 12
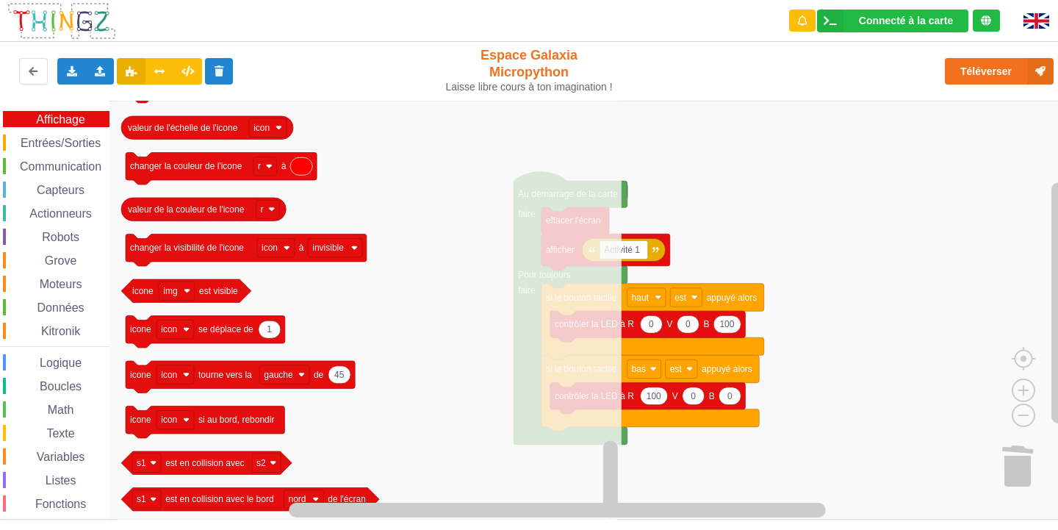
click at [36, 137] on span "Entrées/Sorties" at bounding box center [60, 143] width 85 height 12
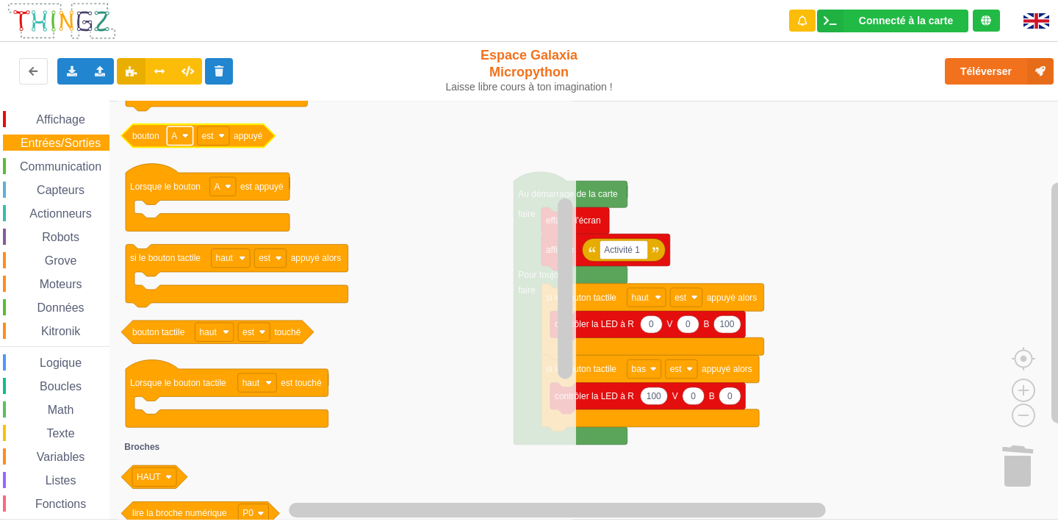
click at [187, 135] on image "Espace de travail de Blocky" at bounding box center [185, 135] width 7 height 7
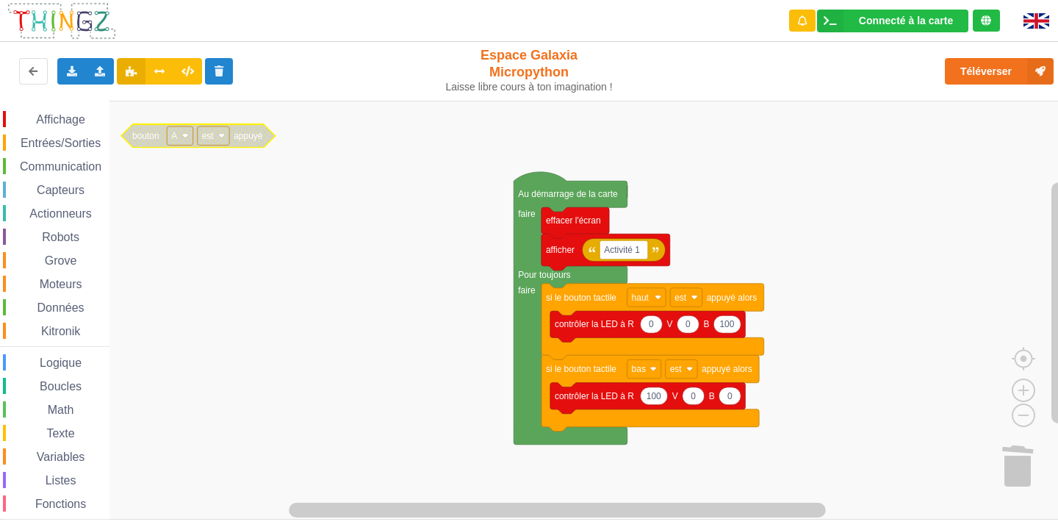
click at [219, 137] on image "Espace de travail de Blocky" at bounding box center [221, 135] width 7 height 7
click at [154, 136] on text "bouton" at bounding box center [145, 136] width 27 height 10
click at [85, 139] on span "Entrées/Sorties" at bounding box center [60, 143] width 85 height 12
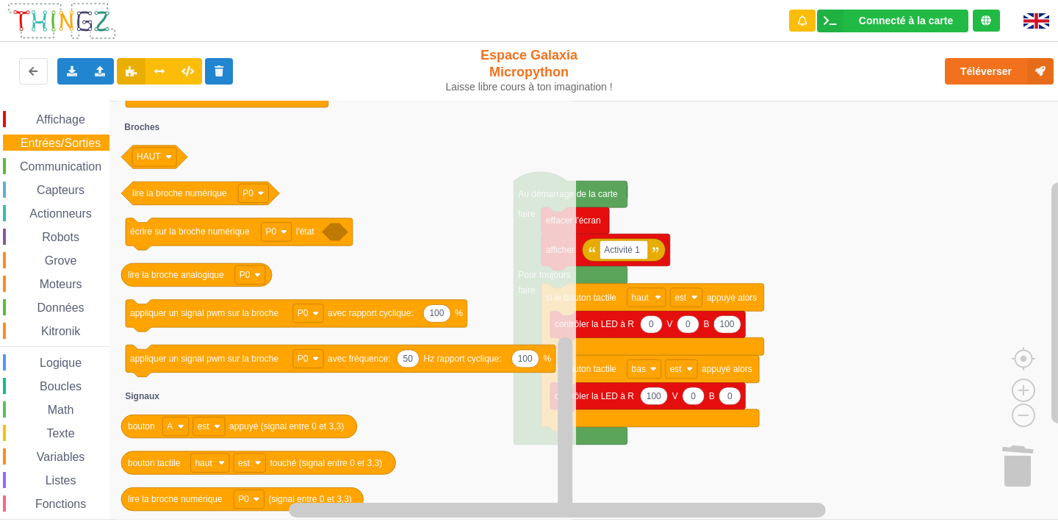
click at [54, 165] on span "Communication" at bounding box center [61, 166] width 86 height 12
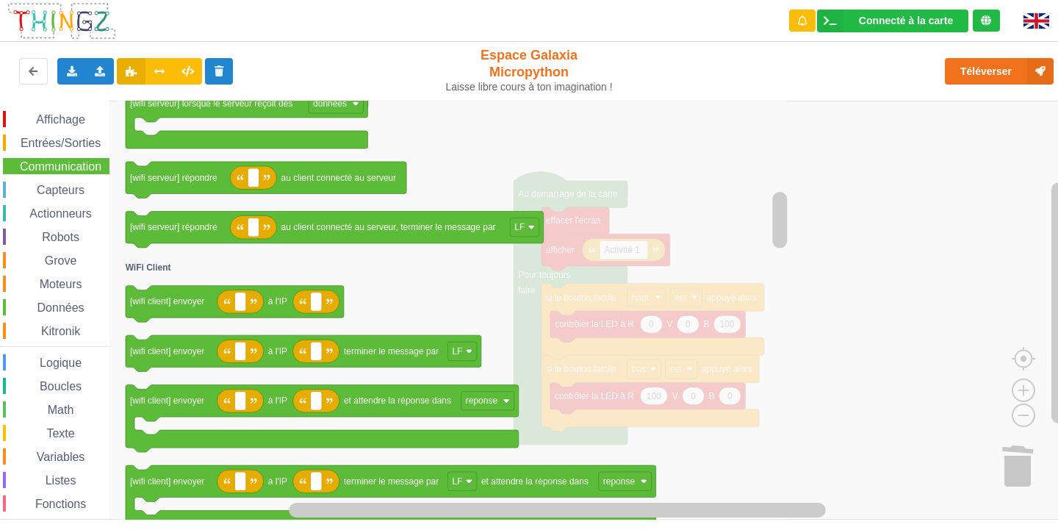
click at [85, 191] on span "Capteurs" at bounding box center [61, 190] width 52 height 12
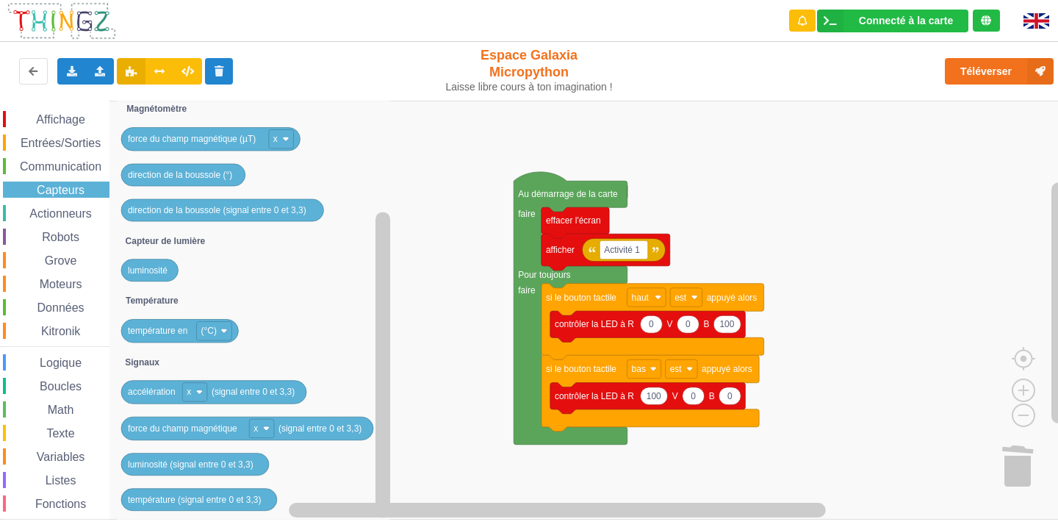
click at [53, 209] on span "Actionneurs" at bounding box center [60, 213] width 67 height 12
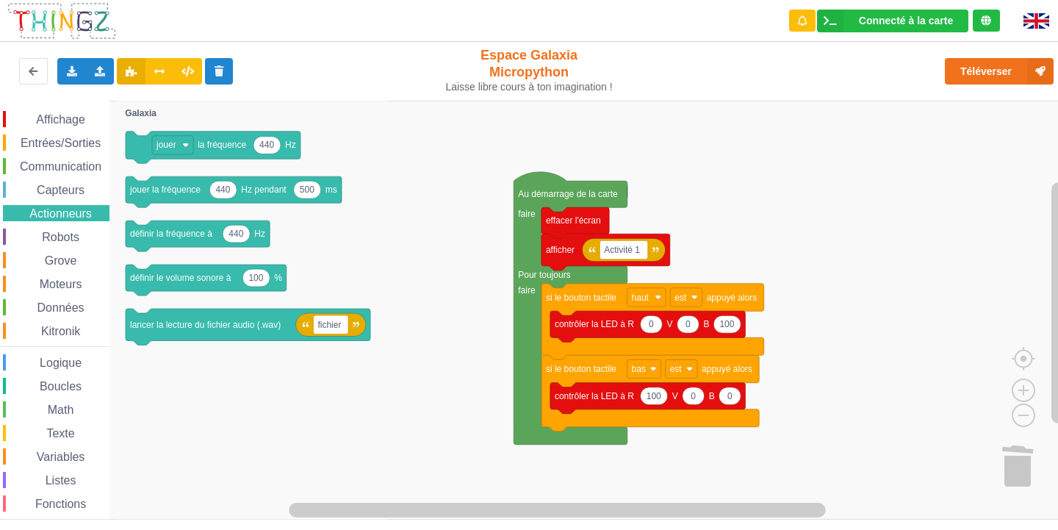
click at [62, 234] on span "Robots" at bounding box center [61, 237] width 42 height 12
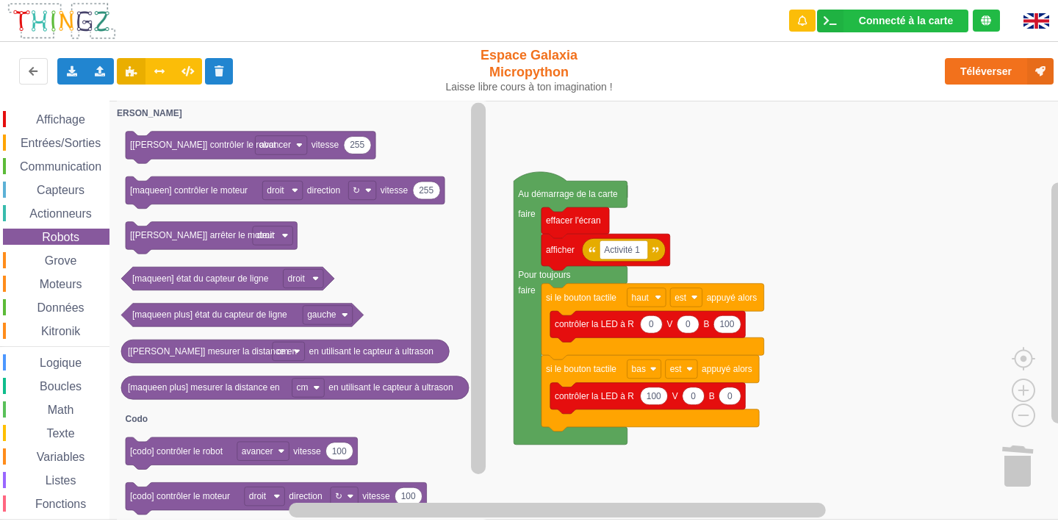
click at [73, 251] on div "Affichage Entrées/Sorties Communication Capteurs Actionneurs Robots Grove Moteu…" at bounding box center [54, 331] width 109 height 440
click at [76, 253] on div "Grove" at bounding box center [56, 260] width 107 height 16
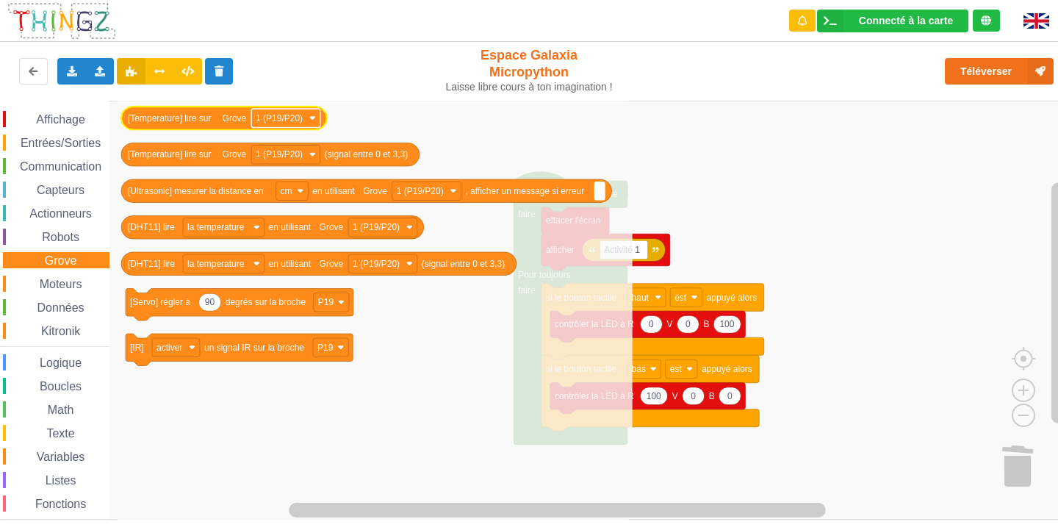
click at [316, 118] on rect "Espace de travail de Blocky" at bounding box center [285, 118] width 69 height 19
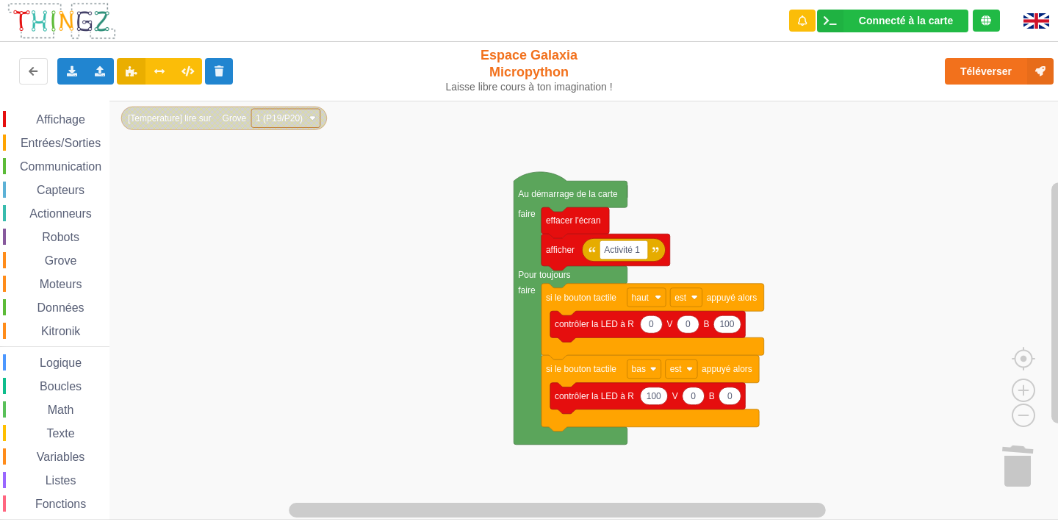
click at [310, 113] on rect "Espace de travail de Blocky" at bounding box center [285, 118] width 69 height 19
click at [417, 142] on rect "Espace de travail de Blocky" at bounding box center [534, 310] width 1069 height 419
click at [72, 232] on span "Robots" at bounding box center [61, 237] width 42 height 12
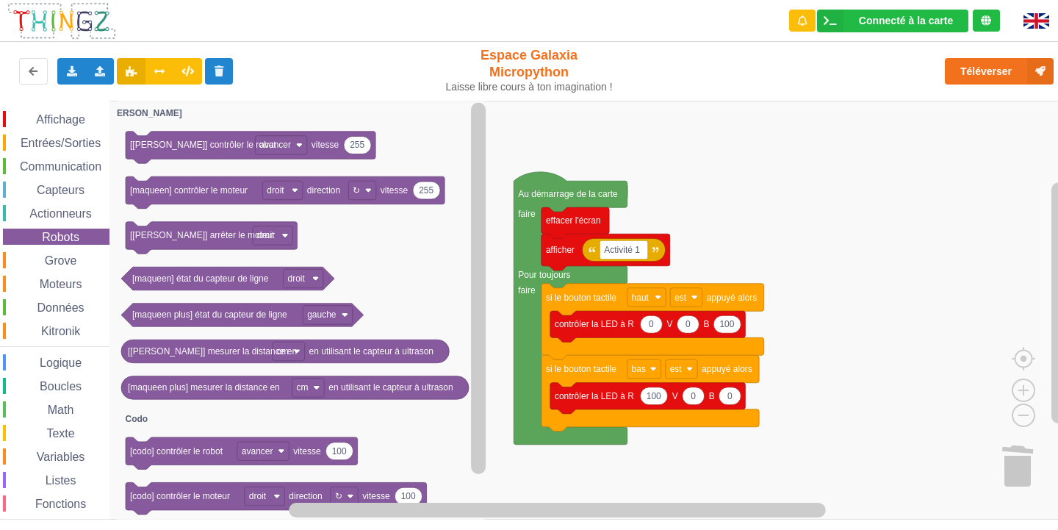
click at [79, 262] on div "Grove" at bounding box center [56, 260] width 107 height 16
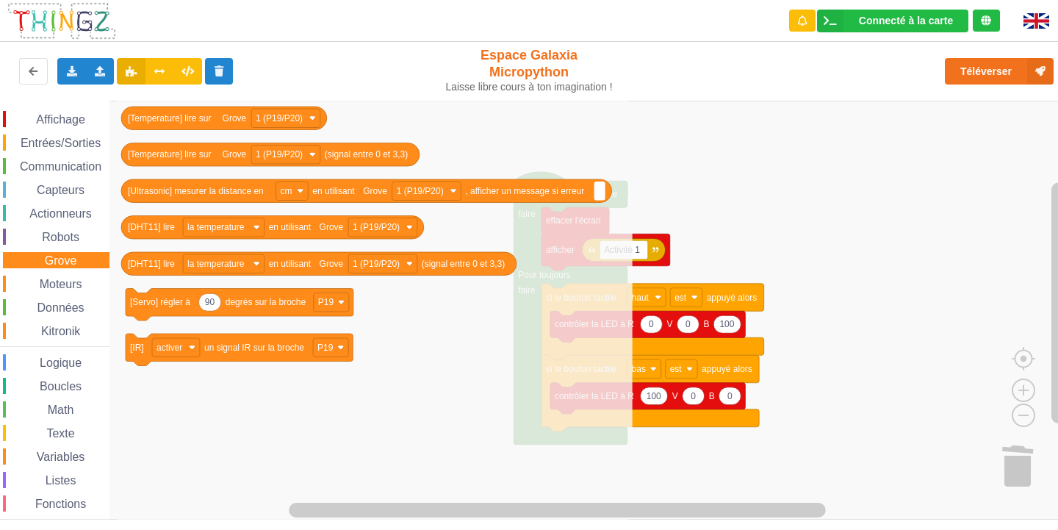
click at [59, 190] on span "Capteurs" at bounding box center [61, 190] width 52 height 12
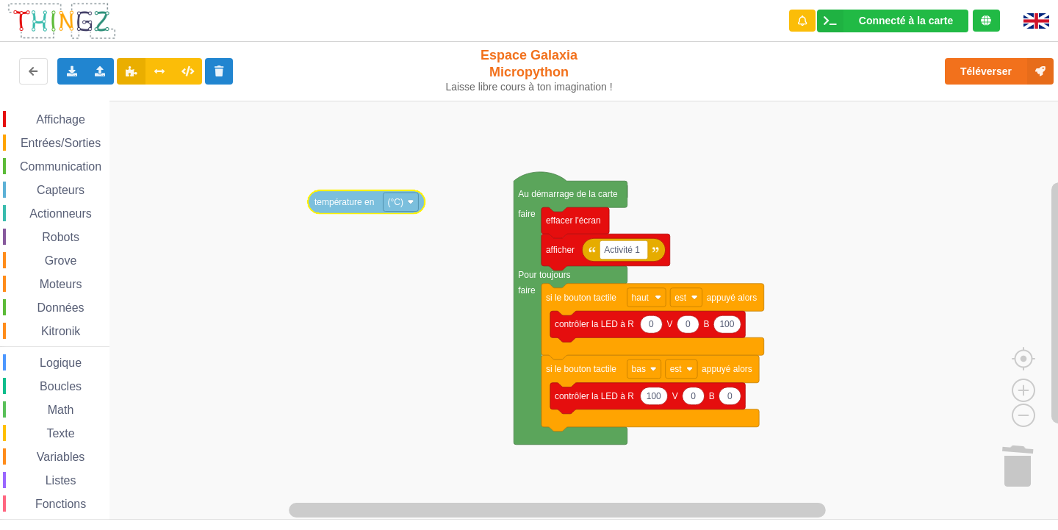
click at [367, 202] on div "Affichage Entrées/Sorties Communication Capteurs Actionneurs Robots Grove Moteu…" at bounding box center [534, 310] width 1069 height 419
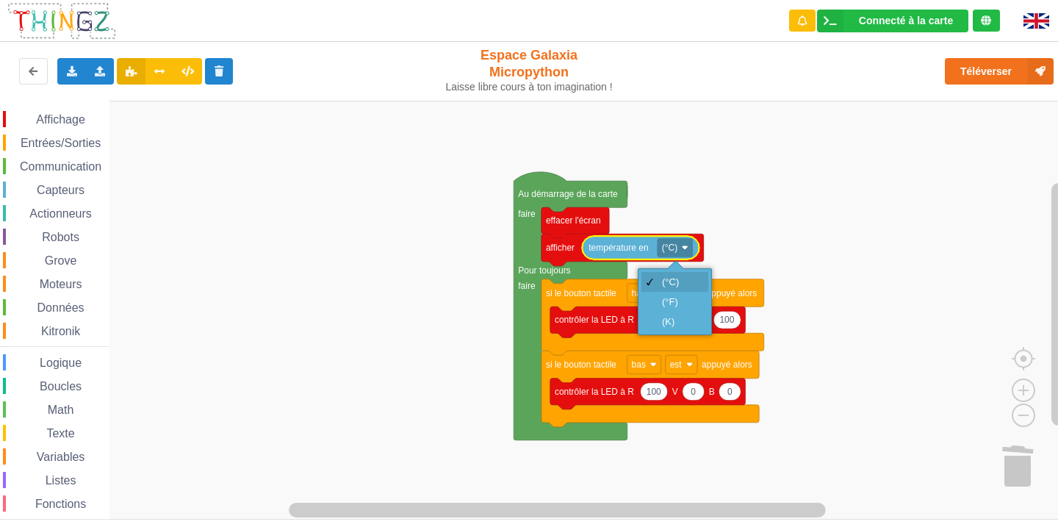
click at [678, 273] on div "(°C)" at bounding box center [675, 282] width 67 height 20
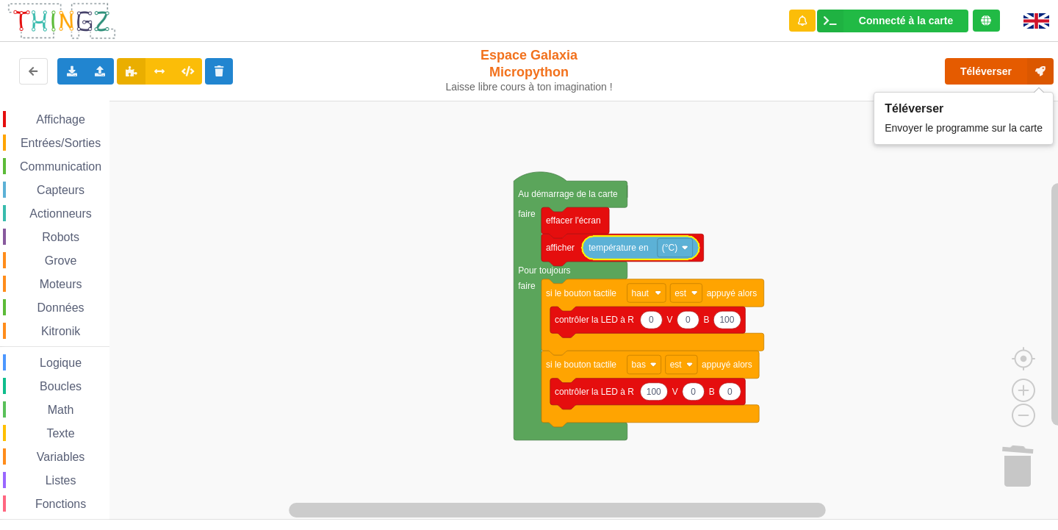
click at [998, 65] on button "Téléverser" at bounding box center [999, 71] width 109 height 26
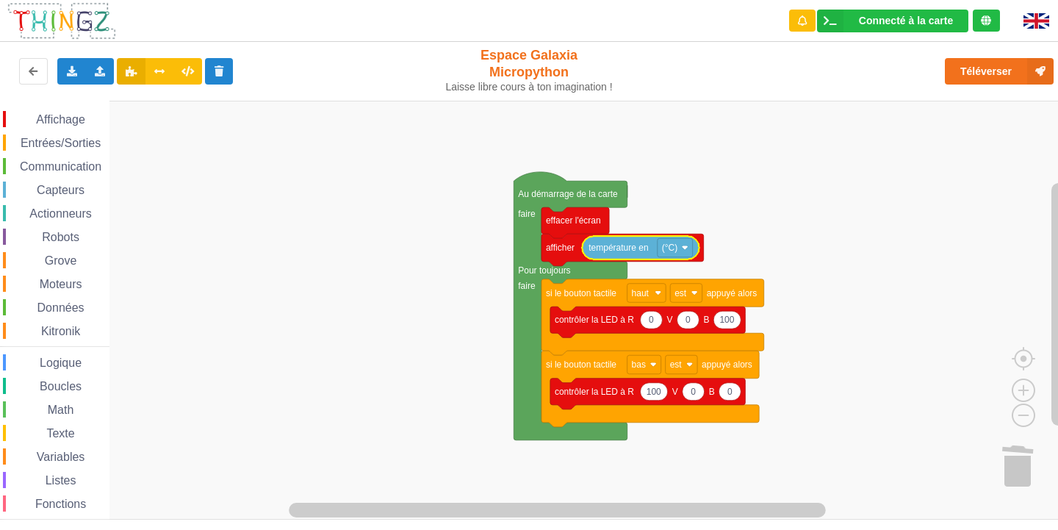
click at [74, 140] on span "Entrées/Sorties" at bounding box center [60, 143] width 85 height 12
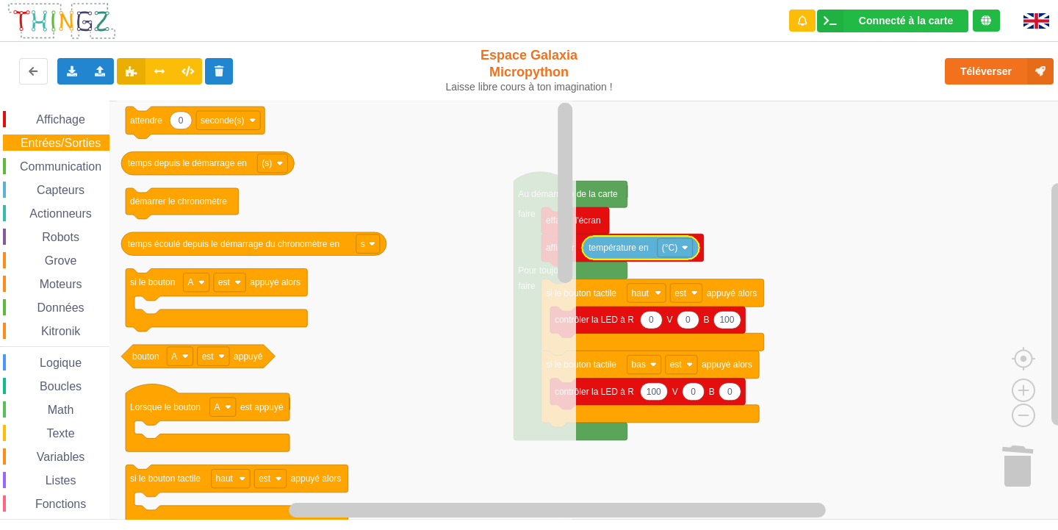
click at [46, 163] on span "Communication" at bounding box center [61, 166] width 86 height 12
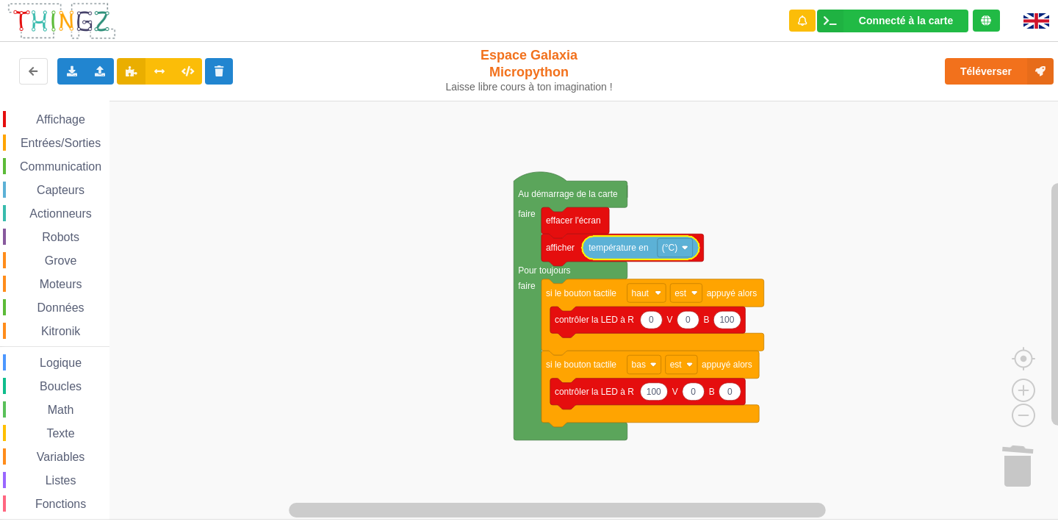
click at [888, 131] on rect "Espace de travail de Blocky" at bounding box center [534, 310] width 1069 height 419
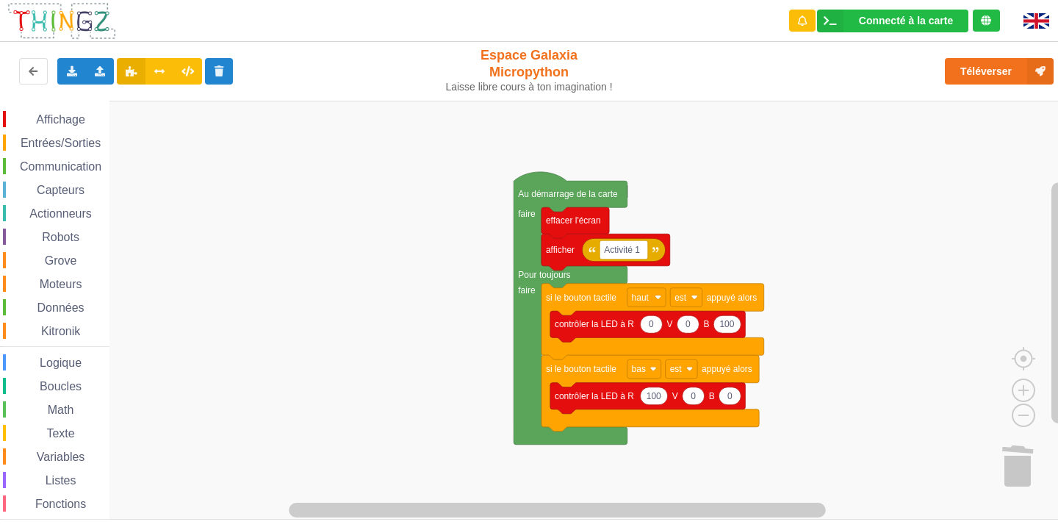
click at [48, 144] on span "Entrées/Sorties" at bounding box center [60, 143] width 85 height 12
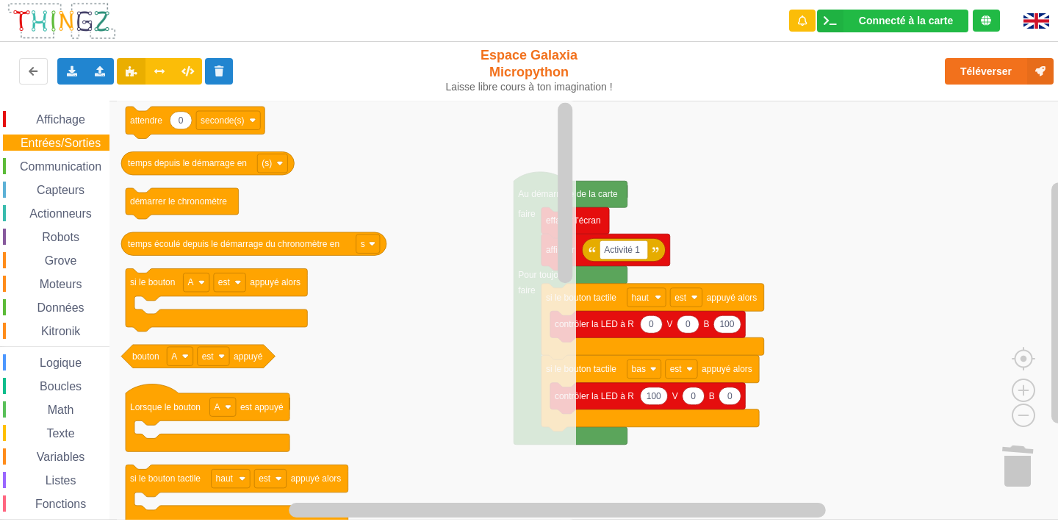
click at [42, 171] on span "Communication" at bounding box center [61, 166] width 86 height 12
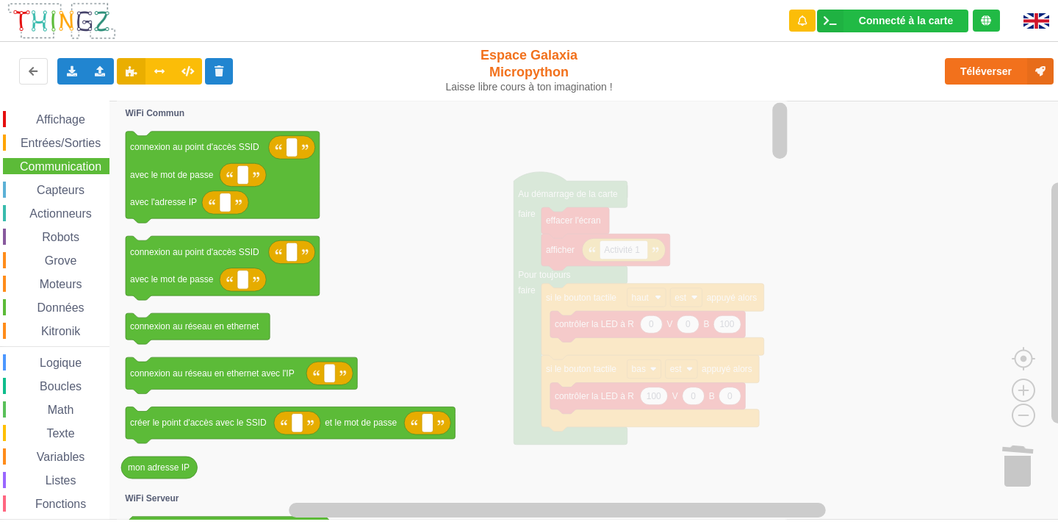
click at [60, 193] on span "Capteurs" at bounding box center [61, 190] width 52 height 12
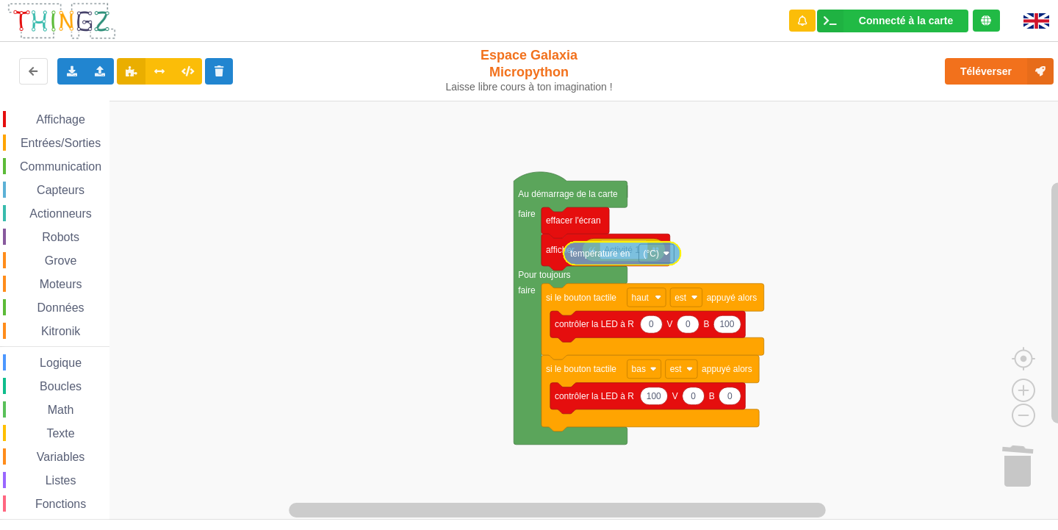
click at [658, 259] on div "Affichage Entrées/Sorties Communication Capteurs Actionneurs Robots Grove Moteu…" at bounding box center [534, 310] width 1069 height 419
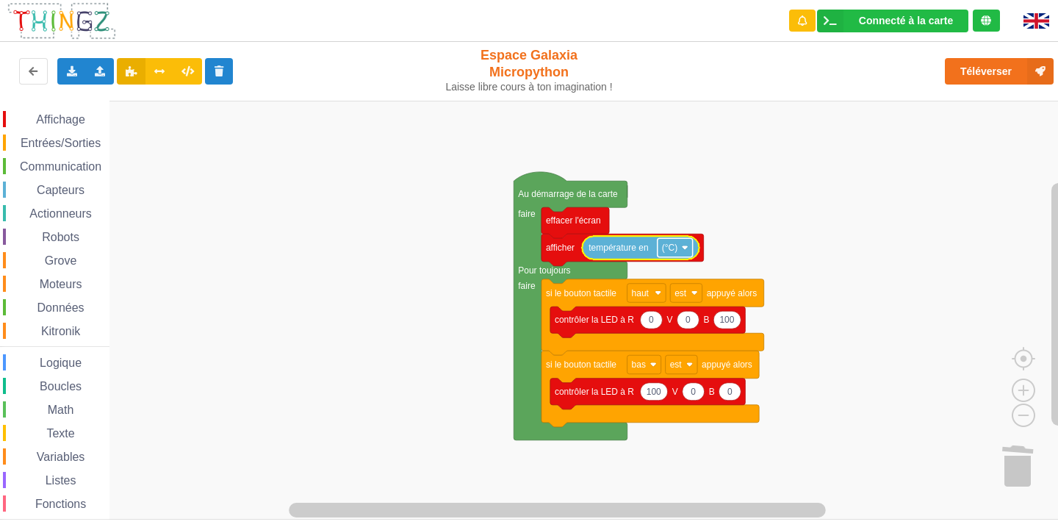
click at [686, 240] on rect "Espace de travail de Blocky" at bounding box center [675, 247] width 35 height 19
click at [486, 248] on rect "Espace de travail de Blocky" at bounding box center [534, 310] width 1069 height 419
click at [57, 230] on div "Robots" at bounding box center [56, 237] width 107 height 16
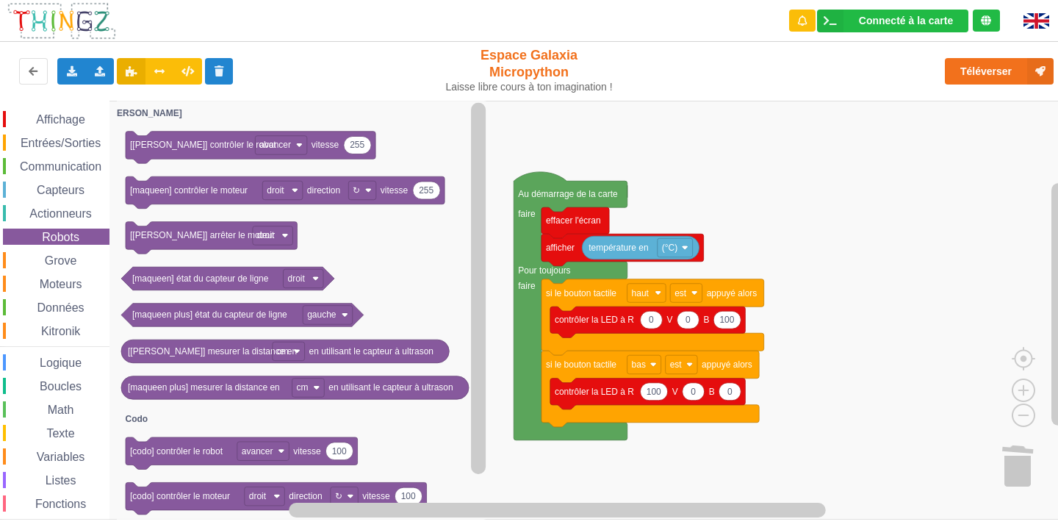
click at [63, 205] on div "Actionneurs" at bounding box center [56, 213] width 107 height 16
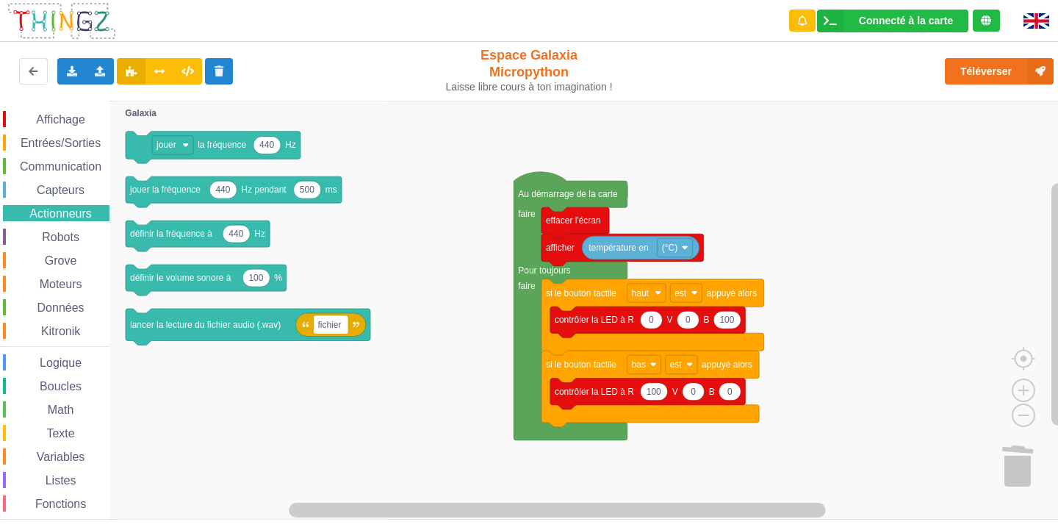
click at [85, 191] on span "Capteurs" at bounding box center [61, 190] width 52 height 12
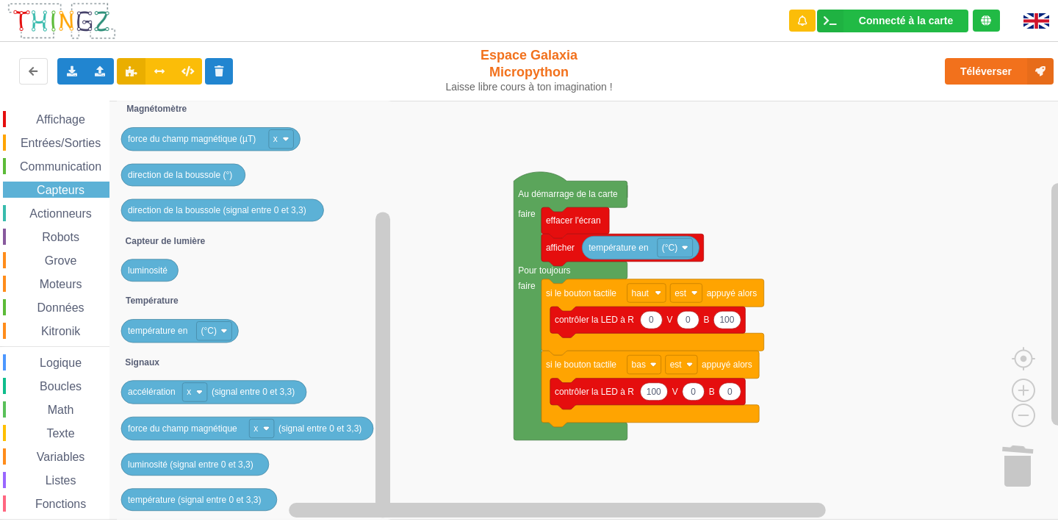
click at [69, 124] on span "Affichage" at bounding box center [60, 119] width 53 height 12
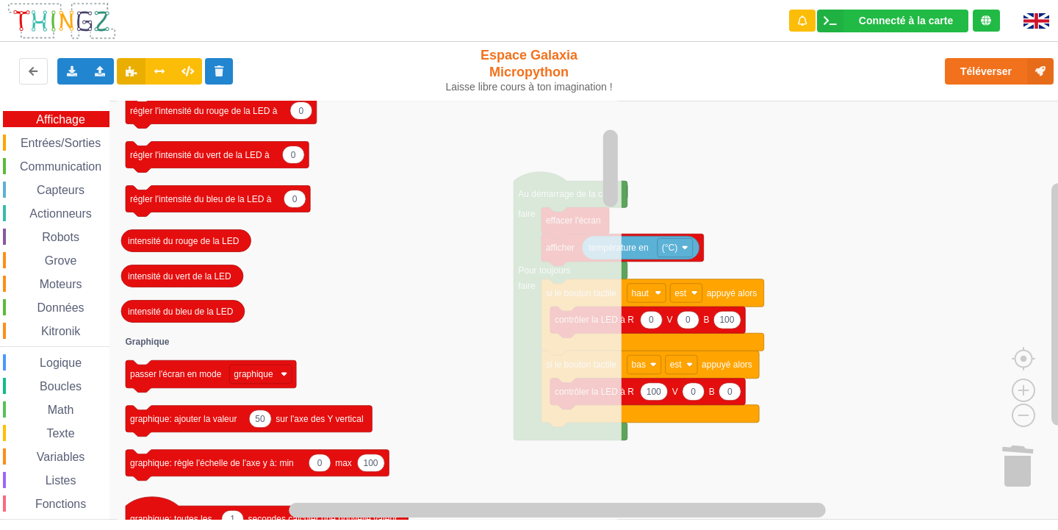
click at [72, 139] on span "Entrées/Sorties" at bounding box center [60, 143] width 85 height 12
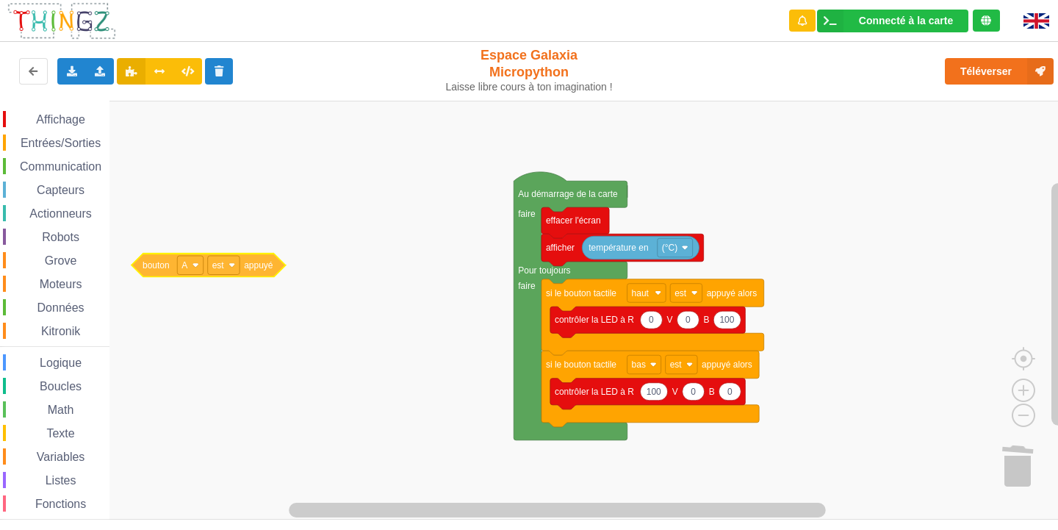
click at [215, 267] on div "Affichage Entrées/Sorties Communication Capteurs Actionneurs Robots Grove Moteu…" at bounding box center [534, 310] width 1069 height 419
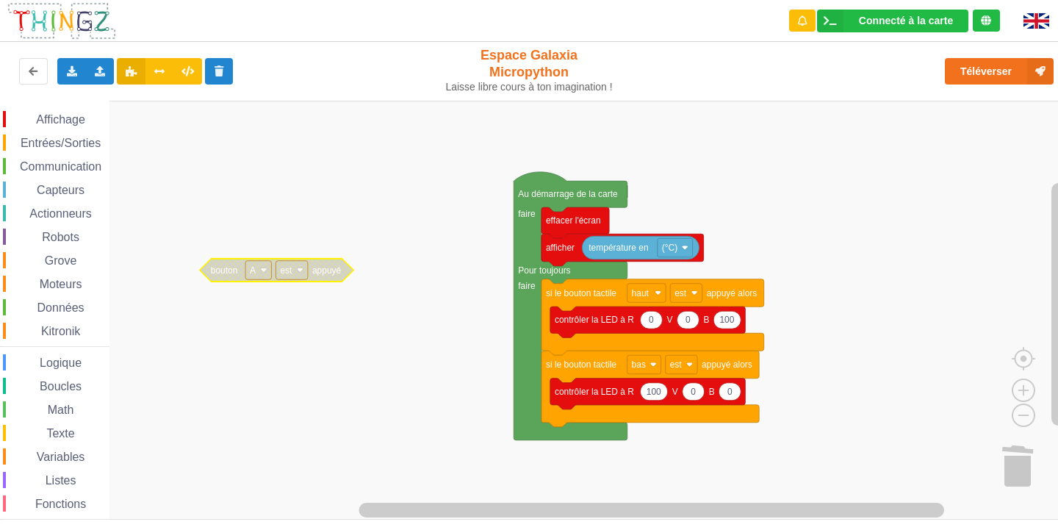
click at [67, 142] on span "Entrées/Sorties" at bounding box center [60, 143] width 85 height 12
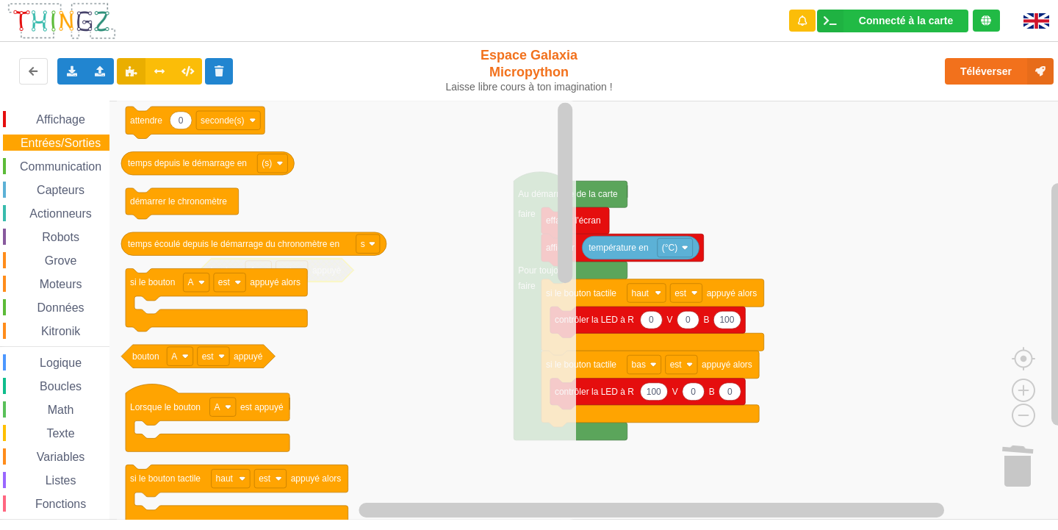
click at [65, 146] on span "Entrées/Sorties" at bounding box center [60, 143] width 85 height 12
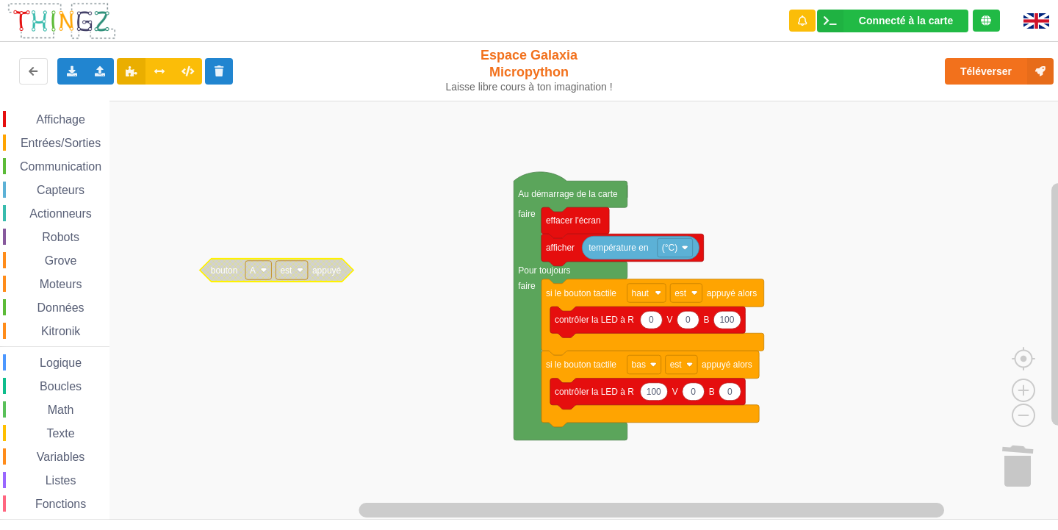
click at [68, 115] on span "Affichage" at bounding box center [60, 119] width 53 height 12
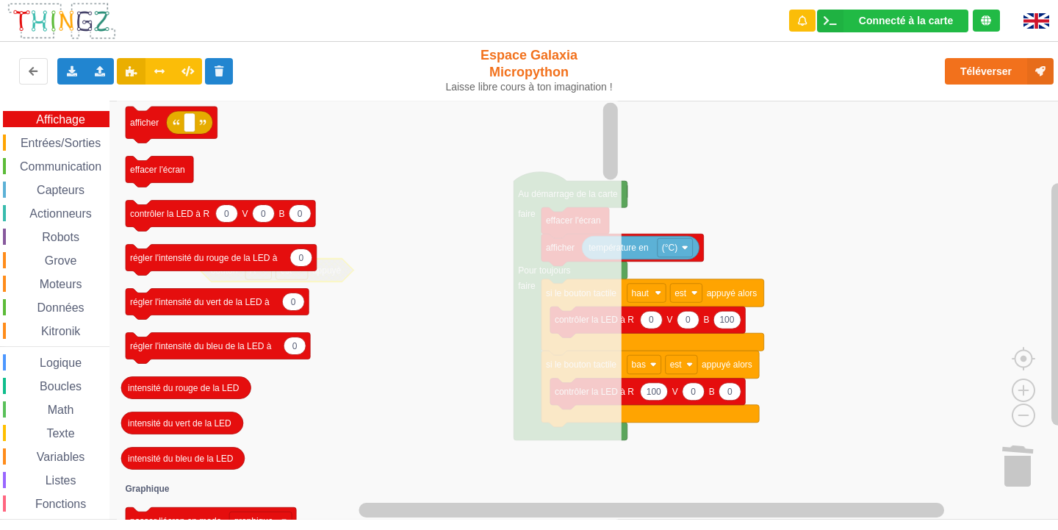
click at [27, 136] on div "Entrées/Sorties" at bounding box center [56, 142] width 107 height 16
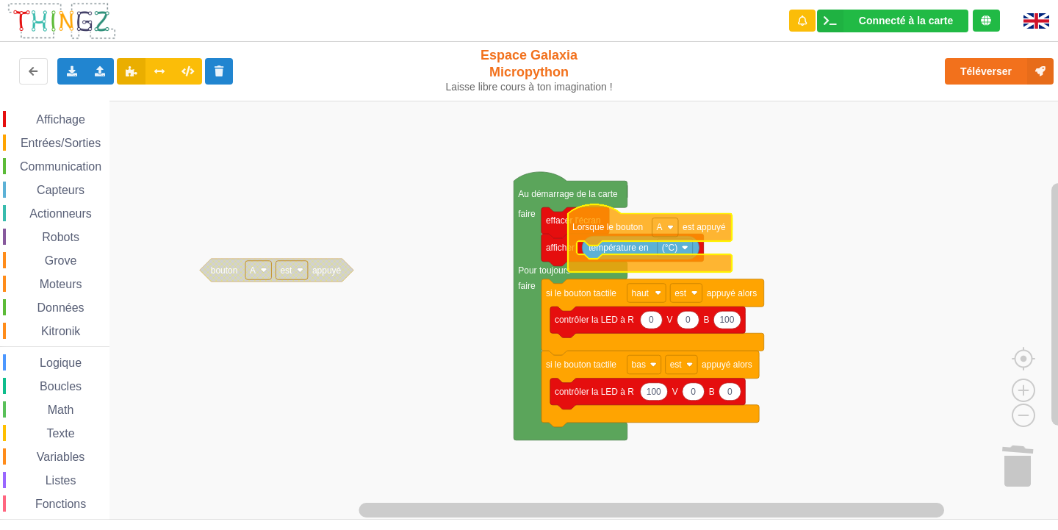
click at [627, 240] on div "Affichage Entrées/Sorties Communication Capteurs Actionneurs Robots Grove Moteu…" at bounding box center [534, 310] width 1069 height 419
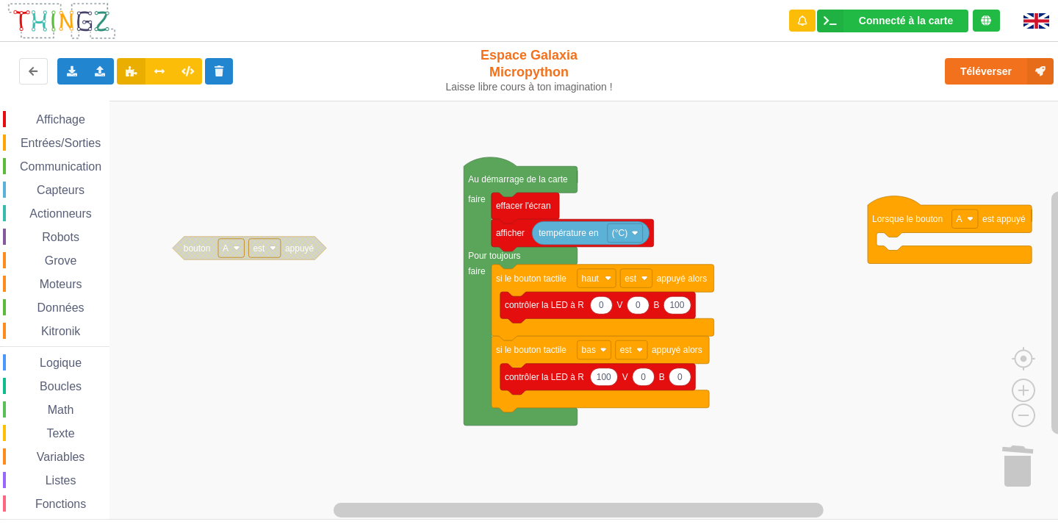
click at [917, 242] on div "Affichage Entrées/Sorties Communication Capteurs Actionneurs Robots Grove Moteu…" at bounding box center [534, 310] width 1069 height 419
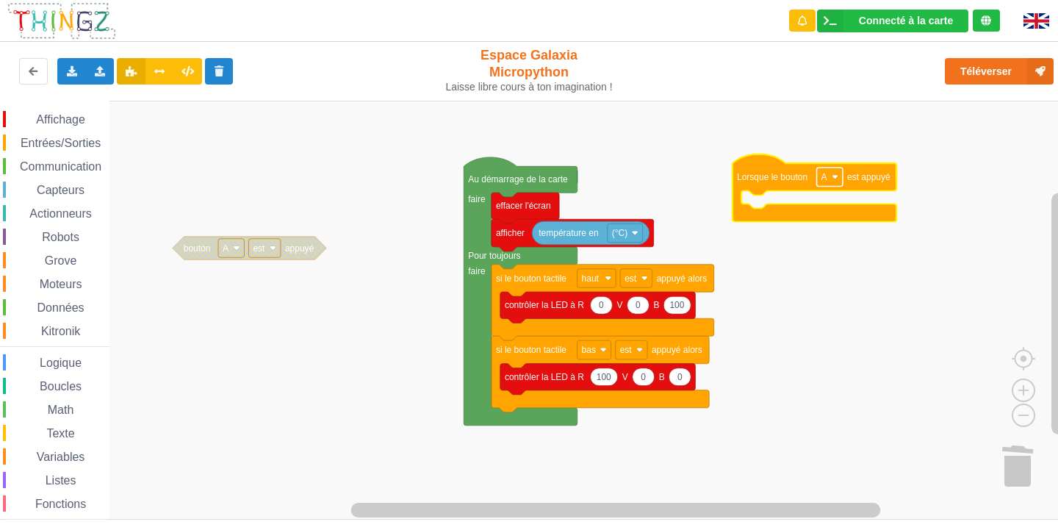
click at [830, 176] on rect "Espace de travail de Blocky" at bounding box center [830, 177] width 26 height 19
click at [733, 163] on icon "Espace de travail de Blocky" at bounding box center [815, 188] width 164 height 68
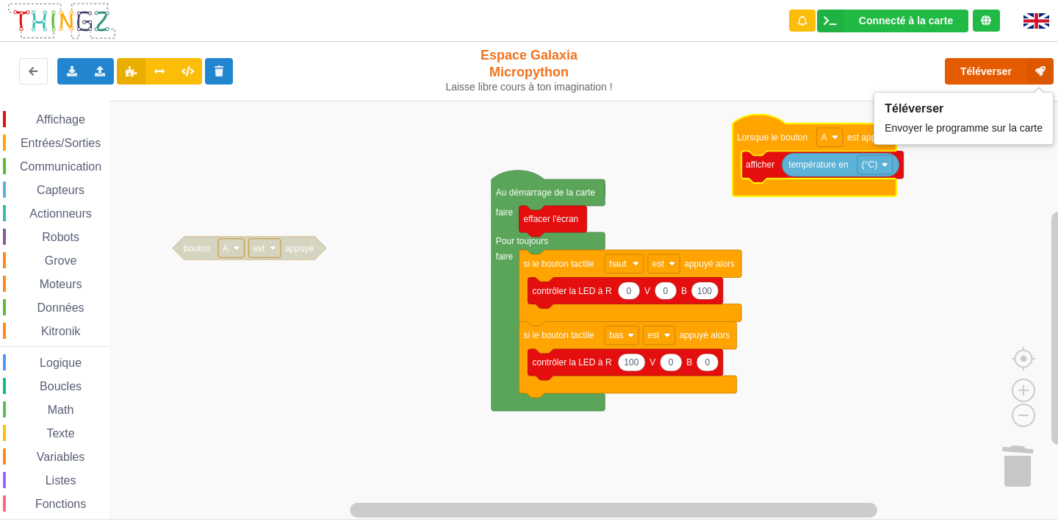
click at [972, 71] on button "Téléverser" at bounding box center [999, 71] width 109 height 26
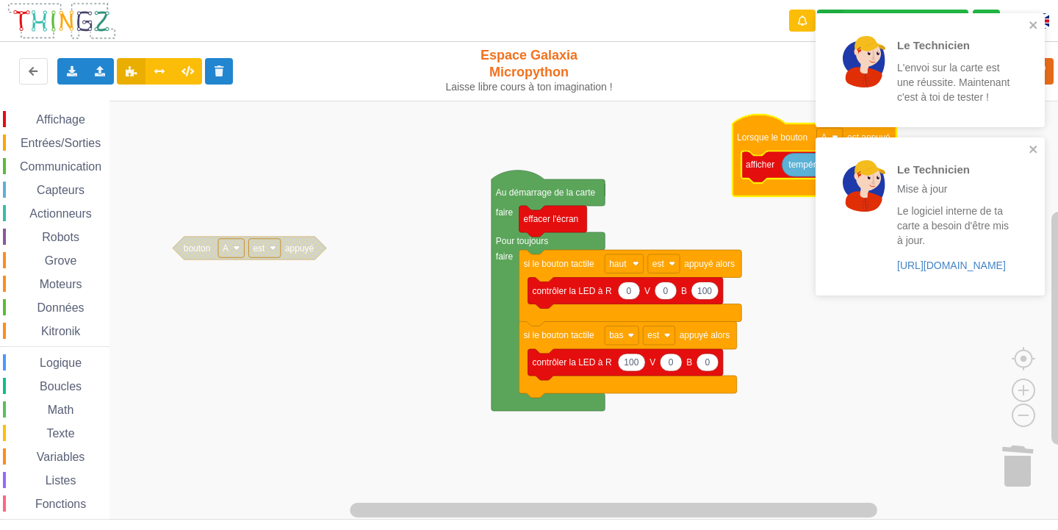
click at [1042, 19] on div "Le Technicien L'envoi sur la carte est une réussite. Maintenant c'est à toi de …" at bounding box center [930, 70] width 229 height 114
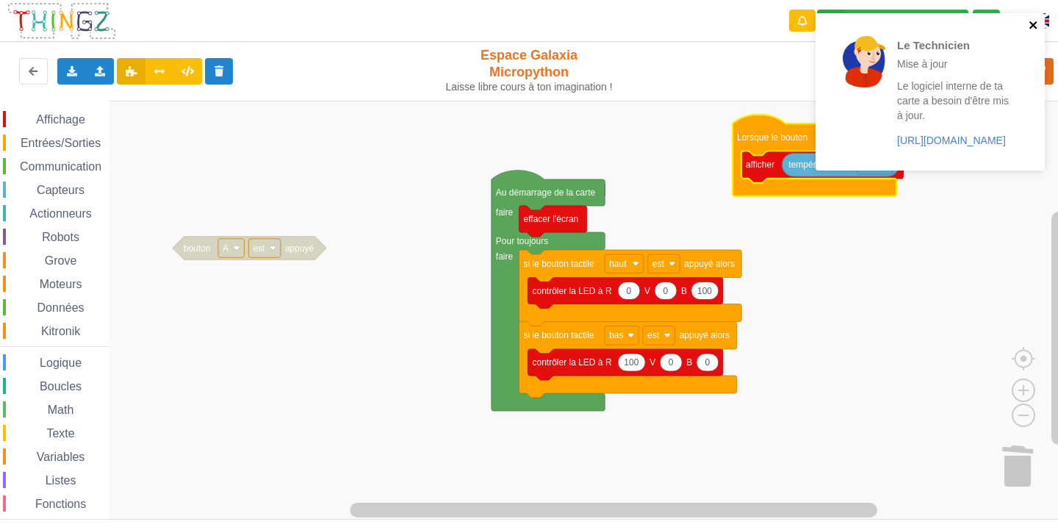
click at [1038, 23] on icon "close" at bounding box center [1034, 25] width 10 height 12
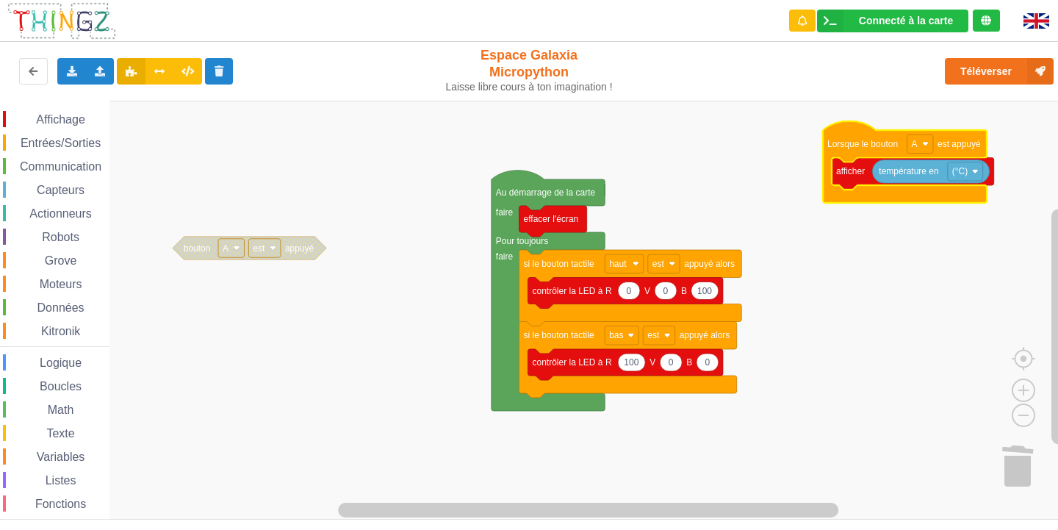
click at [73, 144] on span "Entrées/Sorties" at bounding box center [60, 143] width 85 height 12
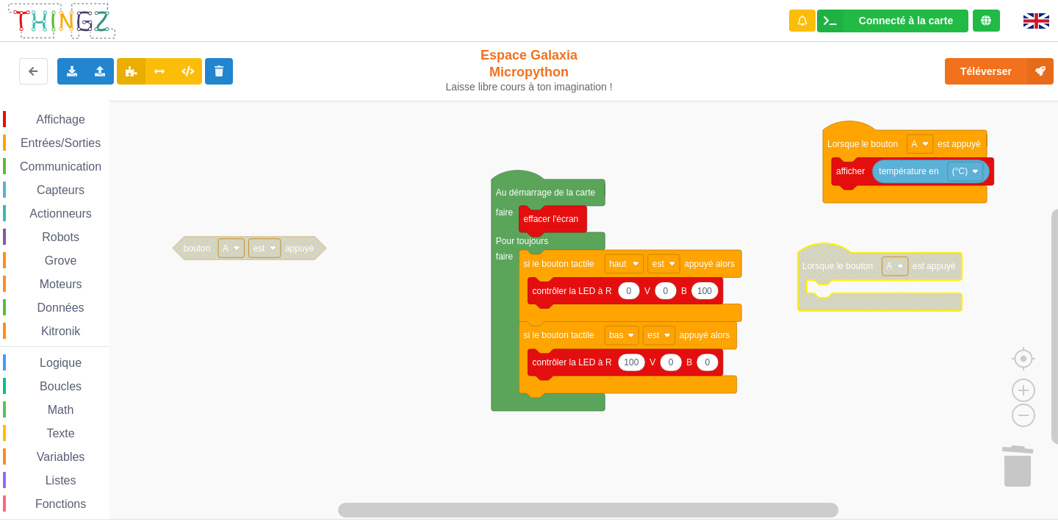
click at [887, 297] on div "Affichage Entrées/Sorties Communication Capteurs Actionneurs Robots Grove Moteu…" at bounding box center [534, 310] width 1069 height 419
click at [901, 265] on image "Espace de travail de Blocky" at bounding box center [900, 266] width 7 height 7
click at [891, 320] on div "B" at bounding box center [899, 320] width 35 height 11
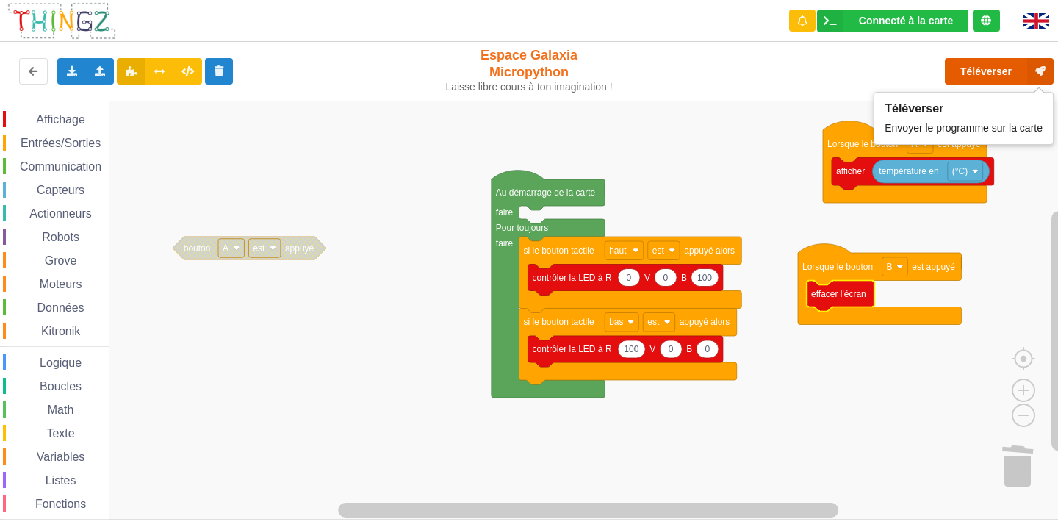
click at [996, 64] on button "Téléverser" at bounding box center [999, 71] width 109 height 26
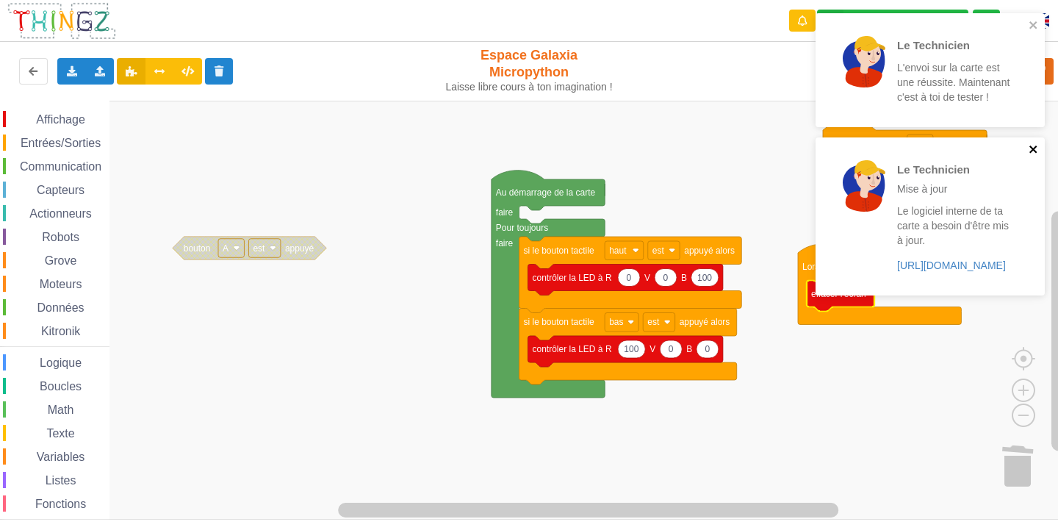
click at [1034, 147] on icon "close" at bounding box center [1034, 149] width 10 height 12
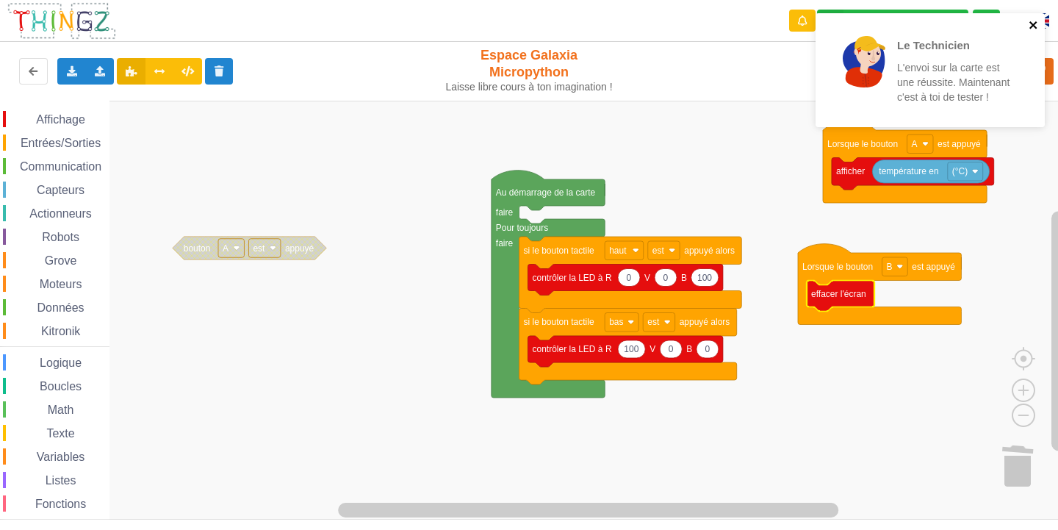
click at [1036, 23] on icon "close" at bounding box center [1033, 24] width 7 height 7
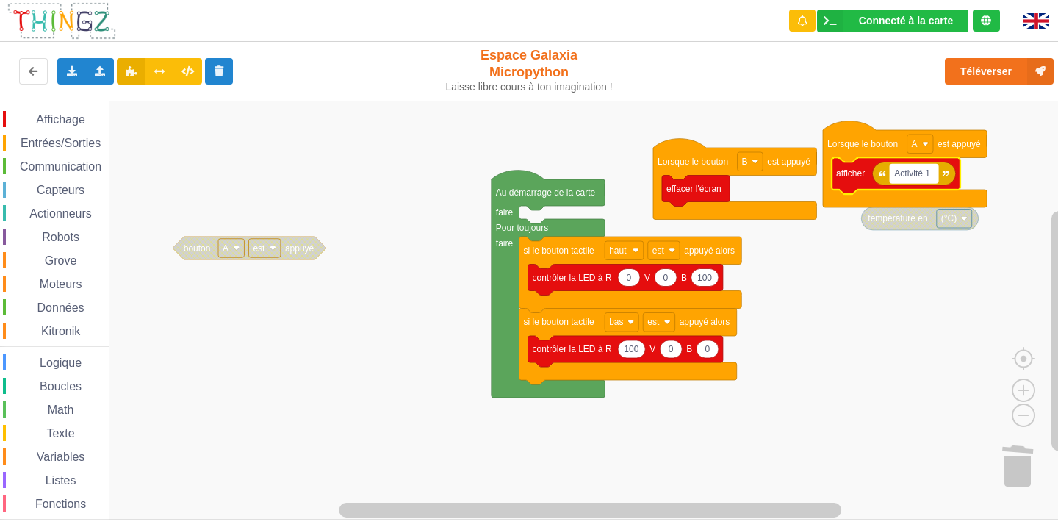
click at [931, 175] on rect "Espace de travail de Blocky" at bounding box center [914, 174] width 49 height 19
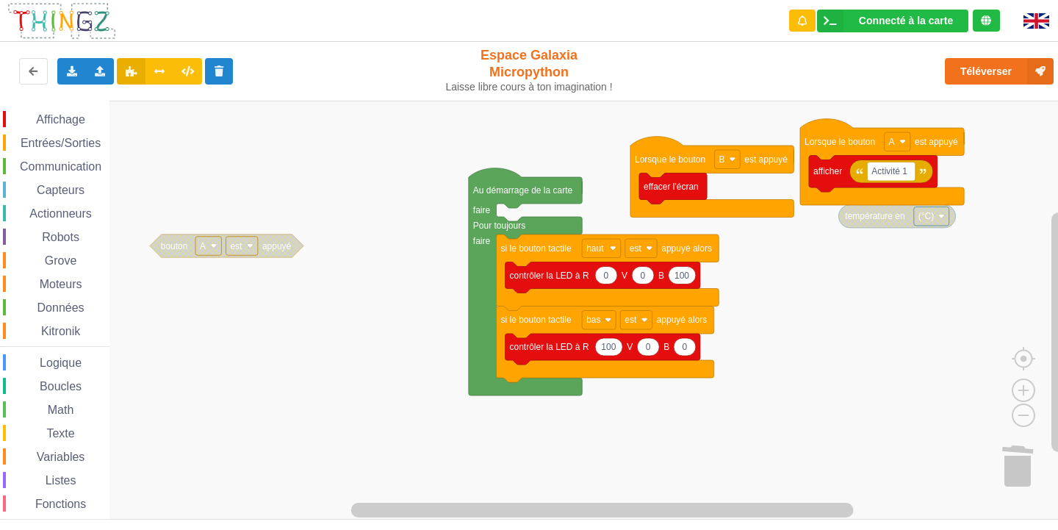
click at [908, 229] on div "Affichage Entrées/Sorties Communication Capteurs Actionneurs Robots Grove Moteu…" at bounding box center [534, 310] width 1069 height 419
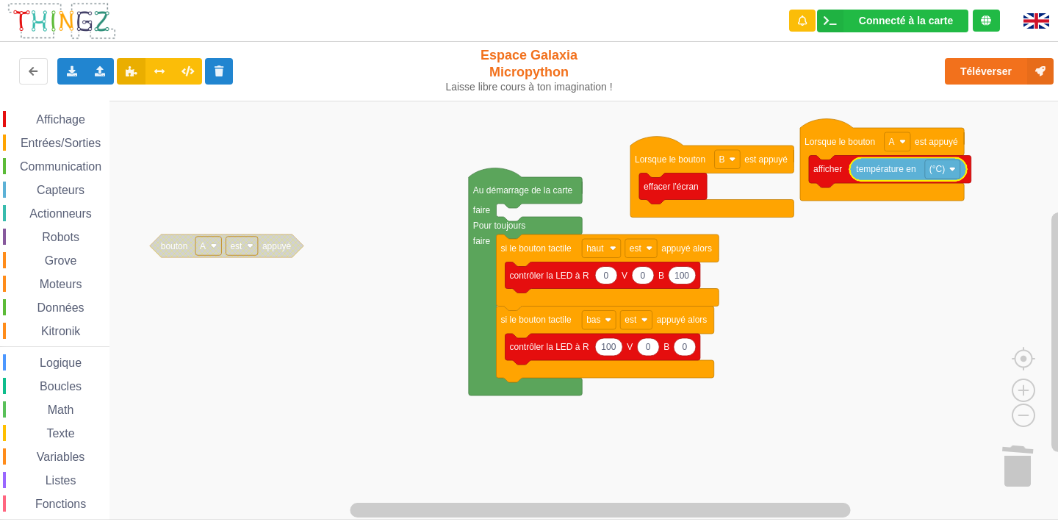
click at [75, 122] on span "Affichage" at bounding box center [60, 119] width 53 height 12
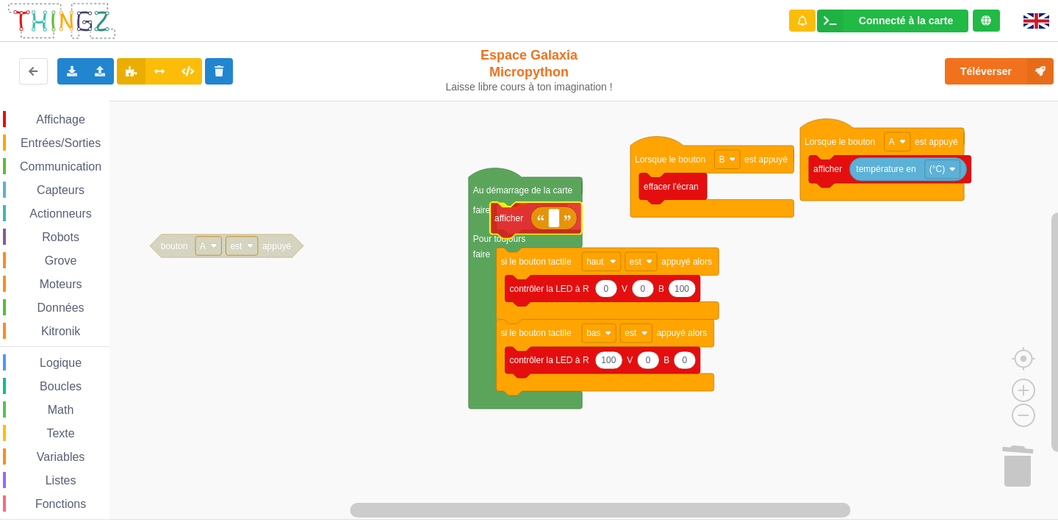
click at [541, 218] on div "Affichage Entrées/Sorties Communication Capteurs Actionneurs Robots Grove Moteu…" at bounding box center [534, 310] width 1069 height 419
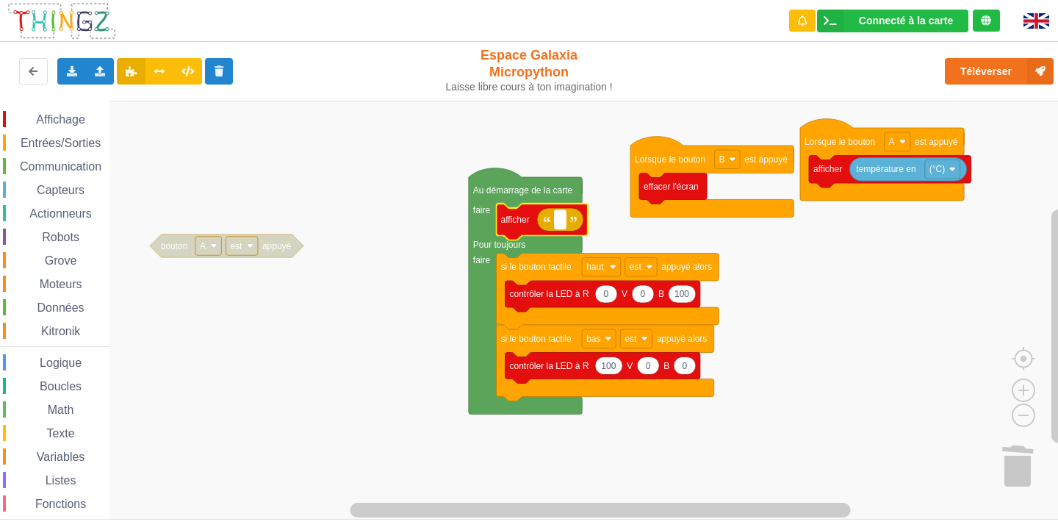
click at [561, 223] on g "Espace de travail de Blocky" at bounding box center [560, 219] width 11 height 19
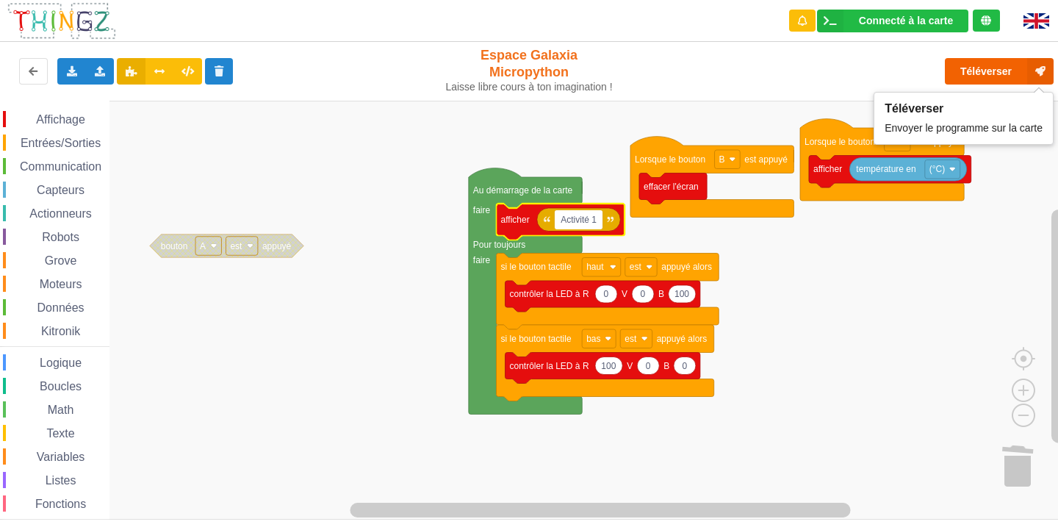
type input "Activité 1"
click at [977, 65] on button "Téléverser" at bounding box center [999, 71] width 109 height 26
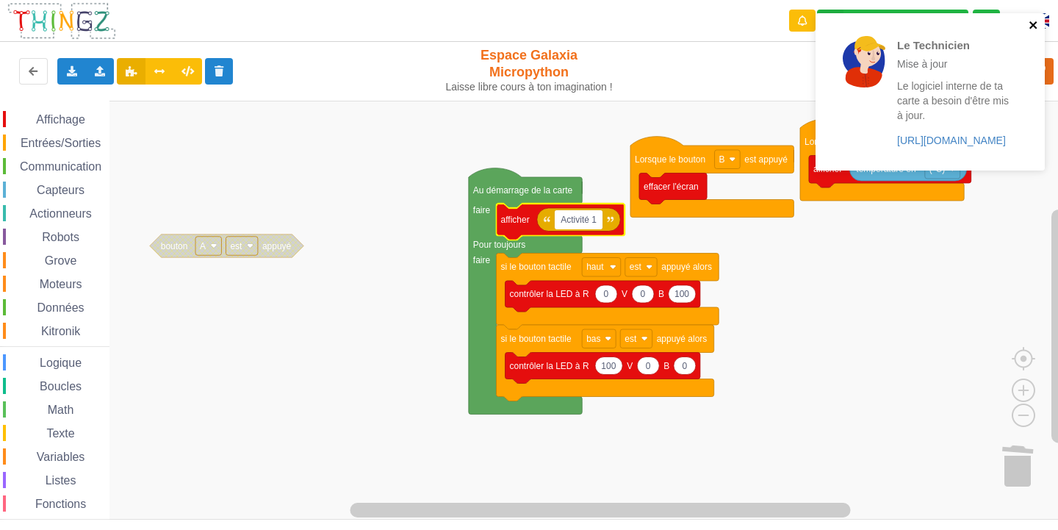
click at [1030, 25] on icon "close" at bounding box center [1034, 25] width 10 height 12
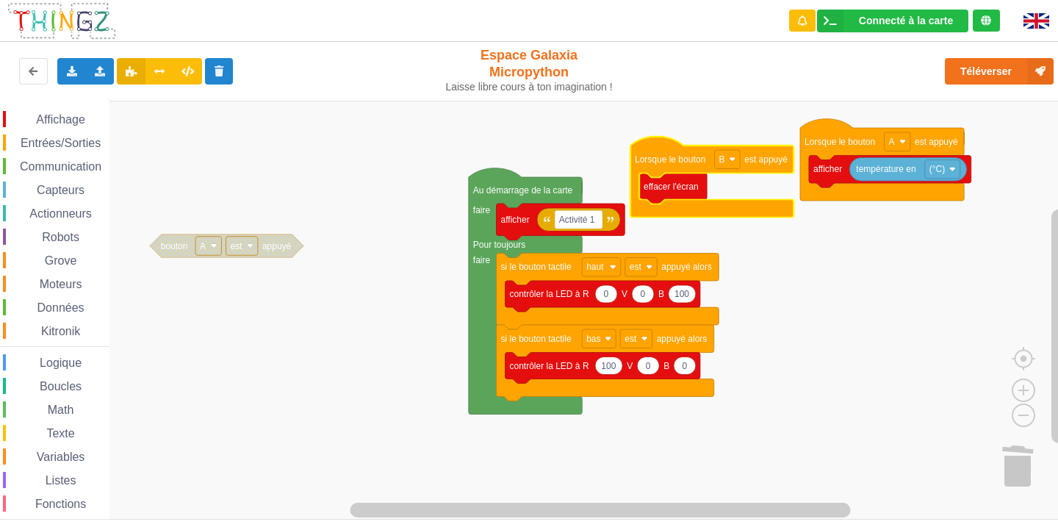
click at [638, 105] on rect "Espace de travail de Blocky" at bounding box center [534, 310] width 1069 height 419
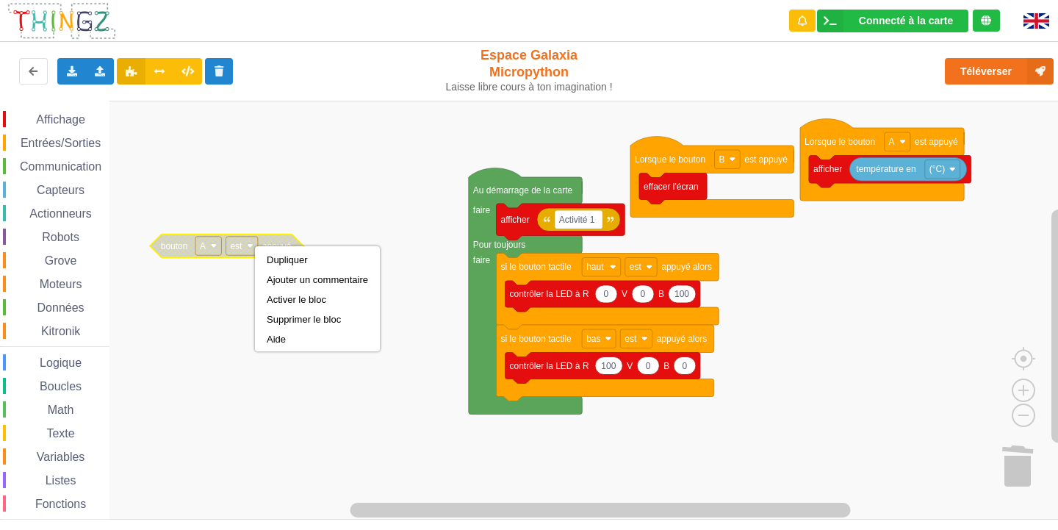
click at [322, 207] on rect "Espace de travail de Blocky" at bounding box center [534, 310] width 1069 height 419
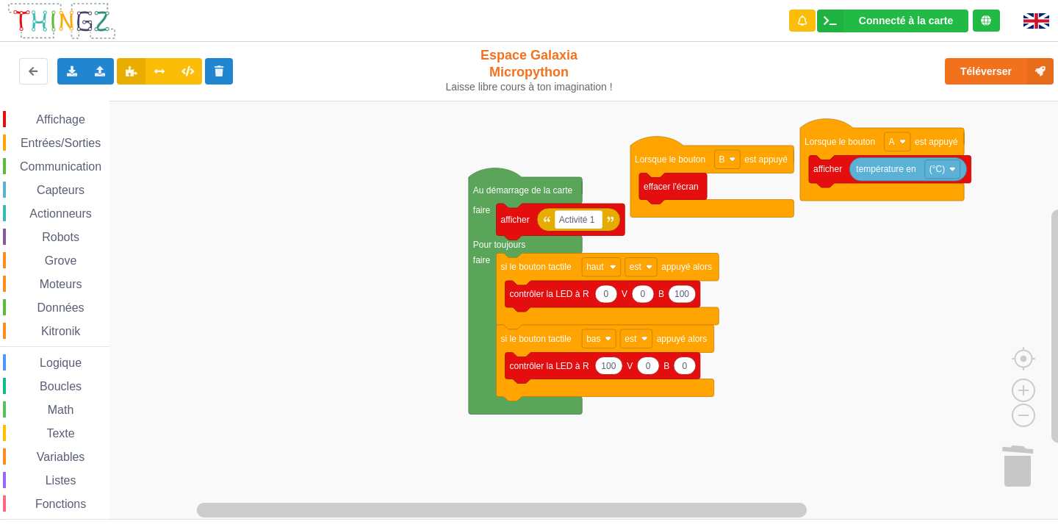
click at [87, 119] on span "Affichage" at bounding box center [60, 119] width 53 height 12
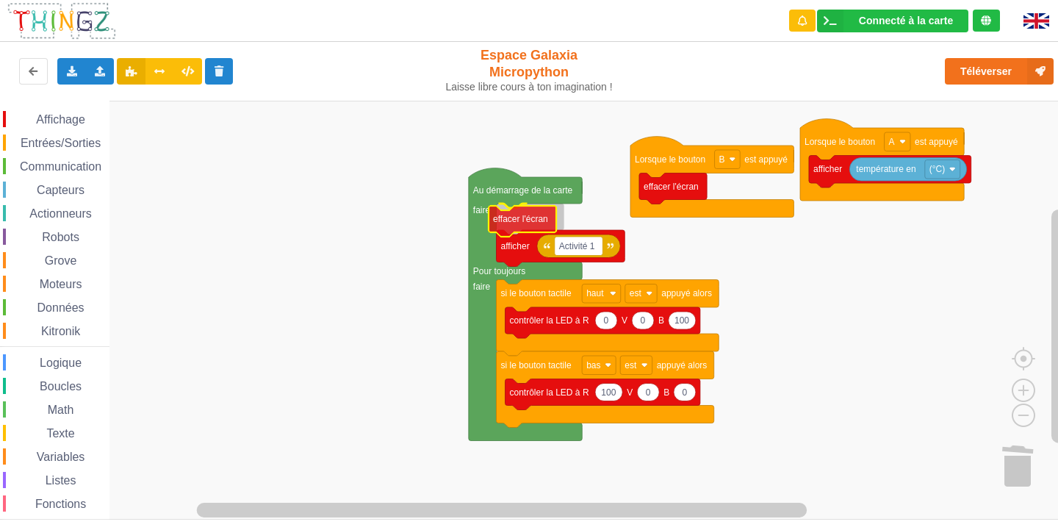
click at [504, 216] on div "Affichage Entrées/Sorties Communication Capteurs Actionneurs Robots Grove Moteu…" at bounding box center [534, 310] width 1069 height 419
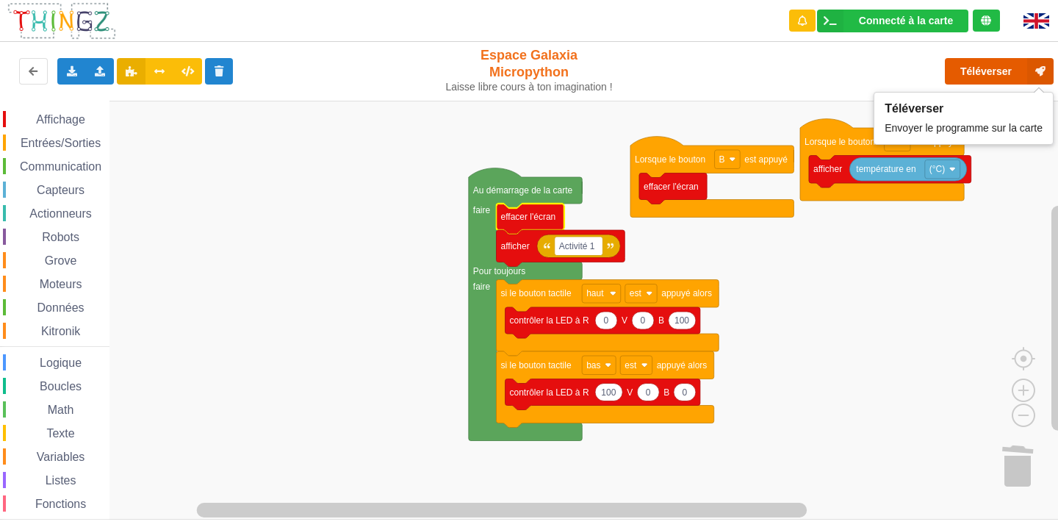
click at [994, 65] on button "Téléverser" at bounding box center [999, 71] width 109 height 26
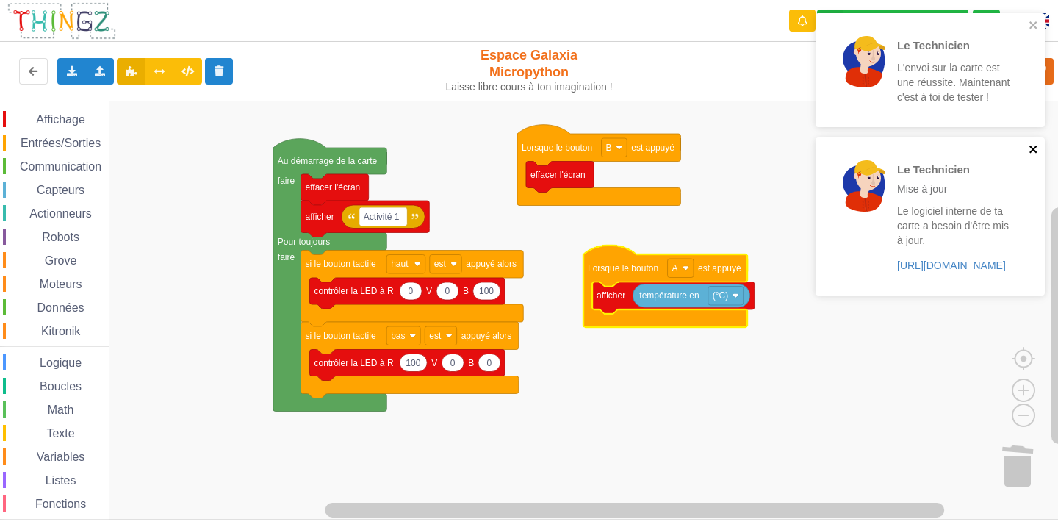
click at [1035, 146] on icon "close" at bounding box center [1034, 149] width 10 height 12
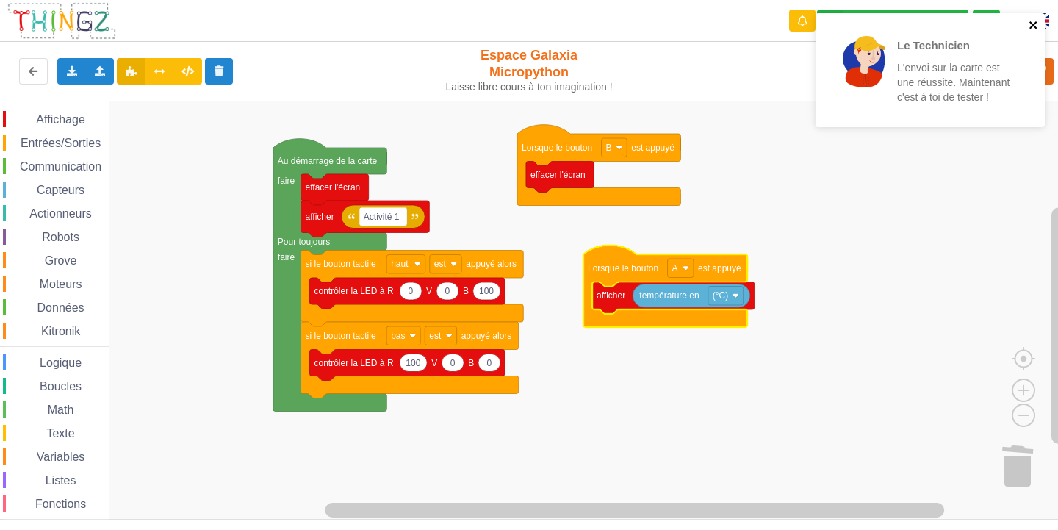
click at [1038, 22] on icon "close" at bounding box center [1034, 25] width 10 height 12
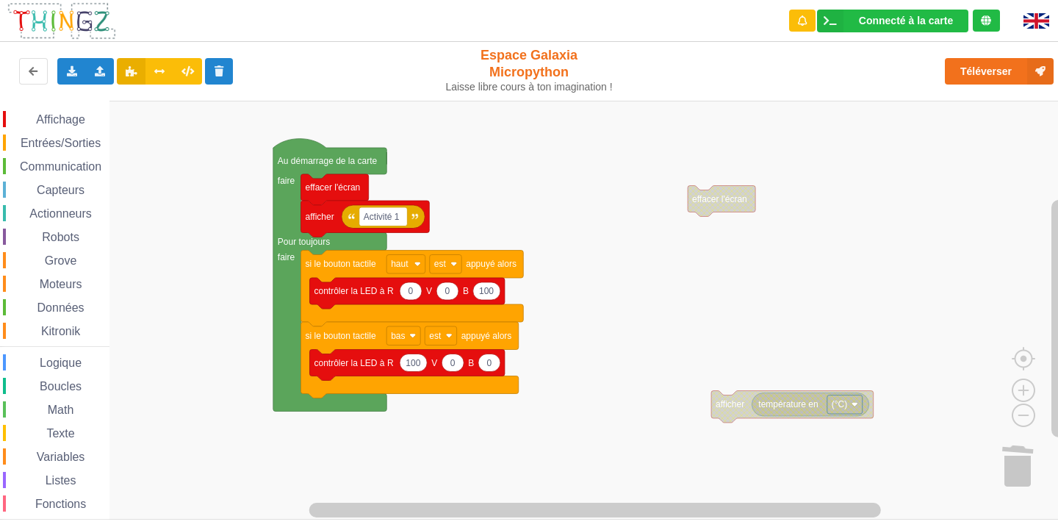
click at [86, 141] on span "Entrées/Sorties" at bounding box center [60, 143] width 85 height 12
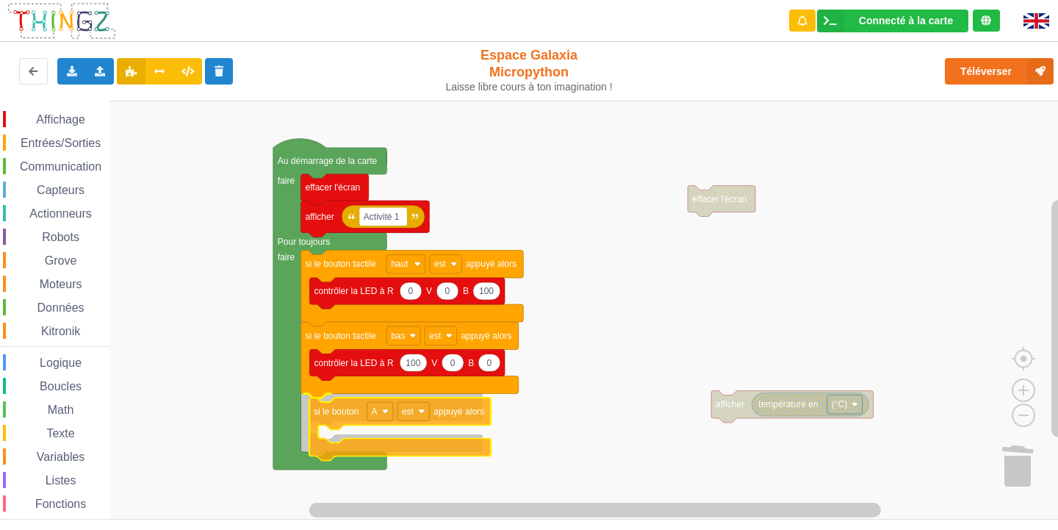
click at [421, 434] on div "Affichage Entrées/Sorties Communication Capteurs Actionneurs Robots Grove Moteu…" at bounding box center [534, 310] width 1069 height 419
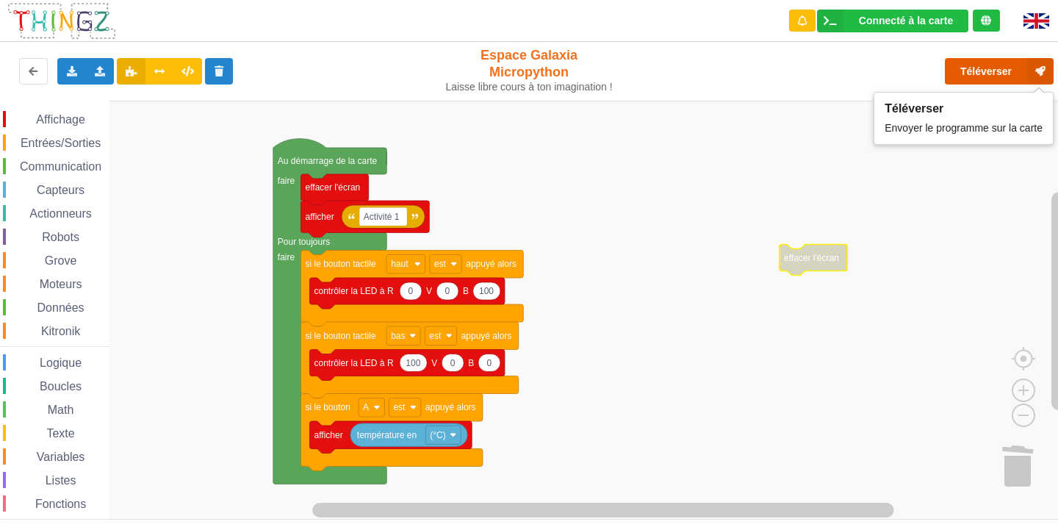
click at [1008, 71] on button "Téléverser" at bounding box center [999, 71] width 109 height 26
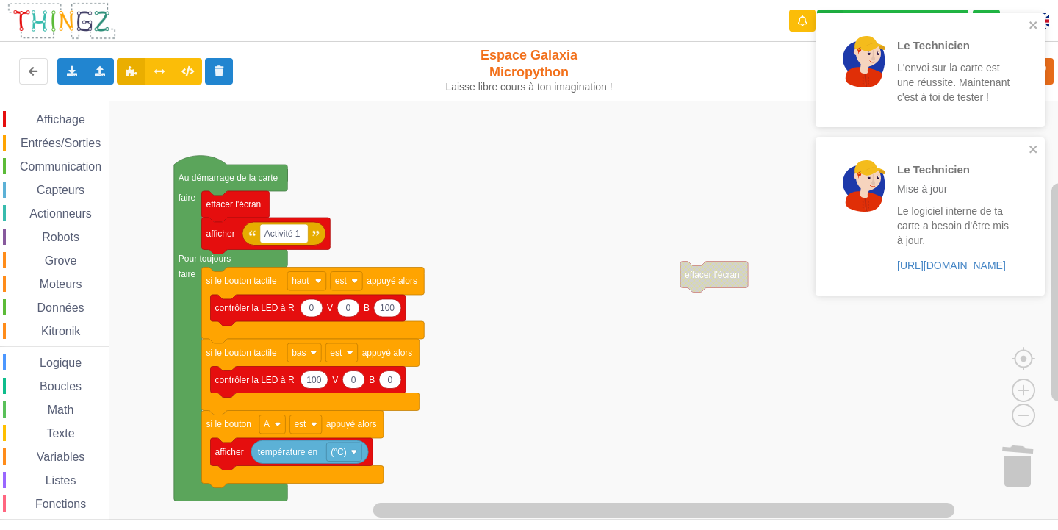
click at [706, 251] on div "Affichage Entrées/Sorties Communication Capteurs Actionneurs Robots Grove Moteu…" at bounding box center [534, 310] width 1069 height 419
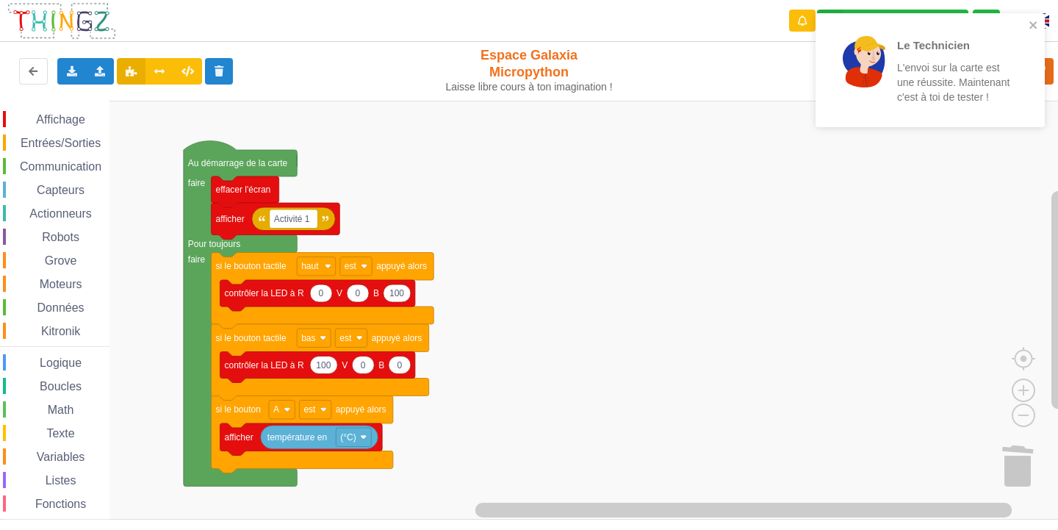
click at [73, 134] on div "Entrées/Sorties" at bounding box center [56, 142] width 107 height 16
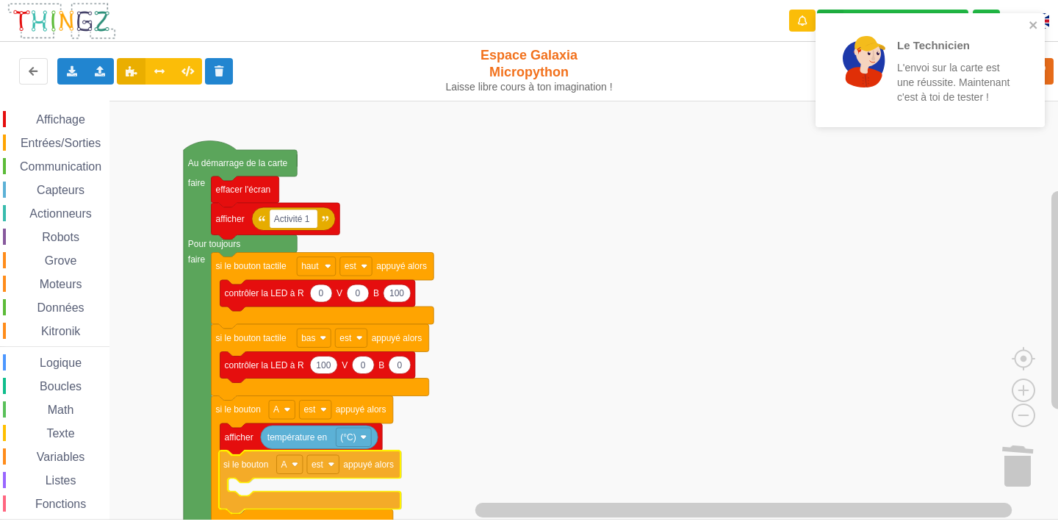
click at [319, 498] on div "Affichage Entrées/Sorties Communication Capteurs Actionneurs Robots Grove Moteu…" at bounding box center [534, 310] width 1069 height 419
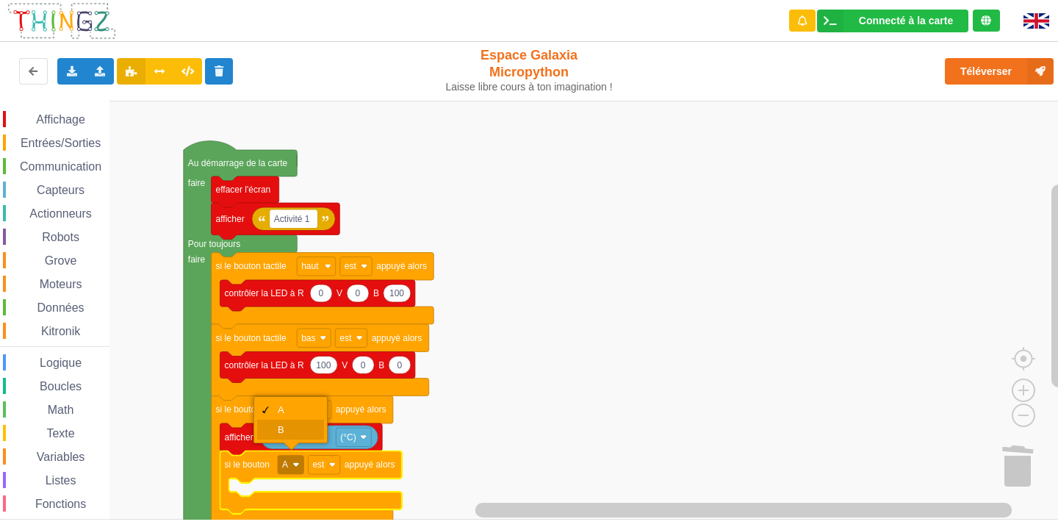
click at [294, 431] on div "B" at bounding box center [295, 429] width 35 height 11
click at [79, 120] on span "Affichage" at bounding box center [60, 119] width 53 height 12
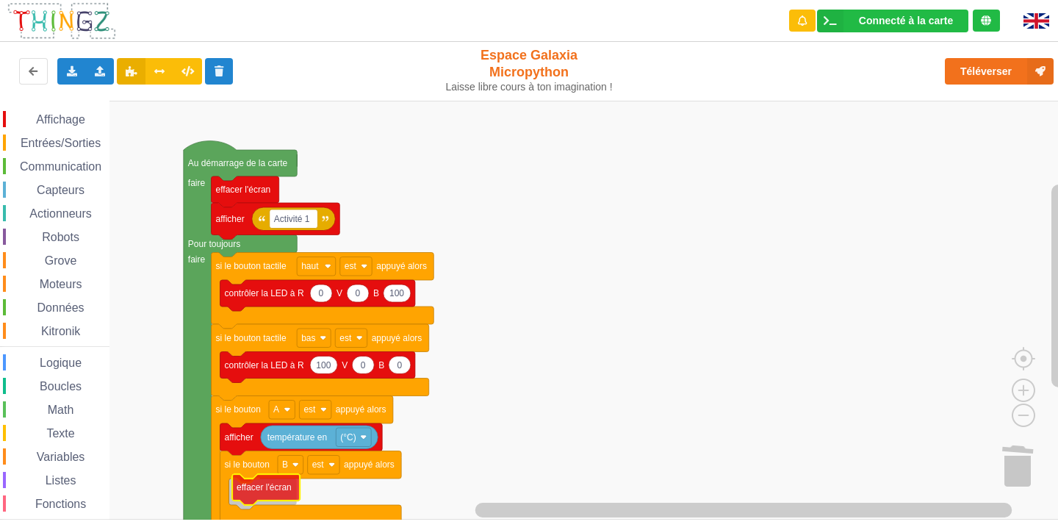
click at [250, 491] on div "Affichage Entrées/Sorties Communication Capteurs Actionneurs Robots Grove Moteu…" at bounding box center [534, 310] width 1069 height 419
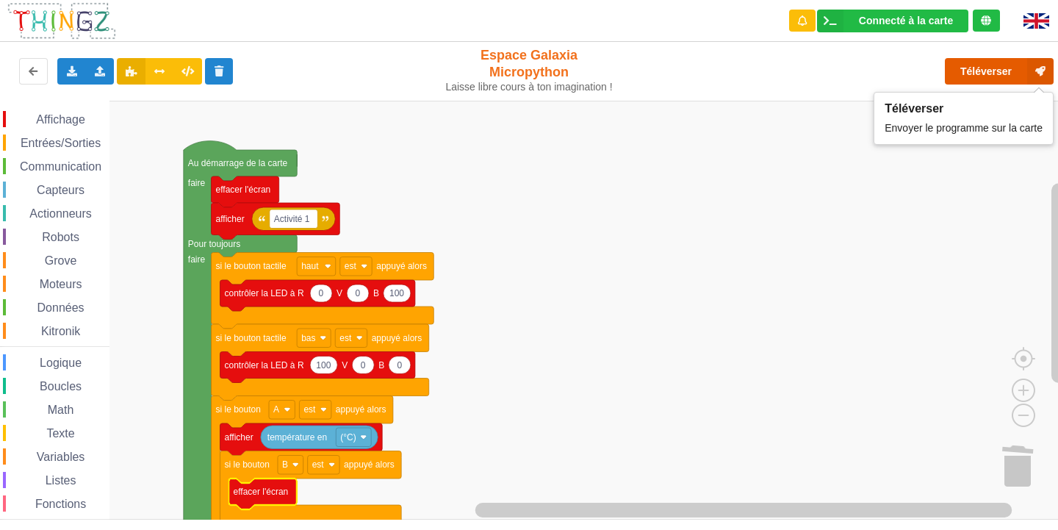
click at [1004, 62] on button "Téléverser" at bounding box center [999, 71] width 109 height 26
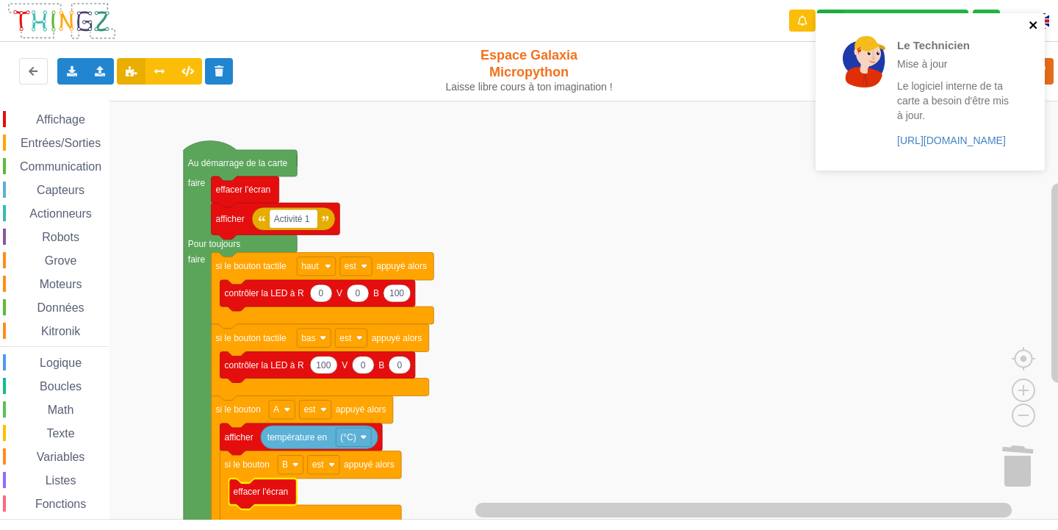
click at [1031, 19] on icon "close" at bounding box center [1034, 25] width 10 height 12
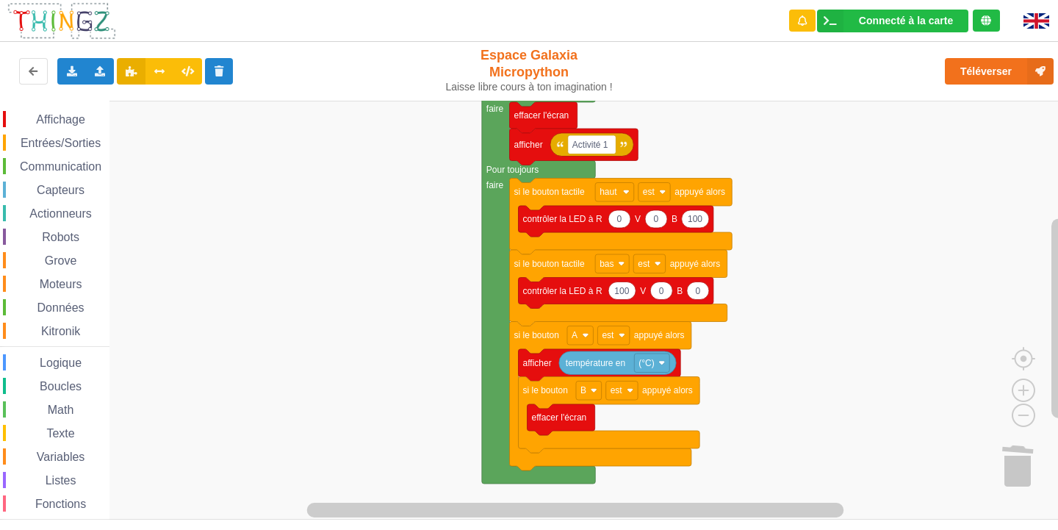
click at [190, 389] on div "Affichage Entrées/Sorties Communication Capteurs Actionneurs Robots Grove Moteu…" at bounding box center [534, 310] width 1069 height 419
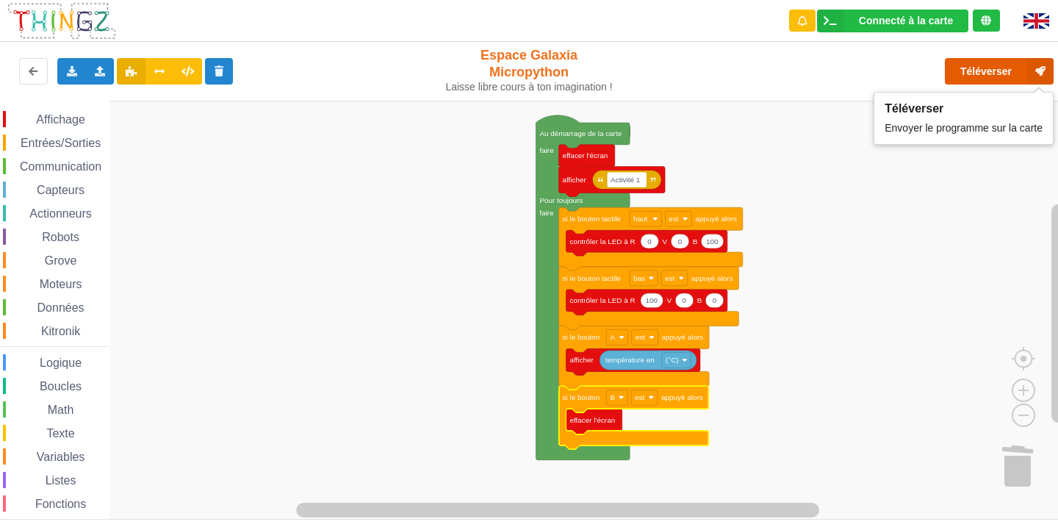
click at [984, 76] on button "Téléverser" at bounding box center [999, 71] width 109 height 26
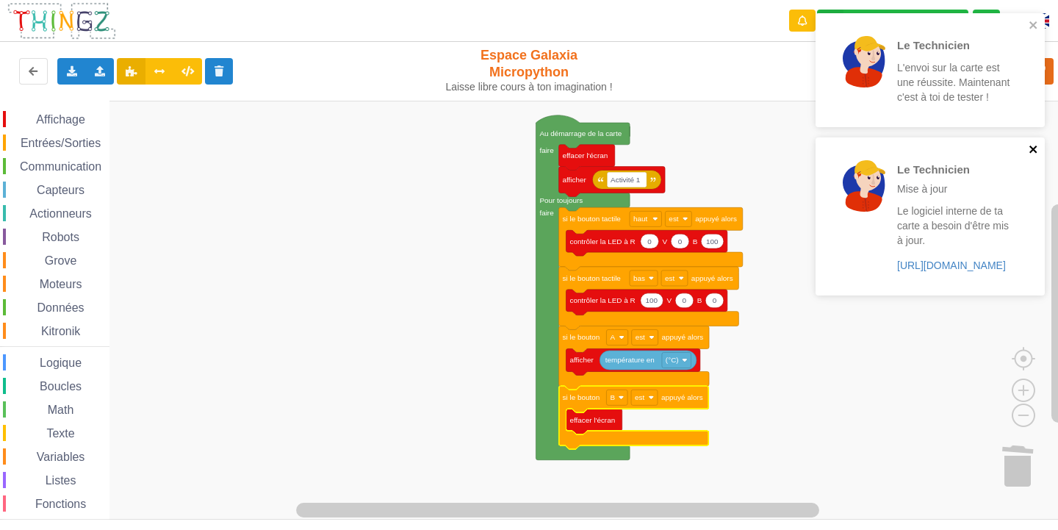
click at [1033, 153] on icon "close" at bounding box center [1034, 149] width 10 height 12
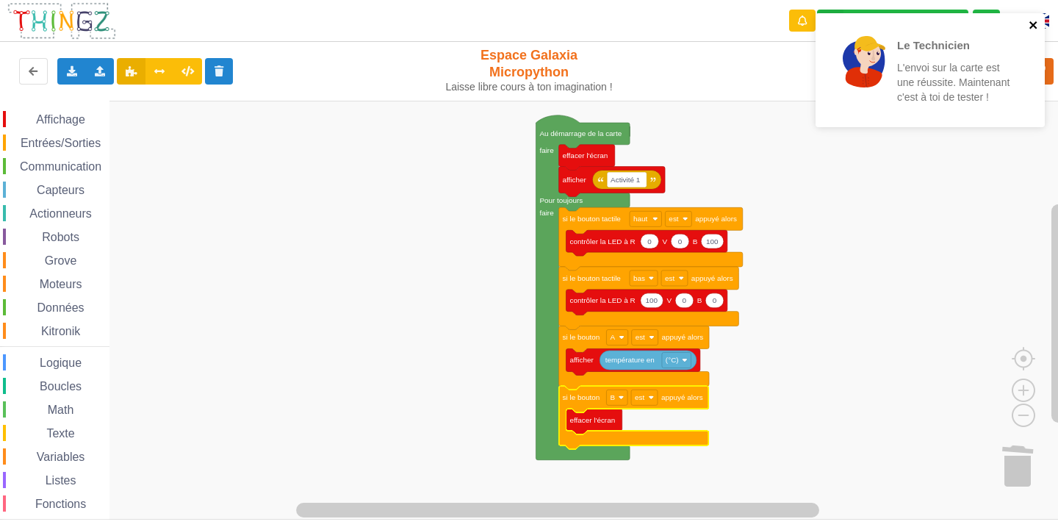
click at [1031, 22] on icon "close" at bounding box center [1033, 24] width 7 height 7
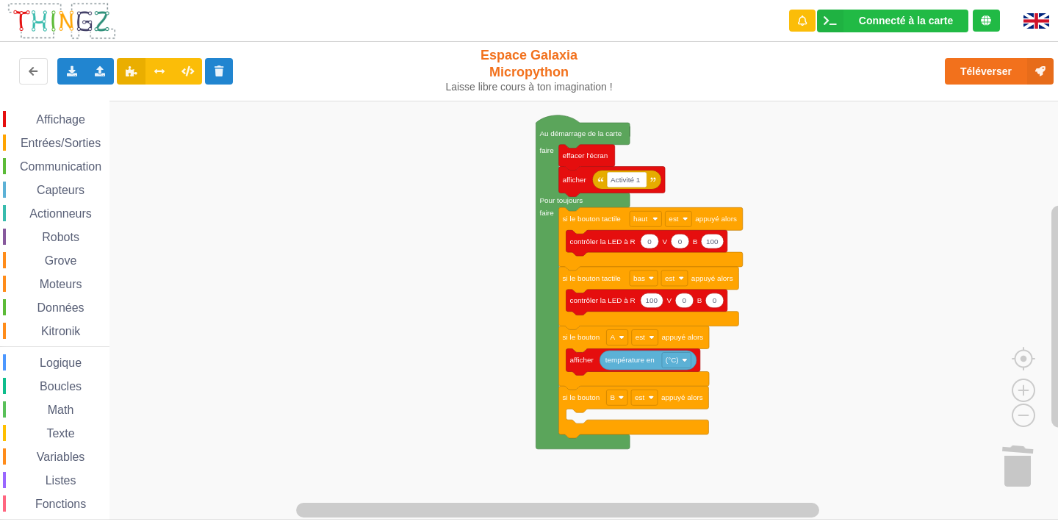
click at [79, 123] on span "Affichage" at bounding box center [60, 119] width 53 height 12
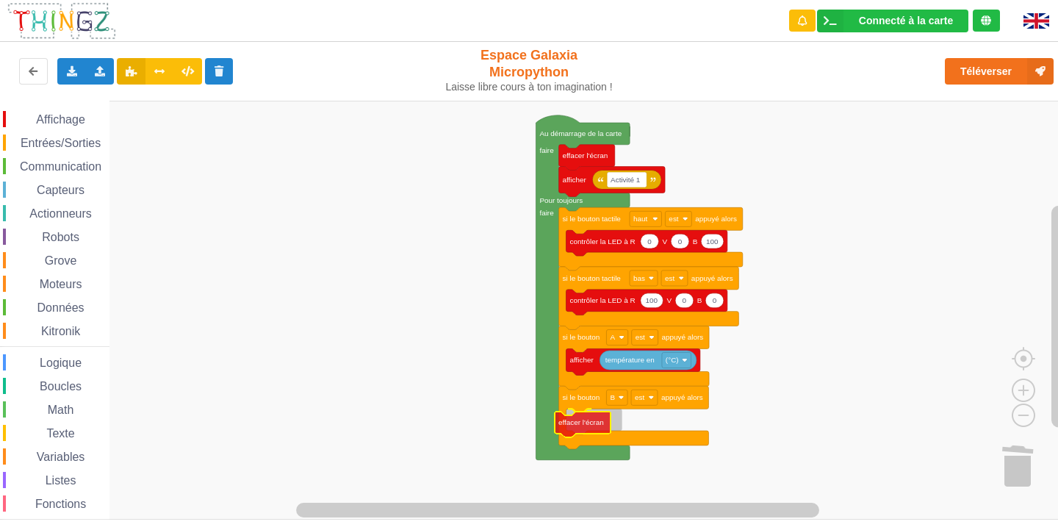
click at [578, 427] on div "Affichage Entrées/Sorties Communication Capteurs Actionneurs Robots Grove Moteu…" at bounding box center [534, 310] width 1069 height 419
click at [652, 401] on rect "Espace de travail de Blocky" at bounding box center [644, 396] width 26 height 15
click at [835, 419] on rect "Espace de travail de Blocky" at bounding box center [534, 310] width 1069 height 419
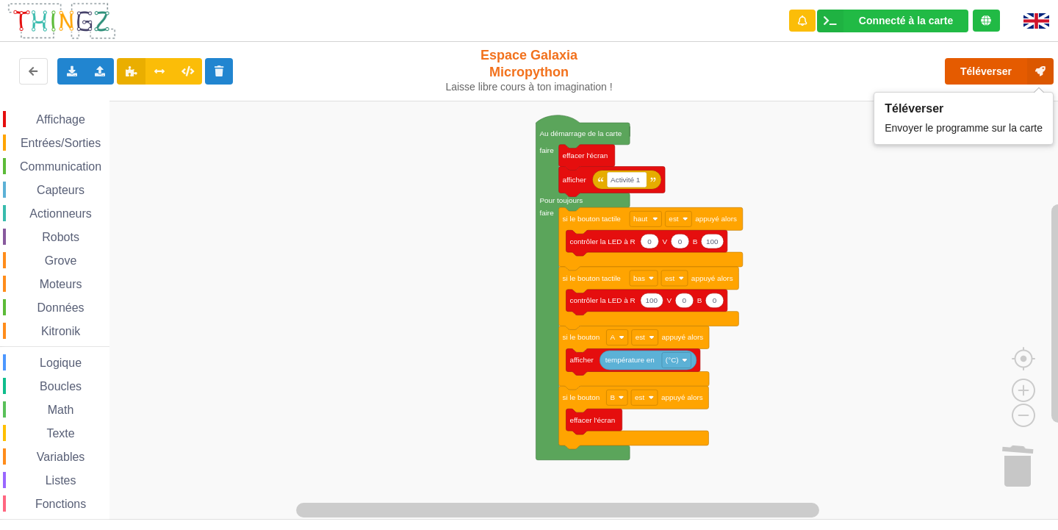
click at [1004, 66] on button "Téléverser" at bounding box center [999, 71] width 109 height 26
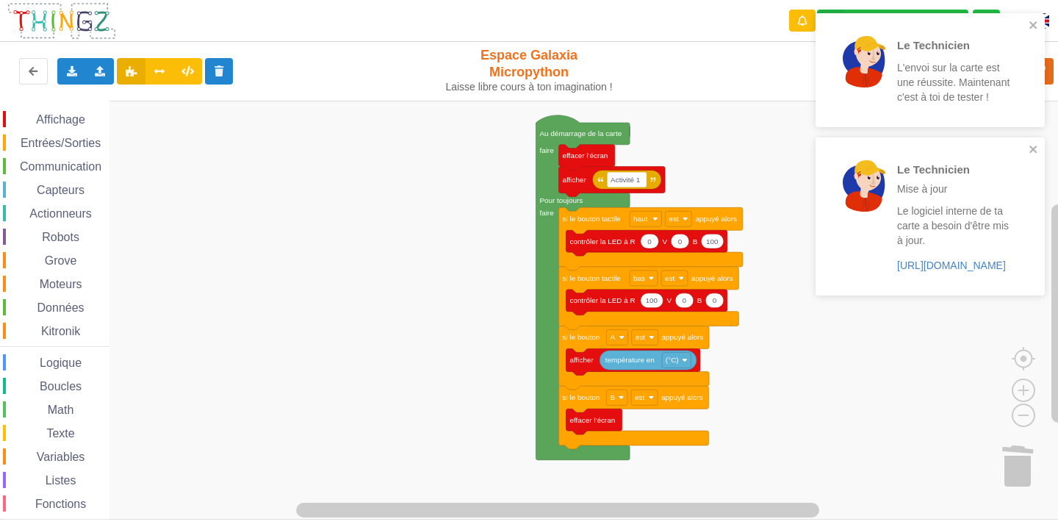
click at [1032, 140] on div "Le Technicien Mise à jour Le logiciel interne de ta carte a besoin d'être mis à…" at bounding box center [930, 215] width 229 height 157
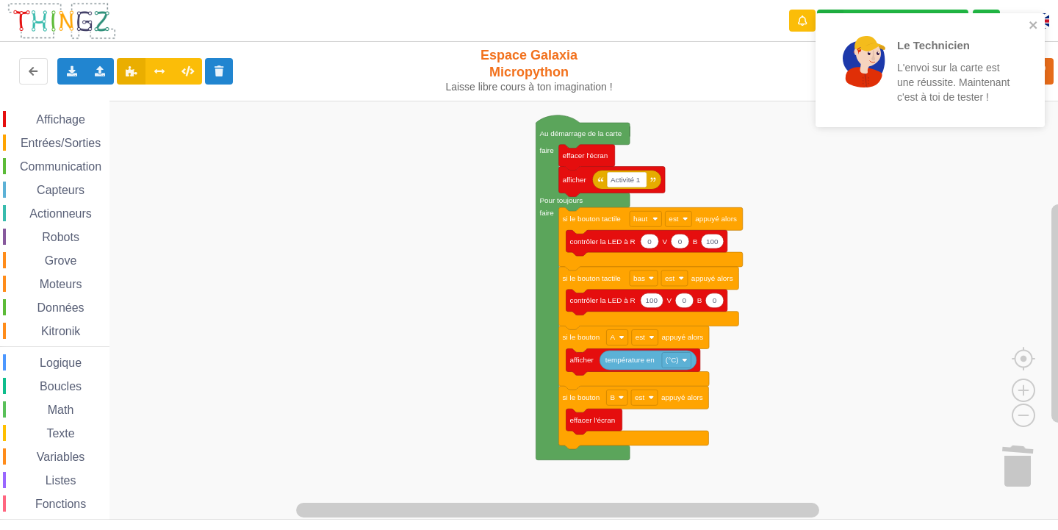
click at [1027, 20] on div "Le Technicien L'envoi sur la carte est une réussite. Maintenant c'est à toi de …" at bounding box center [925, 70] width 207 height 102
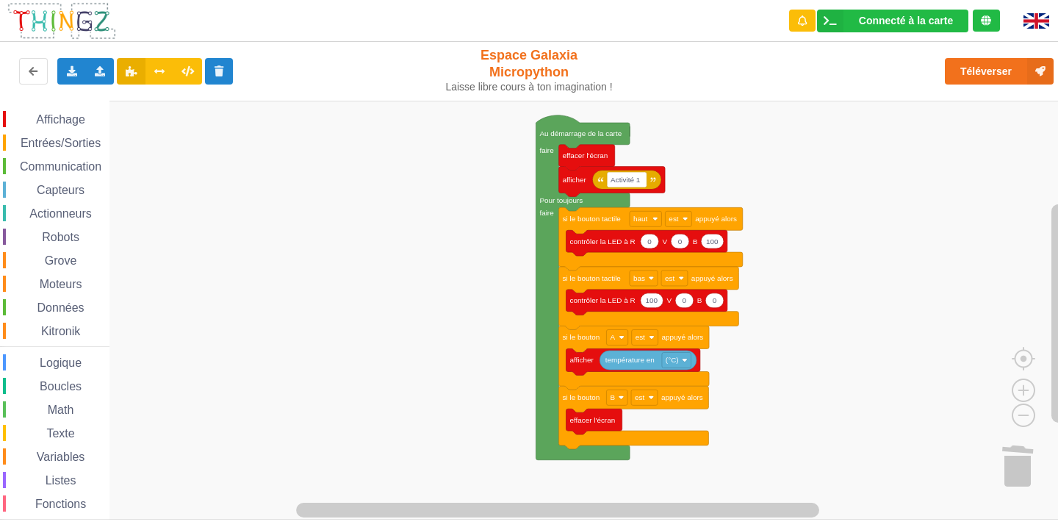
click at [72, 139] on span "Entrées/Sorties" at bounding box center [60, 143] width 85 height 12
click at [642, 394] on text "est" at bounding box center [640, 397] width 10 height 8
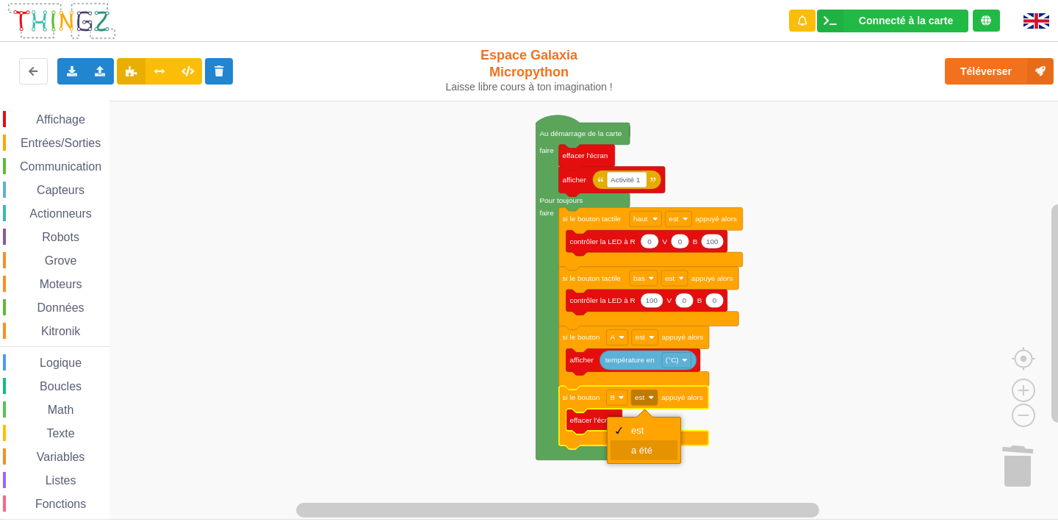
click at [653, 442] on div "a été" at bounding box center [644, 450] width 67 height 20
click at [54, 139] on span "Entrées/Sorties" at bounding box center [60, 143] width 85 height 12
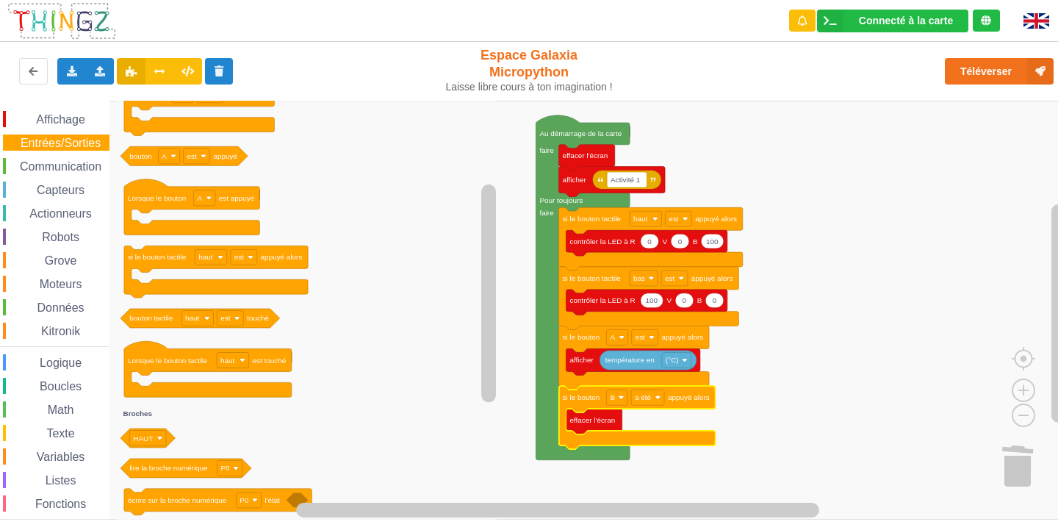
click at [48, 159] on div "Communication" at bounding box center [56, 166] width 107 height 16
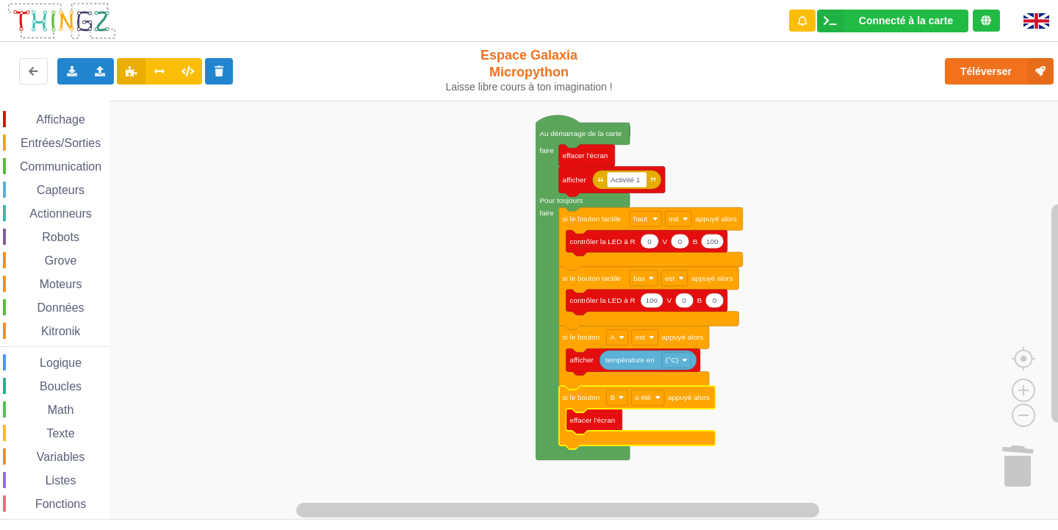
click at [890, 170] on rect "Espace de travail de Blocky" at bounding box center [534, 310] width 1069 height 419
click at [79, 121] on span "Affichage" at bounding box center [60, 119] width 53 height 12
click at [547, 453] on div "Affichage Entrées/Sorties Communication Capteurs Actionneurs Robots Grove Moteu…" at bounding box center [534, 310] width 1069 height 419
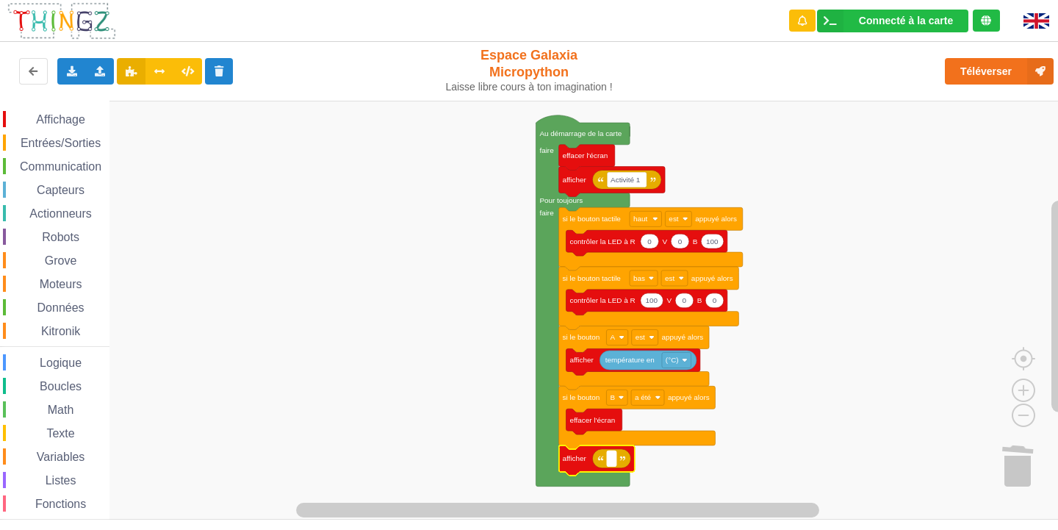
click at [610, 454] on rect "Espace de travail de Blocky" at bounding box center [612, 457] width 10 height 15
type input "a"
click at [636, 457] on input "Activité1" at bounding box center [625, 457] width 37 height 15
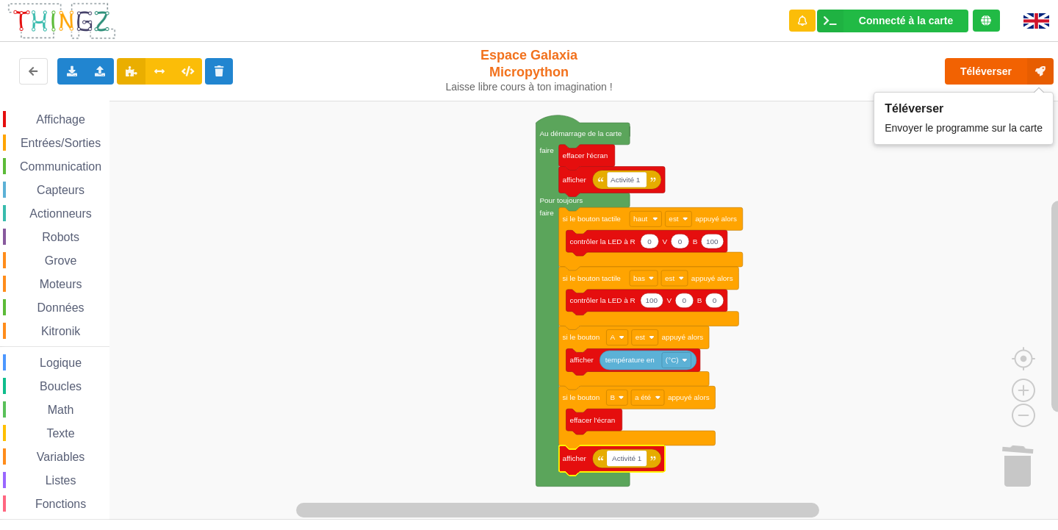
type input "Activité 1"
click at [992, 81] on button "Téléverser" at bounding box center [999, 71] width 109 height 26
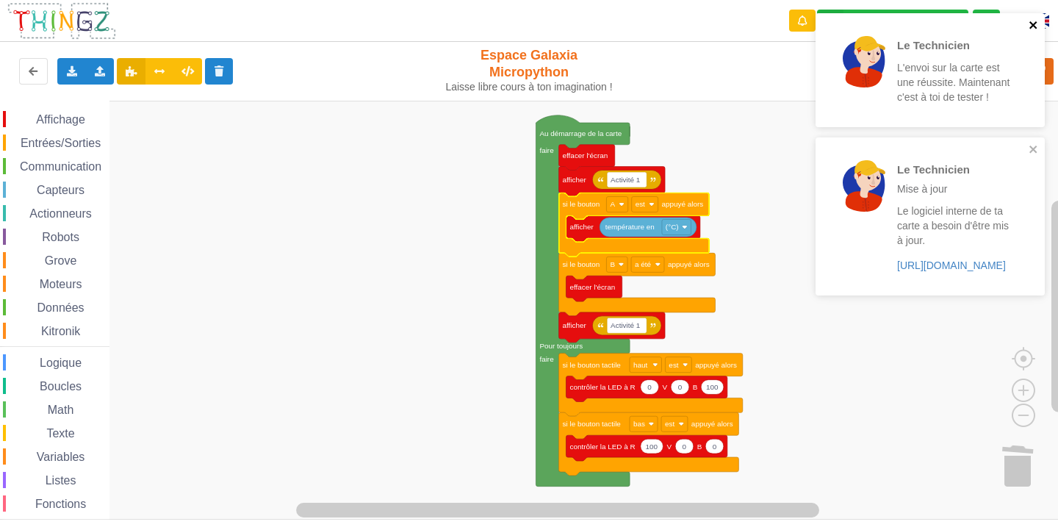
drag, startPoint x: 1030, startPoint y: 22, endPoint x: 1034, endPoint y: 49, distance: 27.4
click at [1030, 26] on icon "close" at bounding box center [1034, 25] width 10 height 12
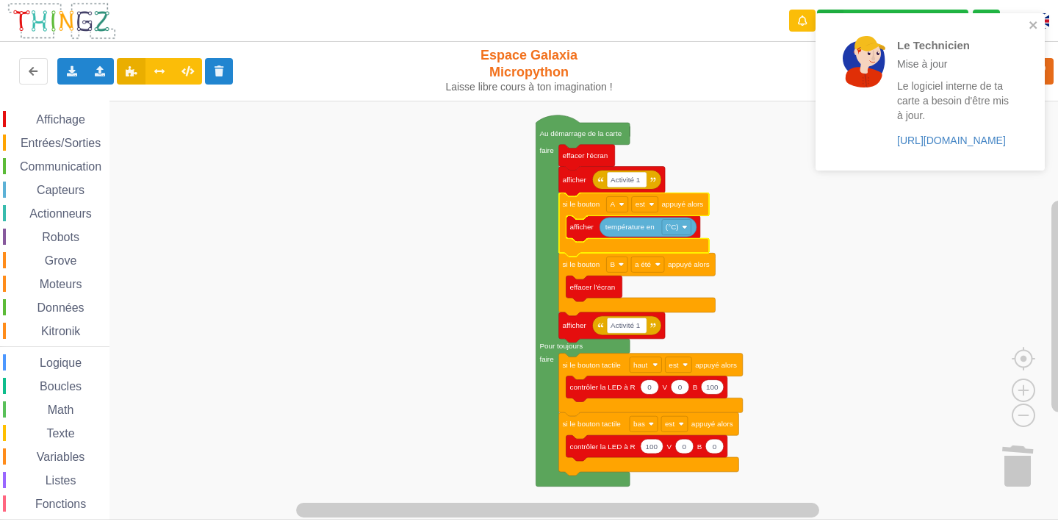
click at [1019, 76] on div "Le Technicien Mise à jour Le logiciel interne de ta carte a besoin d'être mis à…" at bounding box center [925, 92] width 190 height 128
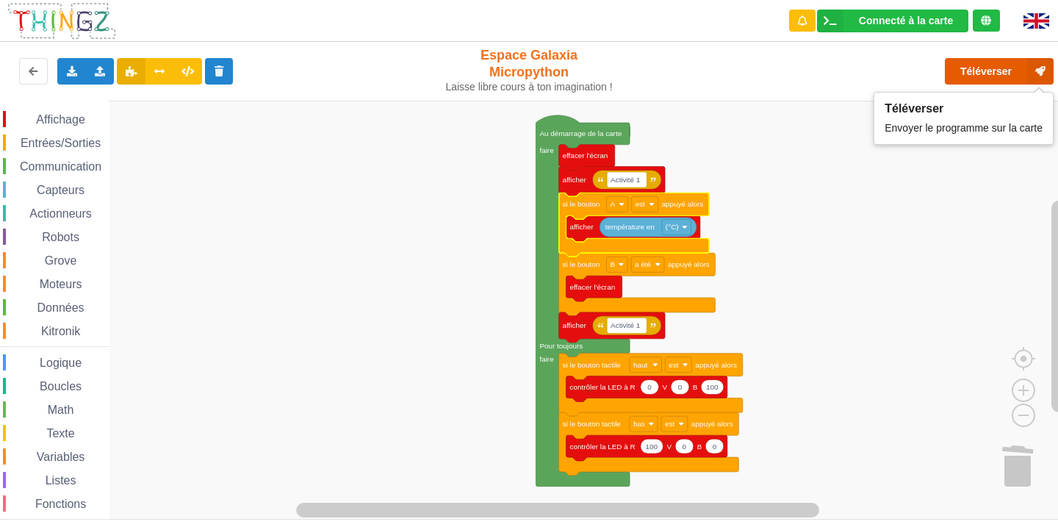
click at [1018, 71] on button "Téléverser" at bounding box center [999, 71] width 109 height 26
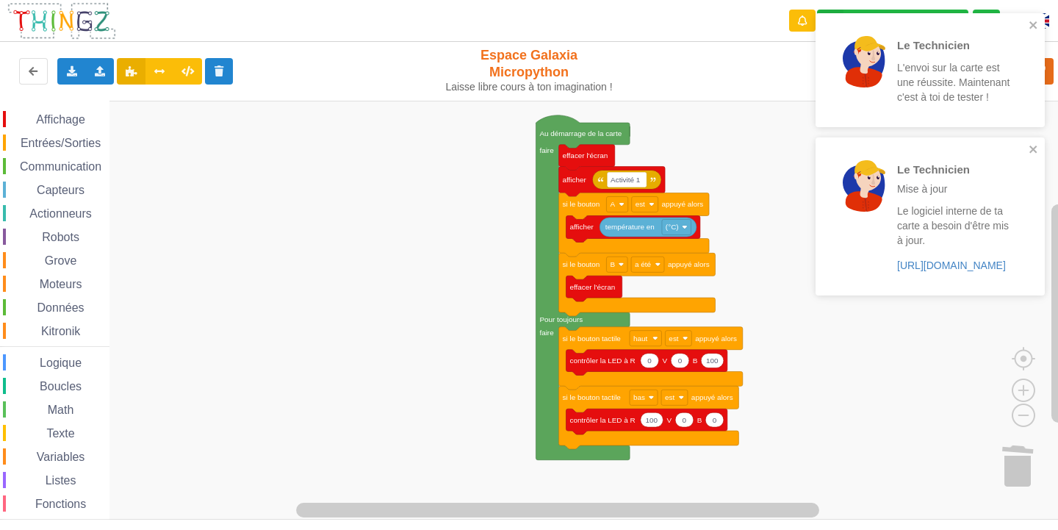
click at [1026, 24] on div "Le Technicien L'envoi sur la carte est une réussite. Maintenant c'est à toi de …" at bounding box center [925, 70] width 207 height 102
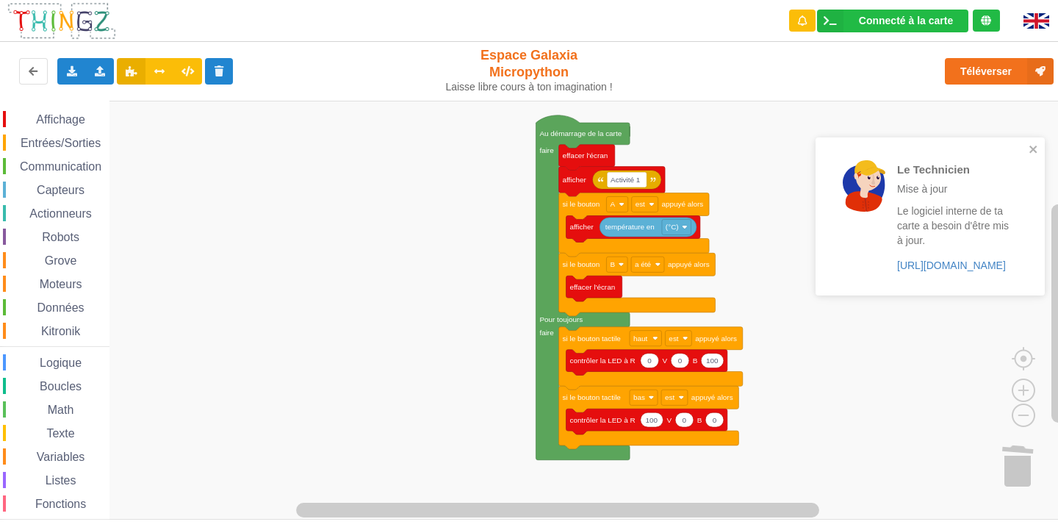
click at [1015, 65] on div "Le Technicien L'envoi sur la carte est une réussite. Maintenant c'est à toi de …" at bounding box center [930, 159] width 235 height 298
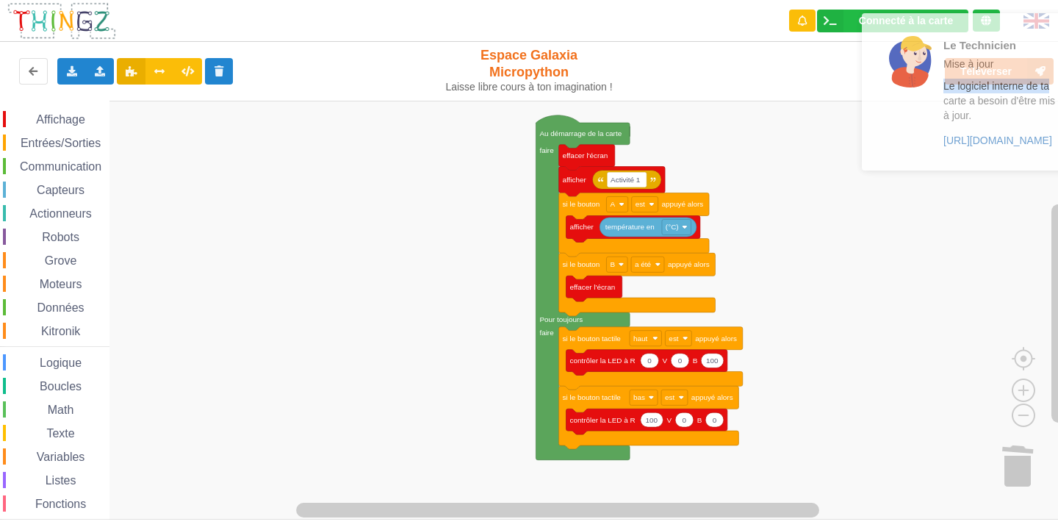
drag, startPoint x: 1011, startPoint y: 66, endPoint x: 1057, endPoint y: 103, distance: 59.1
click at [1057, 101] on div "Le Technicien Mise à jour Le logiciel interne de ta carte a besoin d'être mis à…" at bounding box center [1001, 92] width 115 height 112
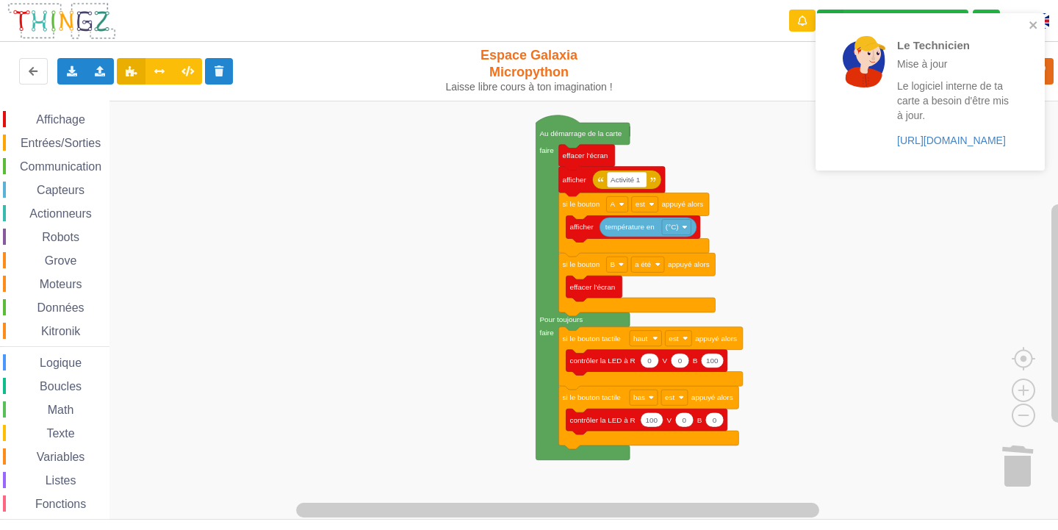
click at [994, 47] on p "Le Technicien" at bounding box center [954, 44] width 115 height 15
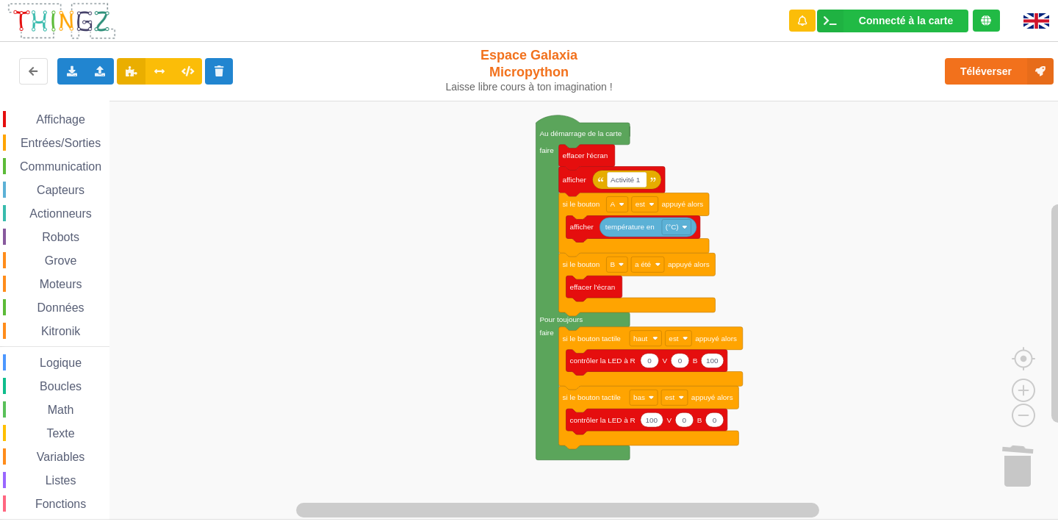
click at [991, 68] on div "Le Technicien Mise à jour Le logiciel interne de ta carte a besoin d'être mis à…" at bounding box center [930, 96] width 235 height 173
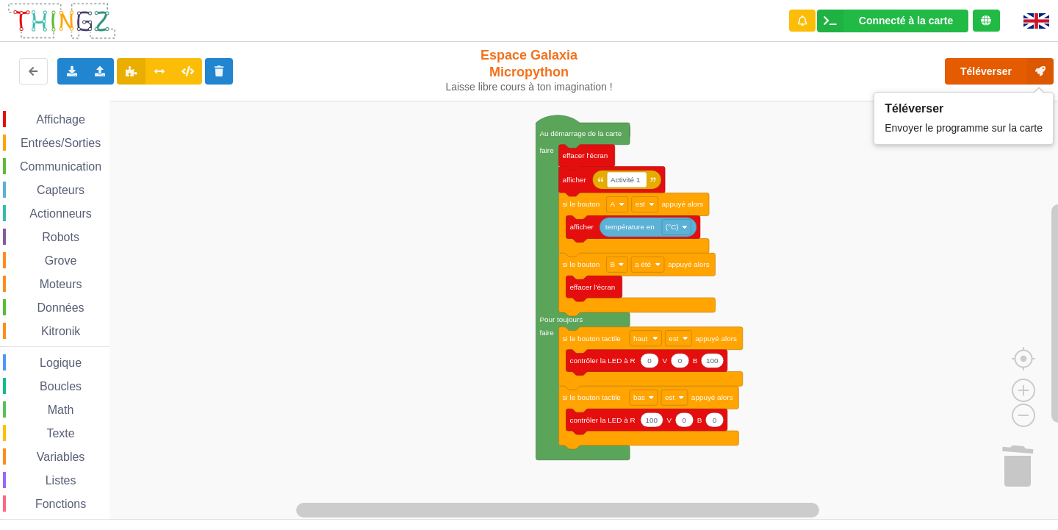
click at [991, 68] on button "Téléverser" at bounding box center [999, 71] width 109 height 26
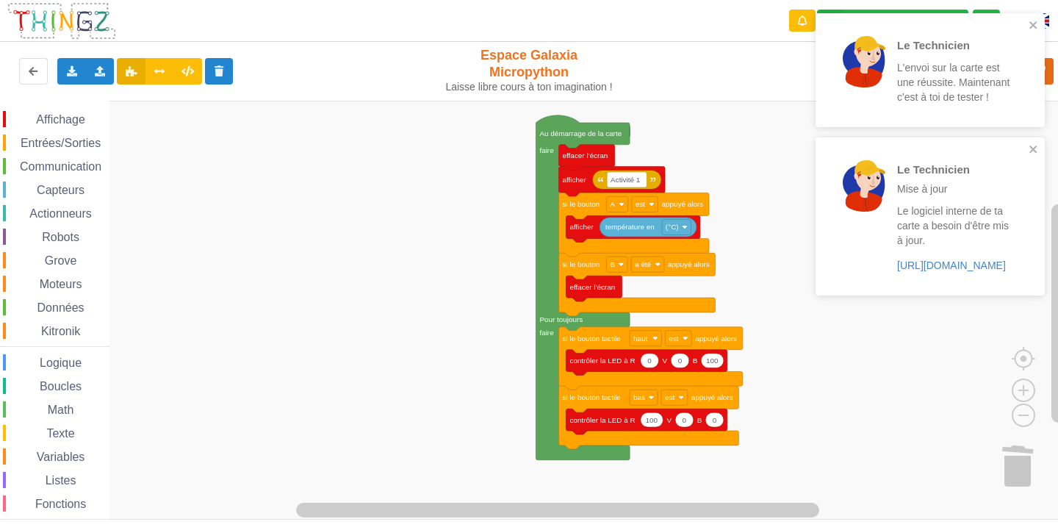
click at [1031, 13] on div "Le Technicien L'envoi sur la carte est une réussite. Maintenant c'est à toi de …" at bounding box center [930, 70] width 229 height 114
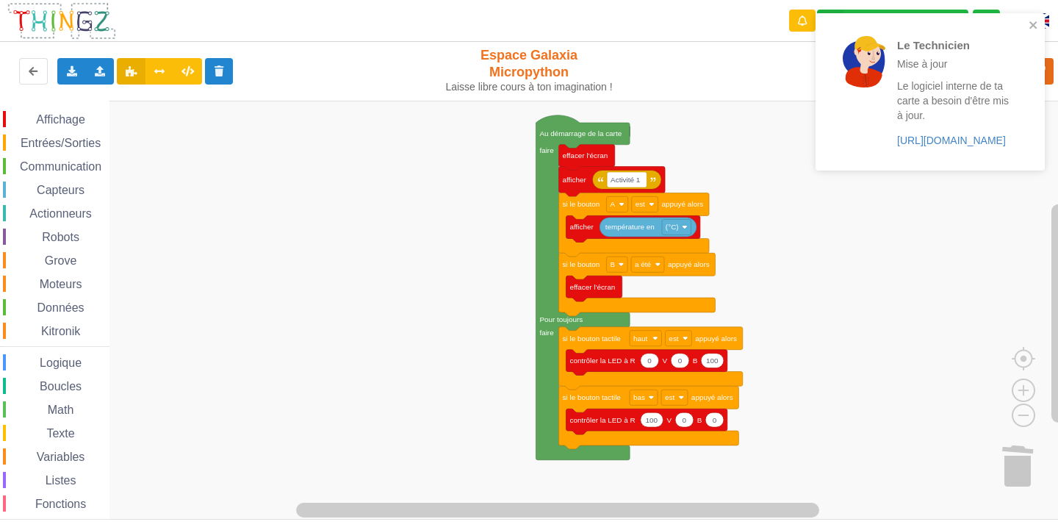
click at [1027, 23] on div "Le Technicien Mise à jour Le logiciel interne de ta carte a besoin d'être mis à…" at bounding box center [925, 92] width 207 height 146
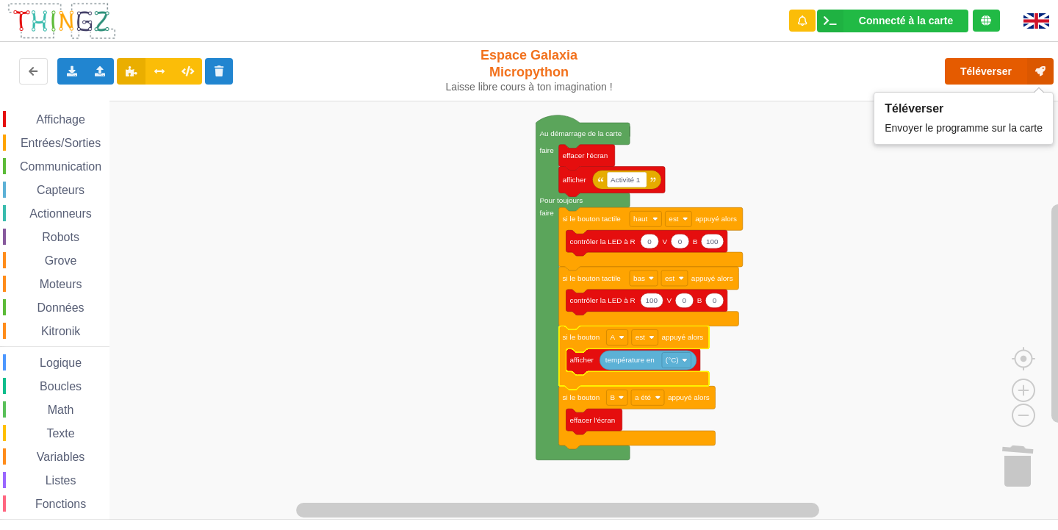
click at [987, 73] on button "Téléverser" at bounding box center [999, 71] width 109 height 26
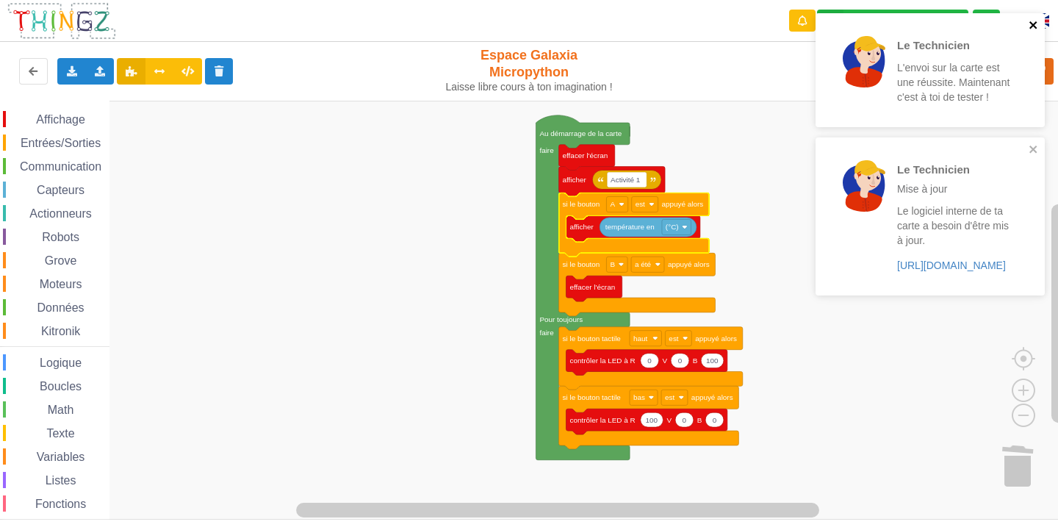
click at [1030, 22] on icon "close" at bounding box center [1034, 25] width 10 height 12
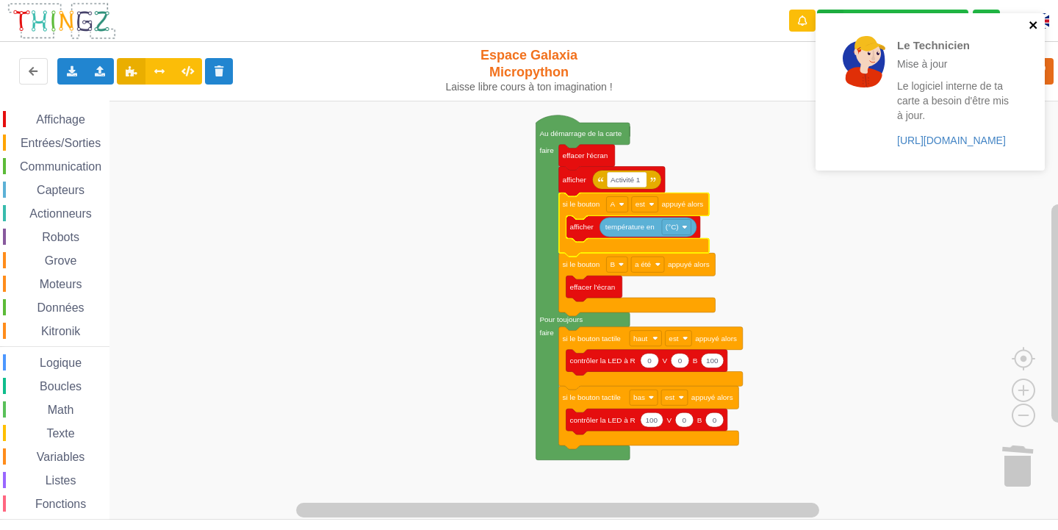
click at [1030, 22] on icon "close" at bounding box center [1033, 24] width 7 height 7
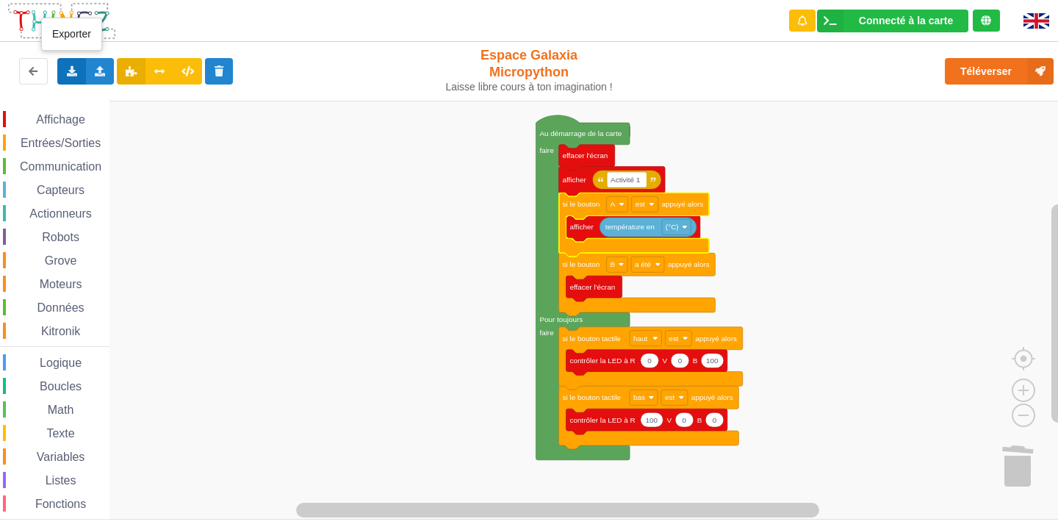
click at [66, 71] on icon at bounding box center [71, 70] width 12 height 9
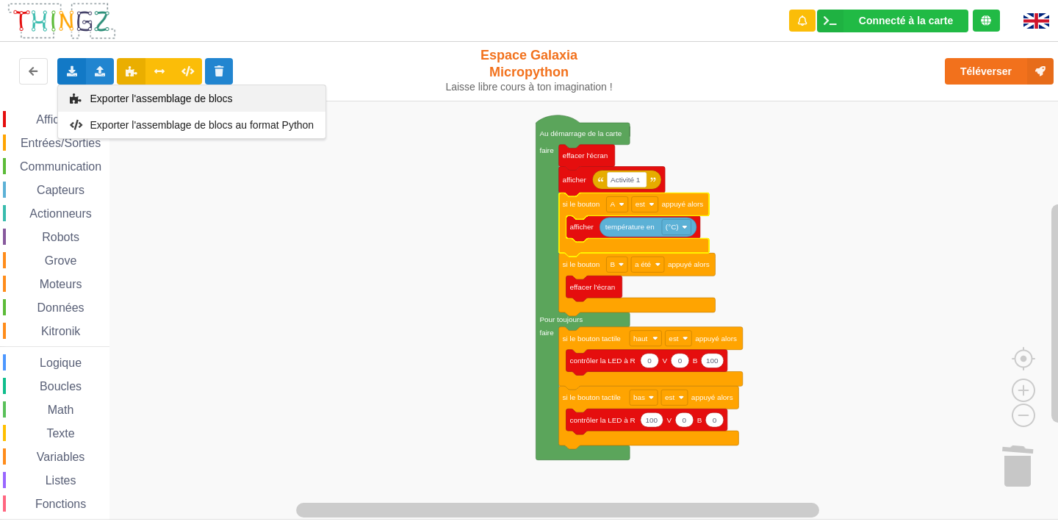
click at [85, 96] on div "Exporter l'assemblage de blocs" at bounding box center [191, 98] width 267 height 26
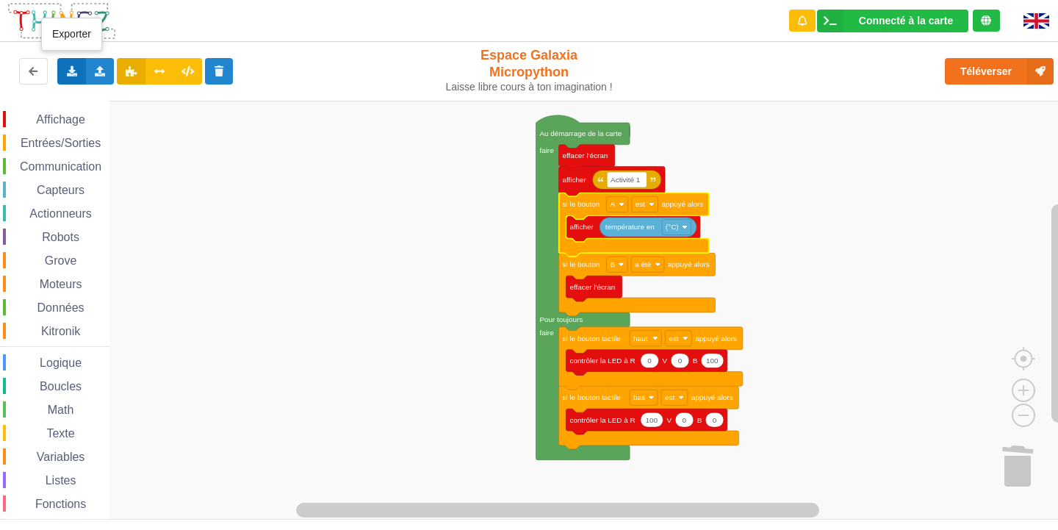
click at [71, 73] on icon at bounding box center [71, 70] width 12 height 9
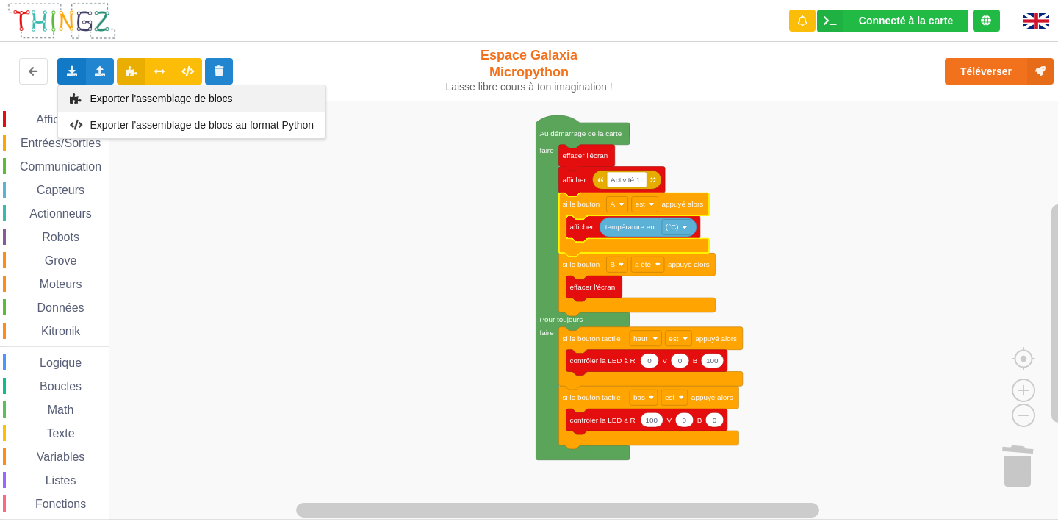
click at [90, 87] on div "Exporter l'assemblage de blocs" at bounding box center [191, 98] width 267 height 26
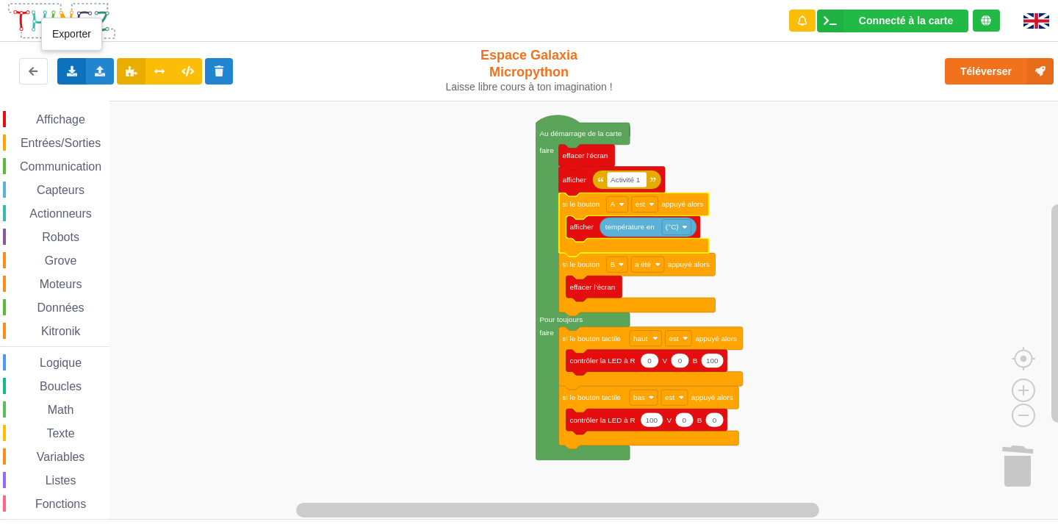
click at [68, 63] on div "Exporter l'assemblage de blocs Exporter l'assemblage de blocs au format Python" at bounding box center [71, 71] width 29 height 26
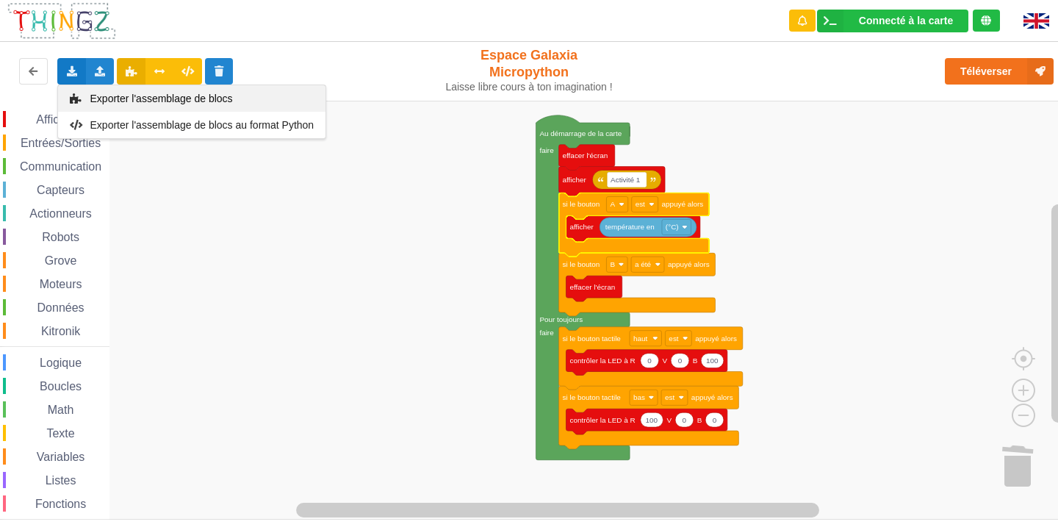
click at [121, 101] on span "Exporter l'assemblage de blocs" at bounding box center [161, 99] width 143 height 12
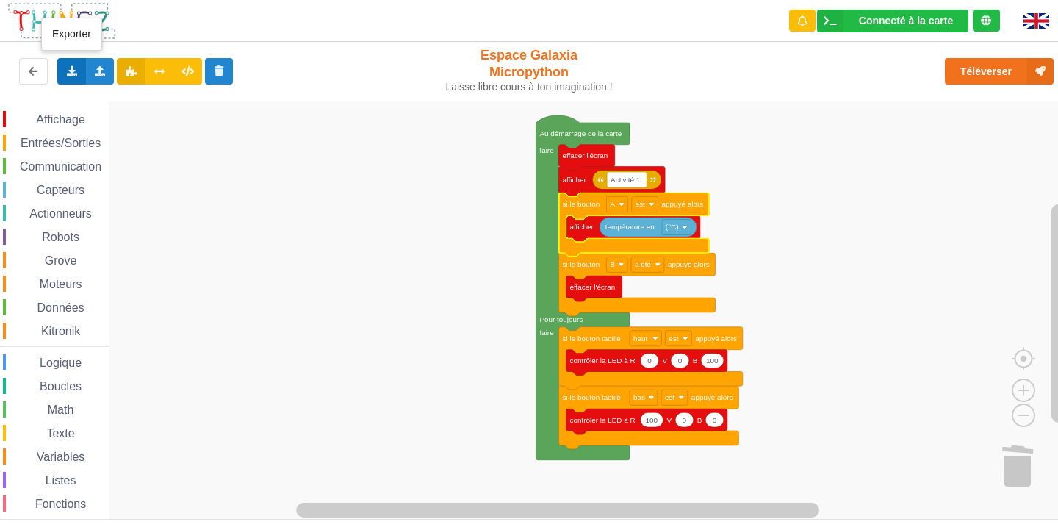
click at [73, 60] on div "Exporter l'assemblage de blocs Exporter l'assemblage de blocs au format Python" at bounding box center [71, 71] width 29 height 26
click at [126, 108] on div "Exporter l'assemblage de blocs" at bounding box center [191, 98] width 267 height 26
click at [71, 70] on icon at bounding box center [71, 70] width 12 height 9
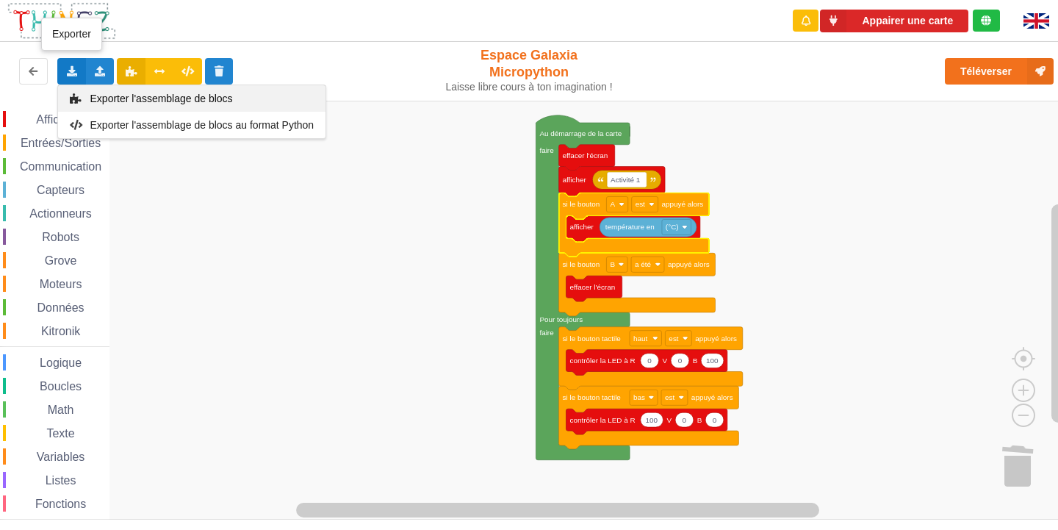
click at [131, 94] on span "Exporter l'assemblage de blocs" at bounding box center [161, 99] width 143 height 12
